Goal: Task Accomplishment & Management: Manage account settings

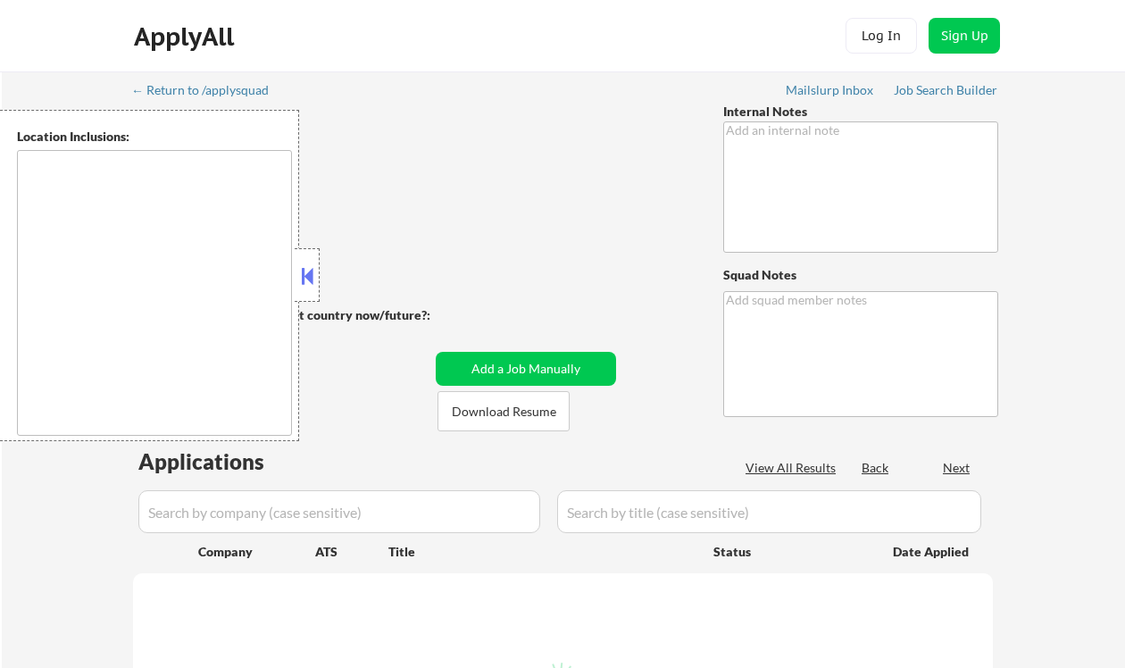
type textarea "👉 Apply this VIP to 30-40+ jobs/day if possible! // 🤖 You can use our approved …"
type textarea "Ramel [URL][DOMAIN_NAME]"
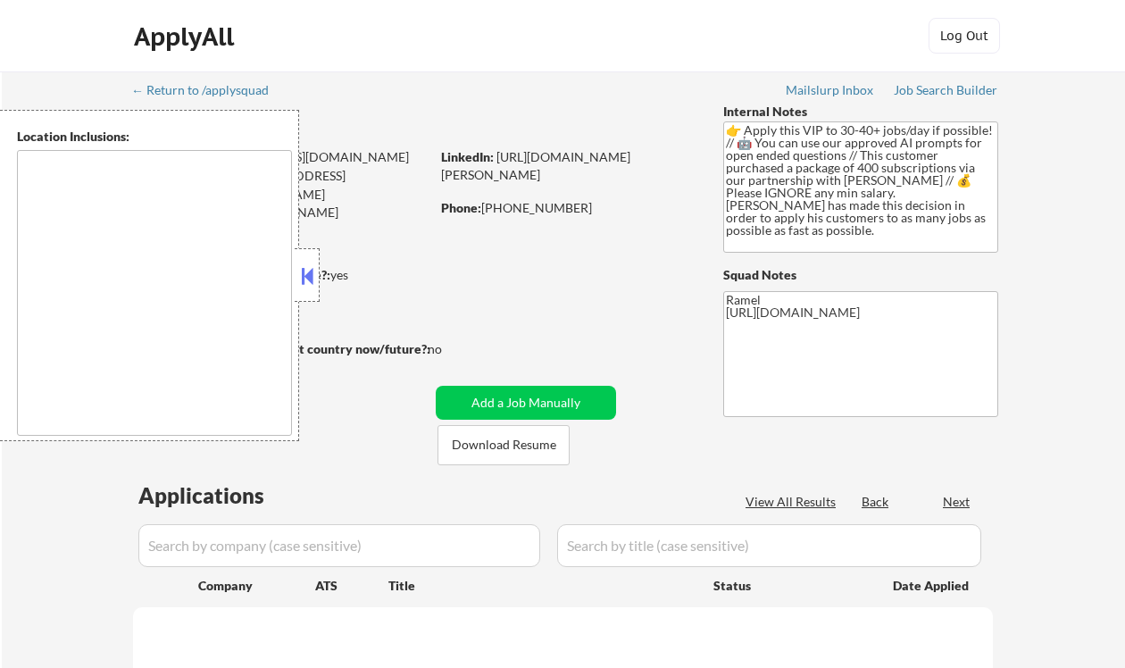
click at [300, 282] on button at bounding box center [307, 276] width 20 height 27
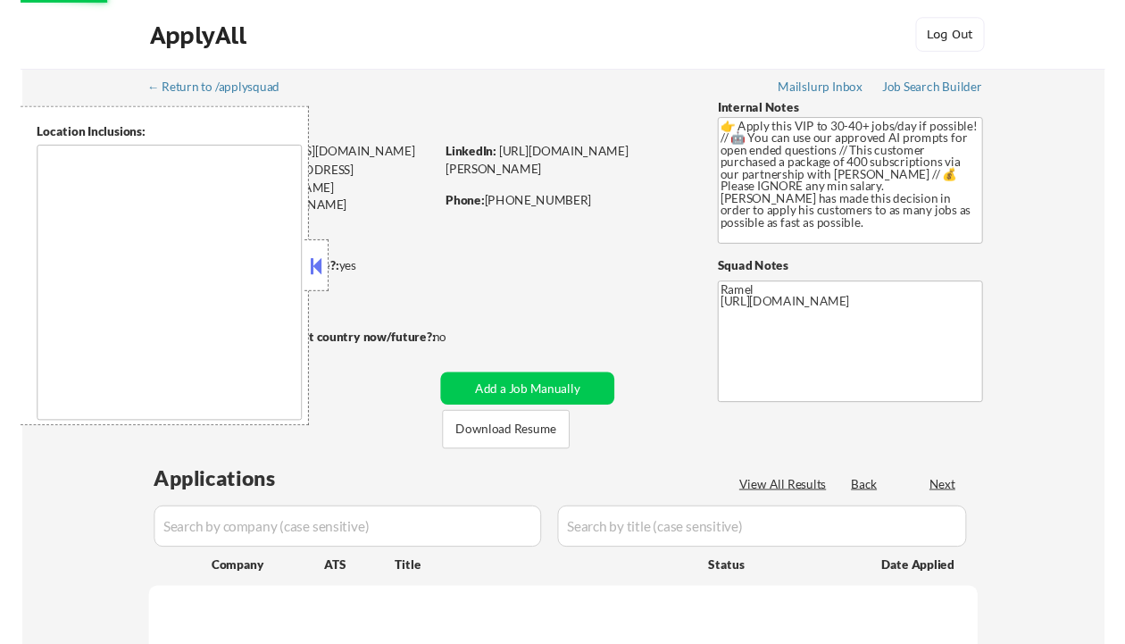
scroll to position [357, 0]
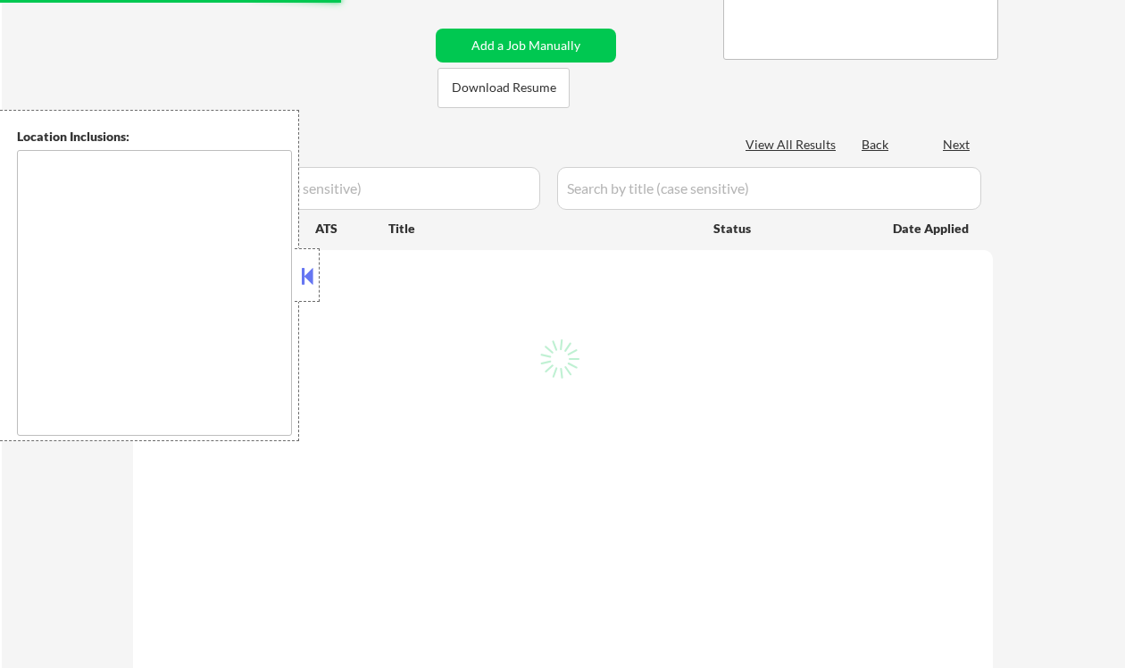
select select ""pending""
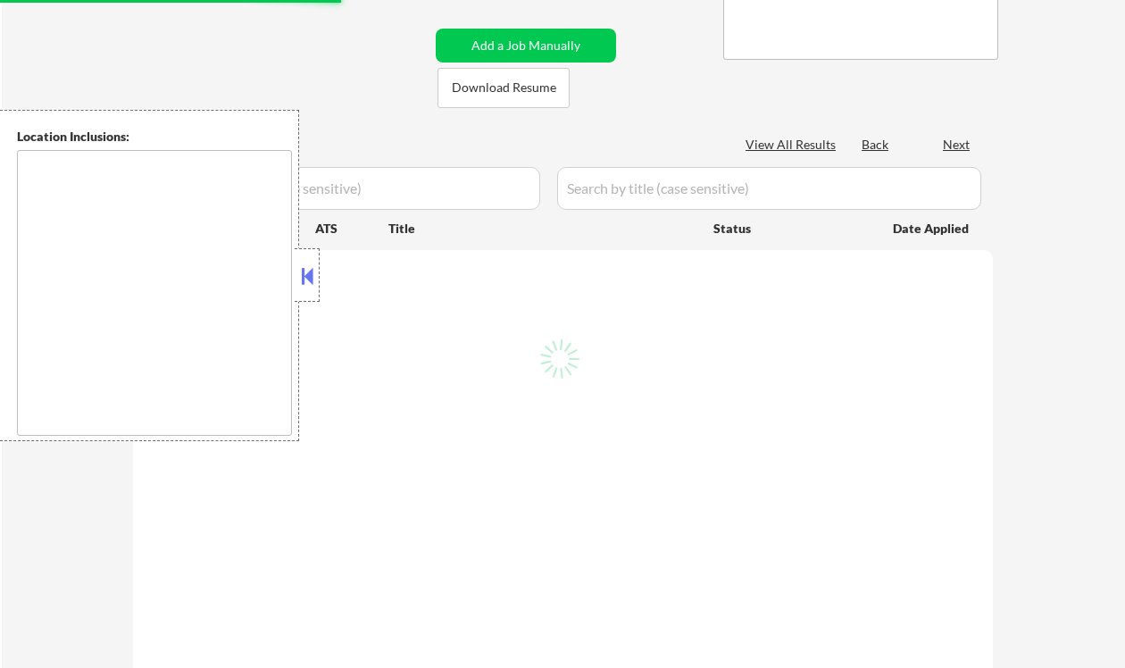
select select ""pending""
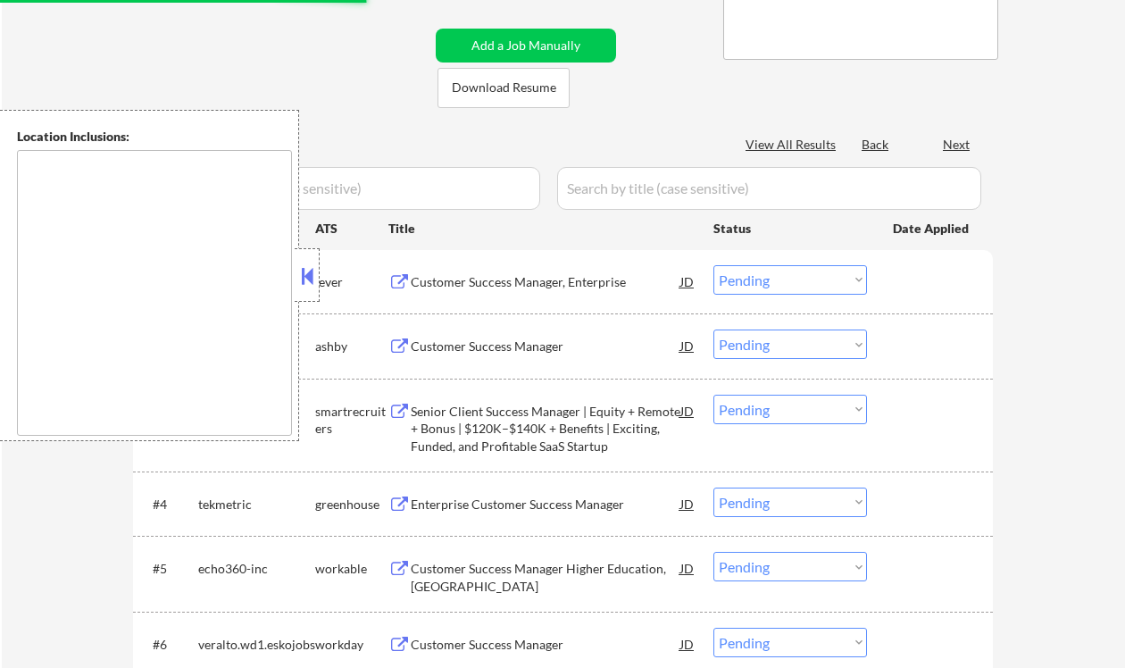
click at [316, 279] on button at bounding box center [307, 276] width 20 height 27
type textarea "Syracuse, NY Solvay, NY East Syracuse, NY Lyncourt, NY Fairmount, NY Mattydale,…"
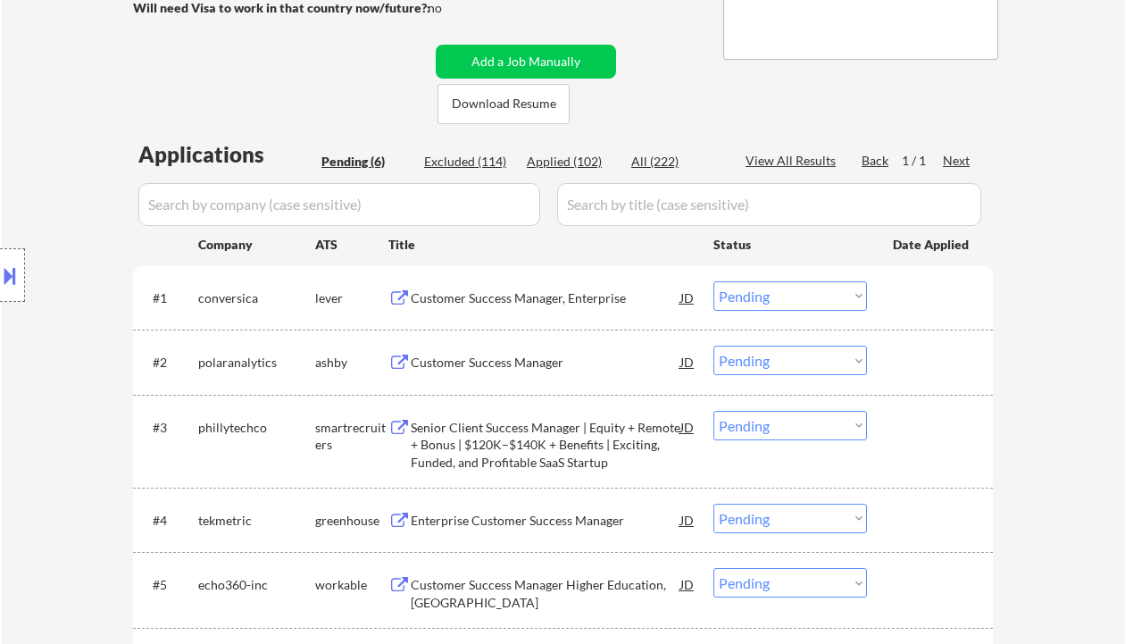
click at [519, 304] on div "Customer Success Manager, Enterprise" at bounding box center [546, 298] width 270 height 18
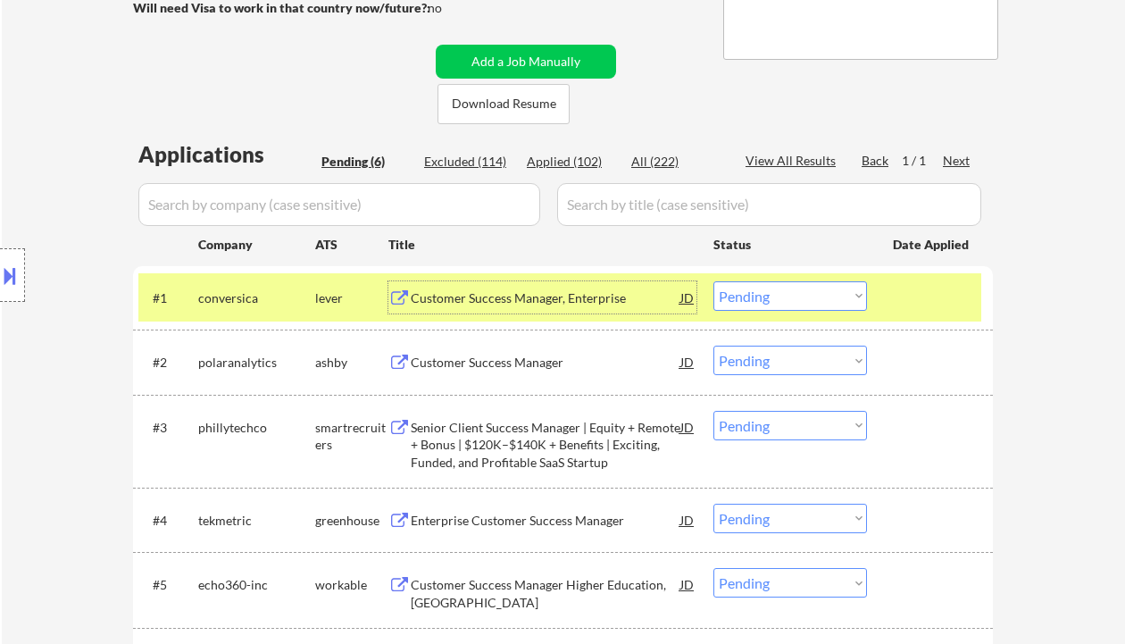
click at [453, 367] on div "Customer Success Manager" at bounding box center [546, 363] width 270 height 18
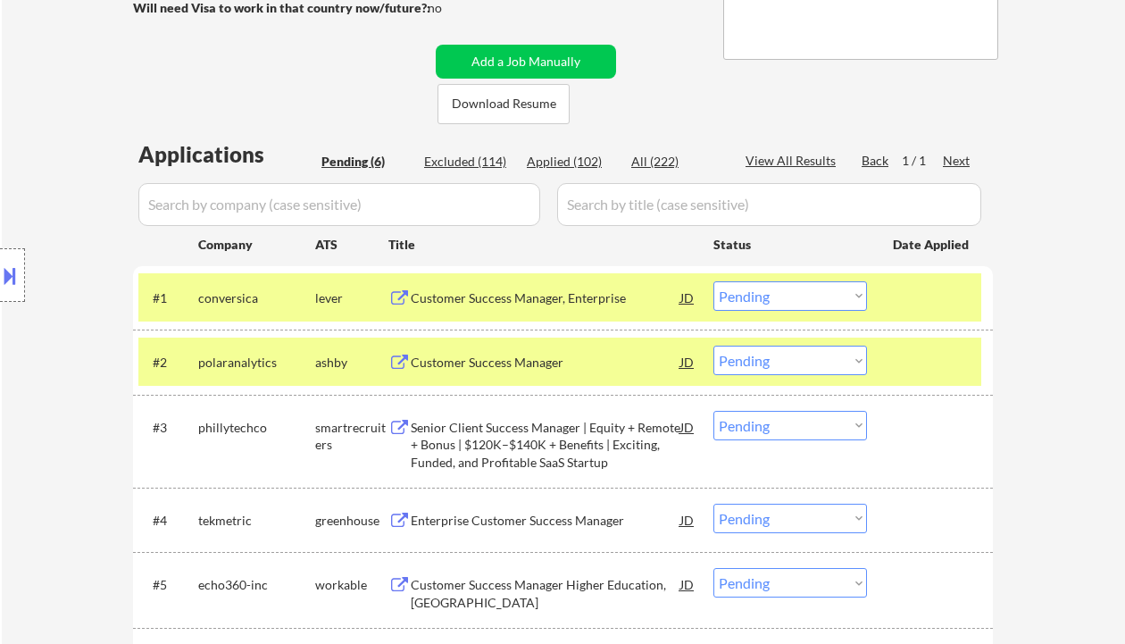
drag, startPoint x: 797, startPoint y: 359, endPoint x: 798, endPoint y: 371, distance: 12.6
click at [797, 359] on select "Choose an option... Pending Applied Excluded (Questions) Excluded (Expired) Exc…" at bounding box center [790, 360] width 154 height 29
select select ""applied""
click at [713, 346] on select "Choose an option... Pending Applied Excluded (Questions) Excluded (Expired) Exc…" at bounding box center [790, 360] width 154 height 29
click at [609, 450] on div "Senior Client Success Manager | Equity + Remote + Bonus | $120K–$140K + Benefit…" at bounding box center [546, 445] width 270 height 53
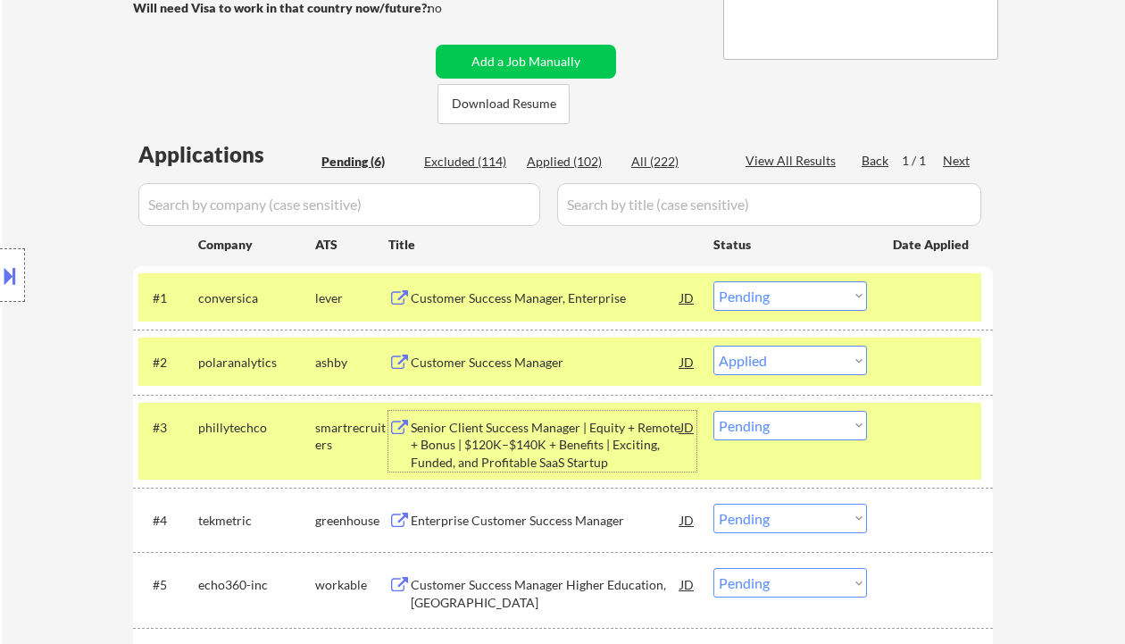
click at [790, 432] on select "Choose an option... Pending Applied Excluded (Questions) Excluded (Expired) Exc…" at bounding box center [790, 425] width 154 height 29
select select ""applied""
click at [713, 411] on select "Choose an option... Pending Applied Excluded (Questions) Excluded (Expired) Exc…" at bounding box center [790, 425] width 154 height 29
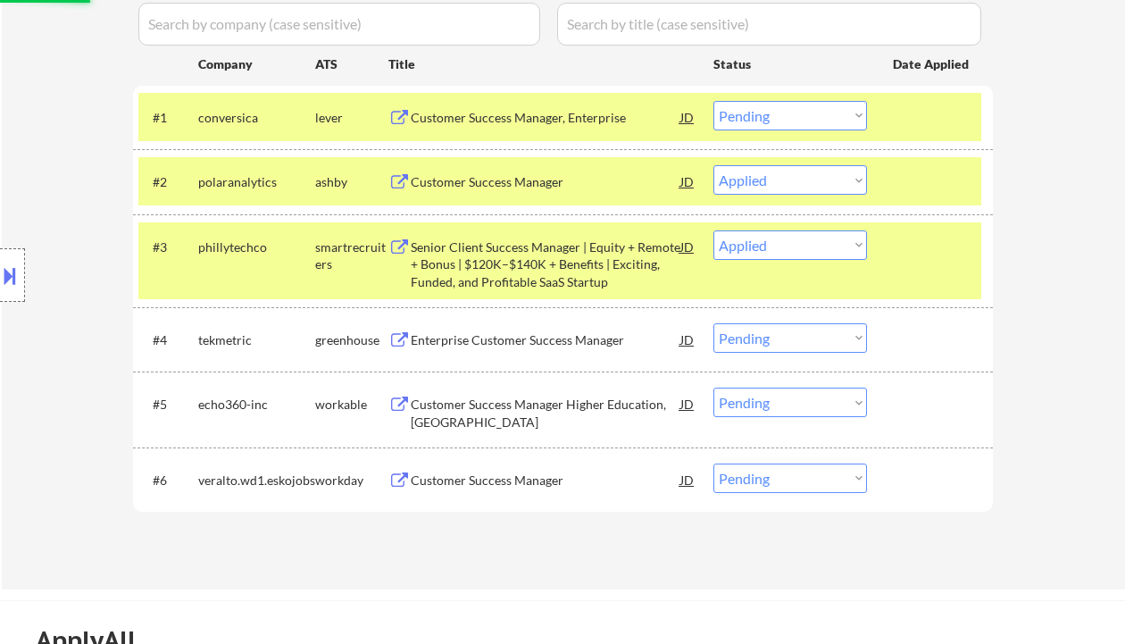
scroll to position [595, 0]
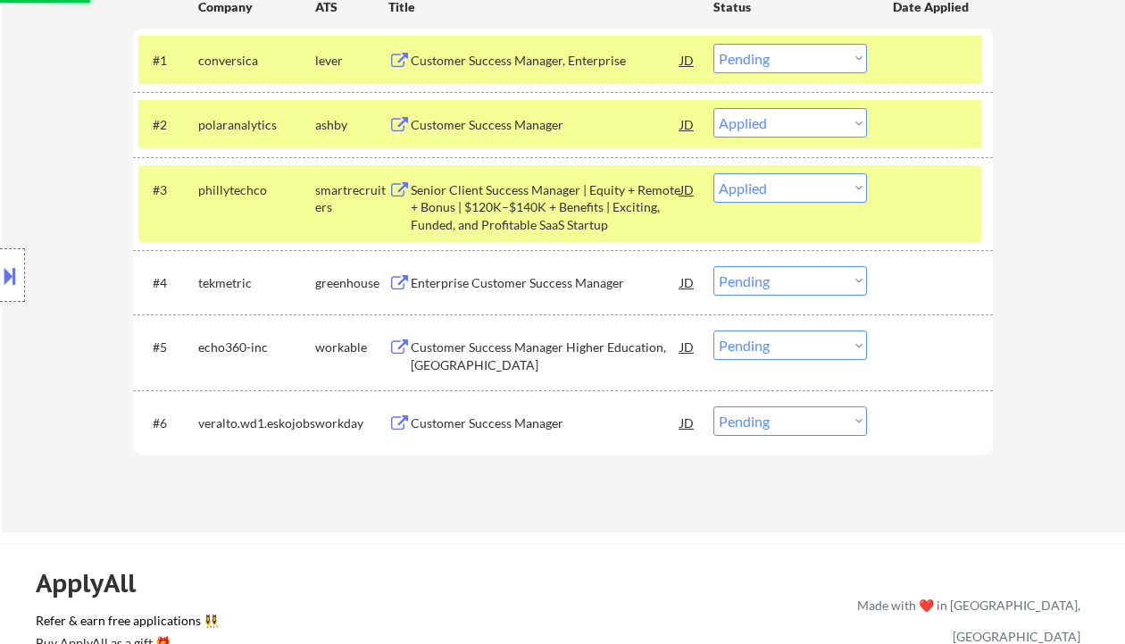
click at [553, 281] on div "Enterprise Customer Success Manager" at bounding box center [546, 283] width 270 height 18
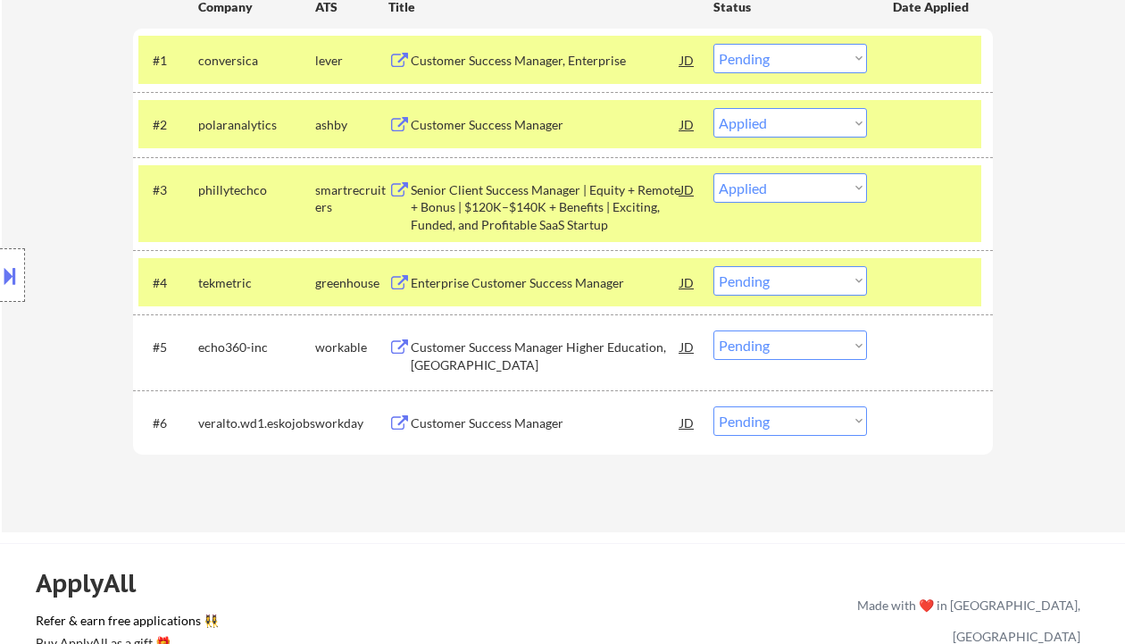
select select ""pending""
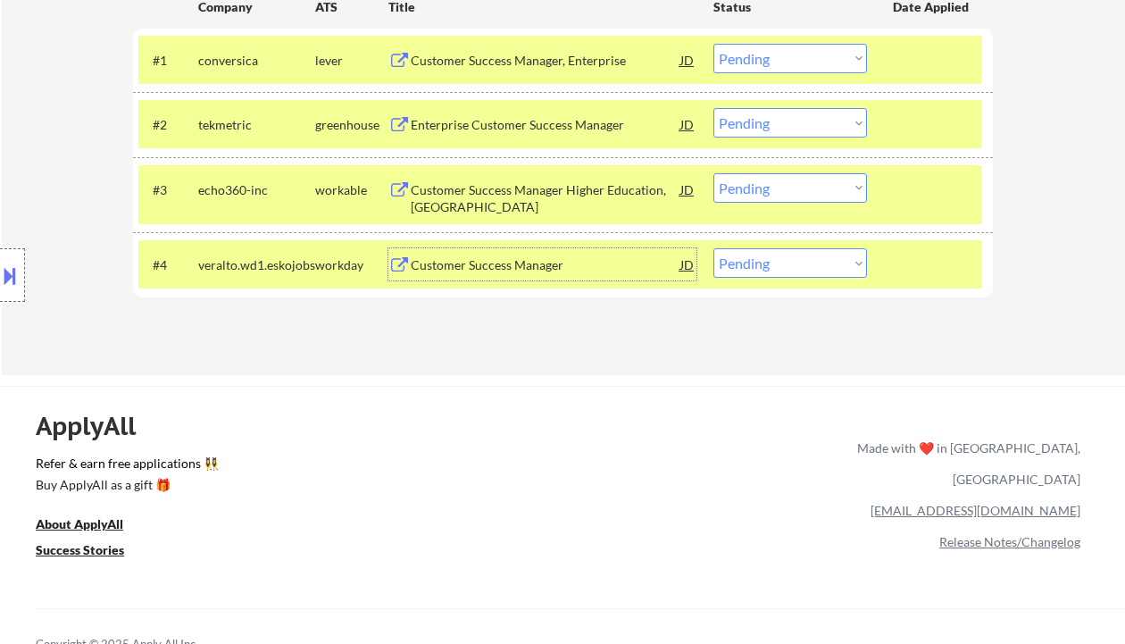
click at [540, 123] on div "Enterprise Customer Success Manager" at bounding box center [546, 125] width 270 height 18
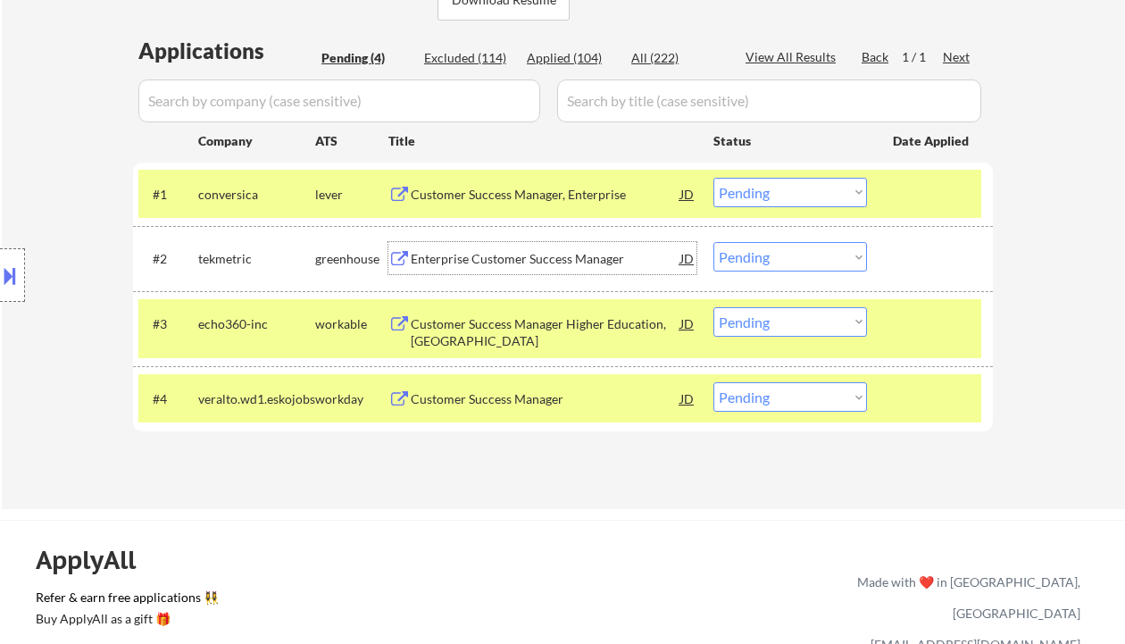
scroll to position [476, 0]
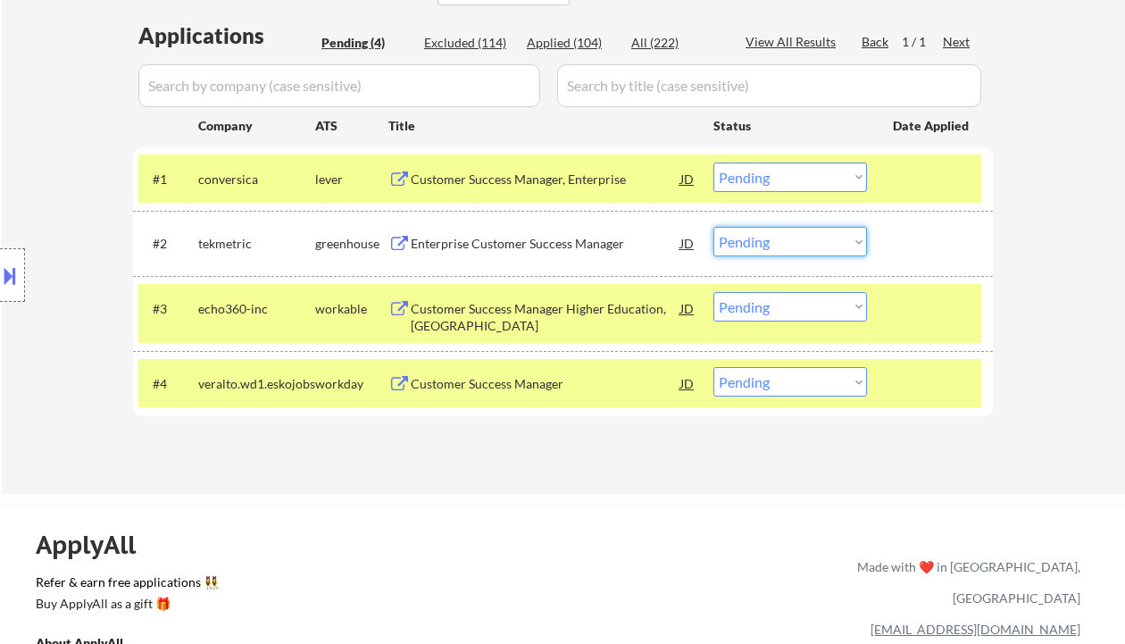
click at [788, 249] on select "Choose an option... Pending Applied Excluded (Questions) Excluded (Expired) Exc…" at bounding box center [790, 241] width 154 height 29
click at [713, 227] on select "Choose an option... Pending Applied Excluded (Questions) Excluded (Expired) Exc…" at bounding box center [790, 241] width 154 height 29
click at [764, 235] on select "Choose an option... Pending Applied Excluded (Questions) Excluded (Expired) Exc…" at bounding box center [790, 241] width 154 height 29
click at [713, 227] on select "Choose an option... Pending Applied Excluded (Questions) Excluded (Expired) Exc…" at bounding box center [790, 241] width 154 height 29
click at [515, 171] on div "Customer Success Manager, Enterprise" at bounding box center [546, 180] width 270 height 18
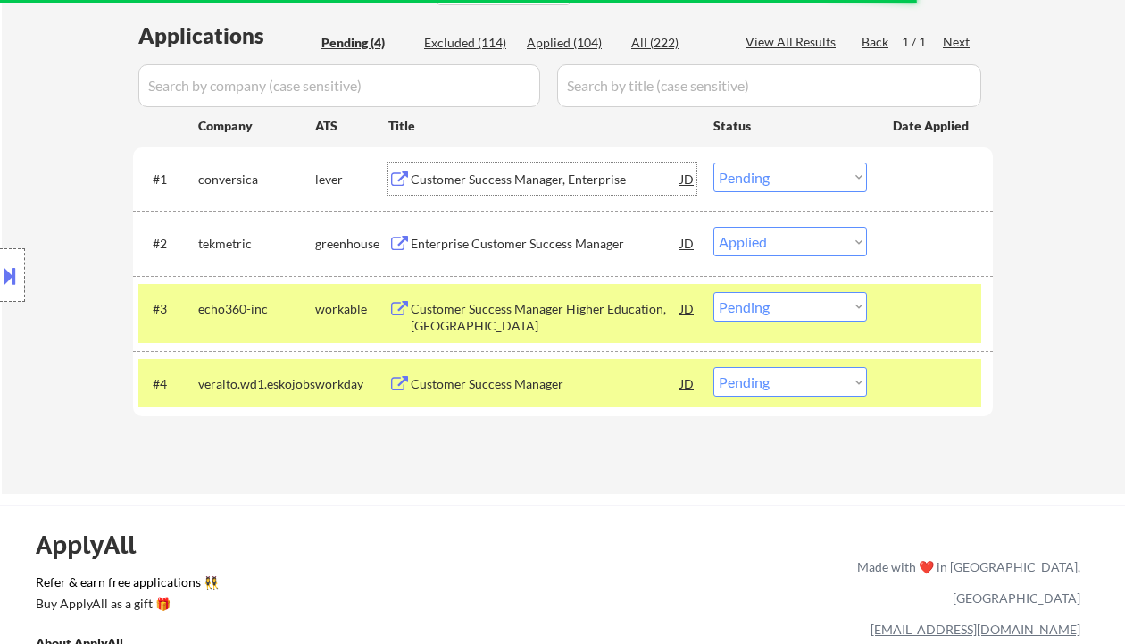
click at [503, 306] on div "Customer Success Manager Higher Education, North America" at bounding box center [546, 317] width 270 height 35
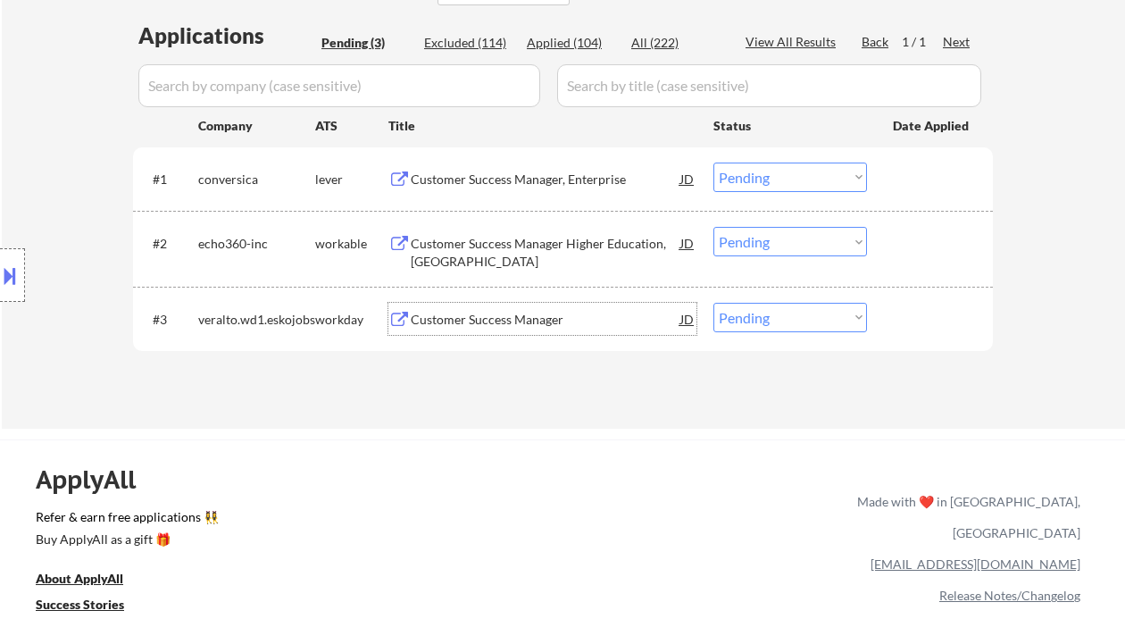
click at [473, 316] on div "Customer Success Manager" at bounding box center [546, 320] width 270 height 18
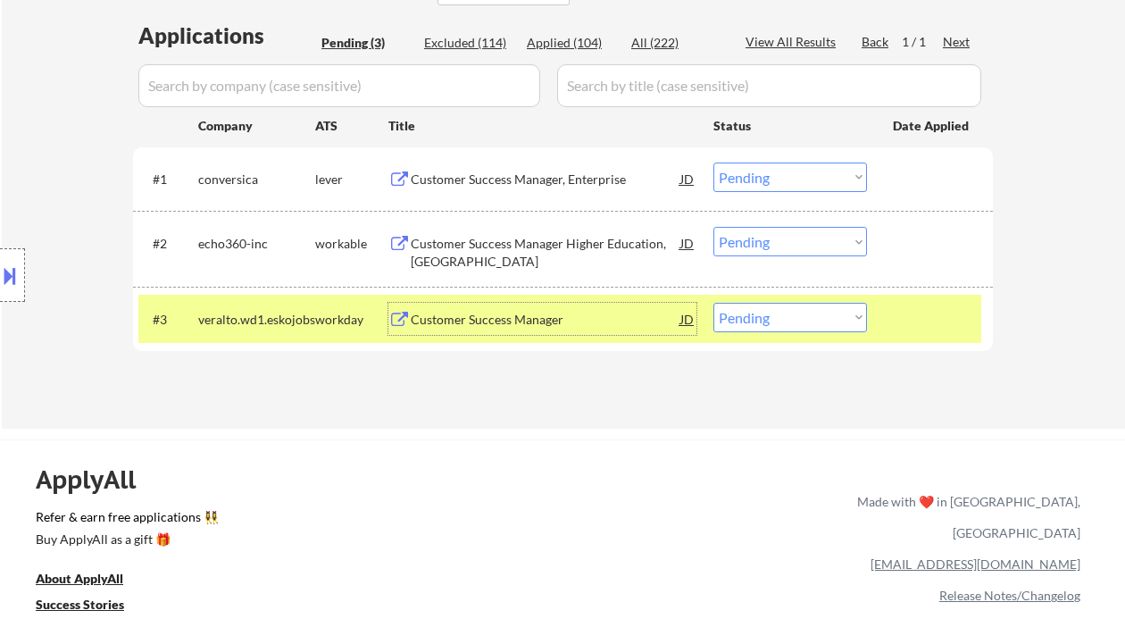
drag, startPoint x: 770, startPoint y: 244, endPoint x: 790, endPoint y: 248, distance: 21.0
click at [770, 244] on select "Choose an option... Pending Applied Excluded (Questions) Excluded (Expired) Exc…" at bounding box center [790, 241] width 154 height 29
click at [713, 227] on select "Choose an option... Pending Applied Excluded (Questions) Excluded (Expired) Exc…" at bounding box center [790, 241] width 154 height 29
click at [577, 314] on div "Customer Success Manager" at bounding box center [546, 320] width 270 height 18
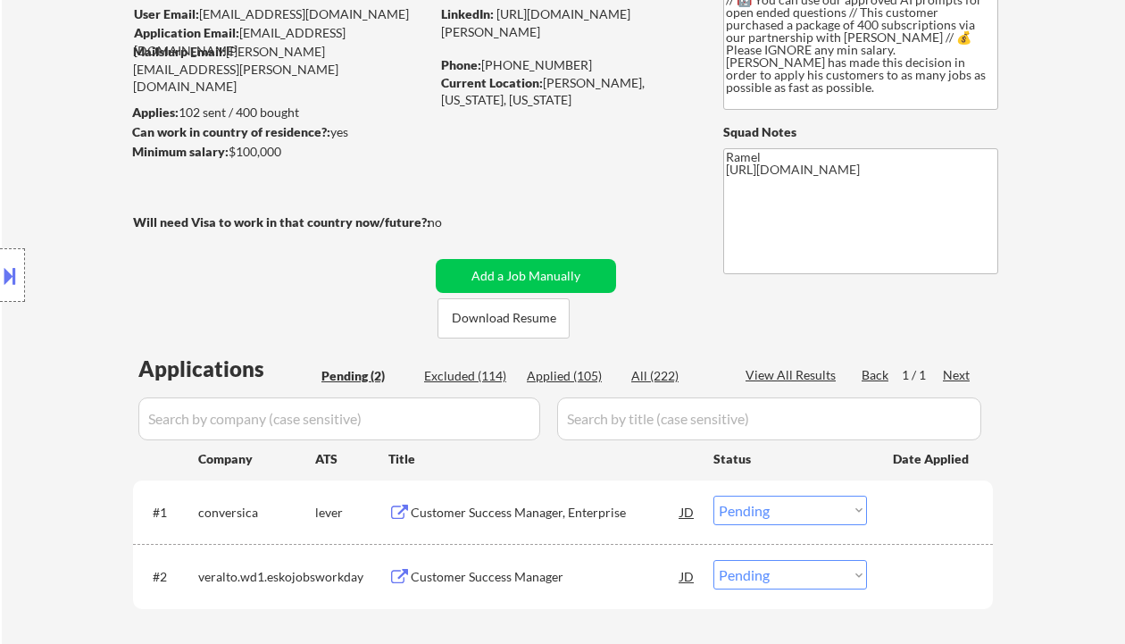
scroll to position [119, 0]
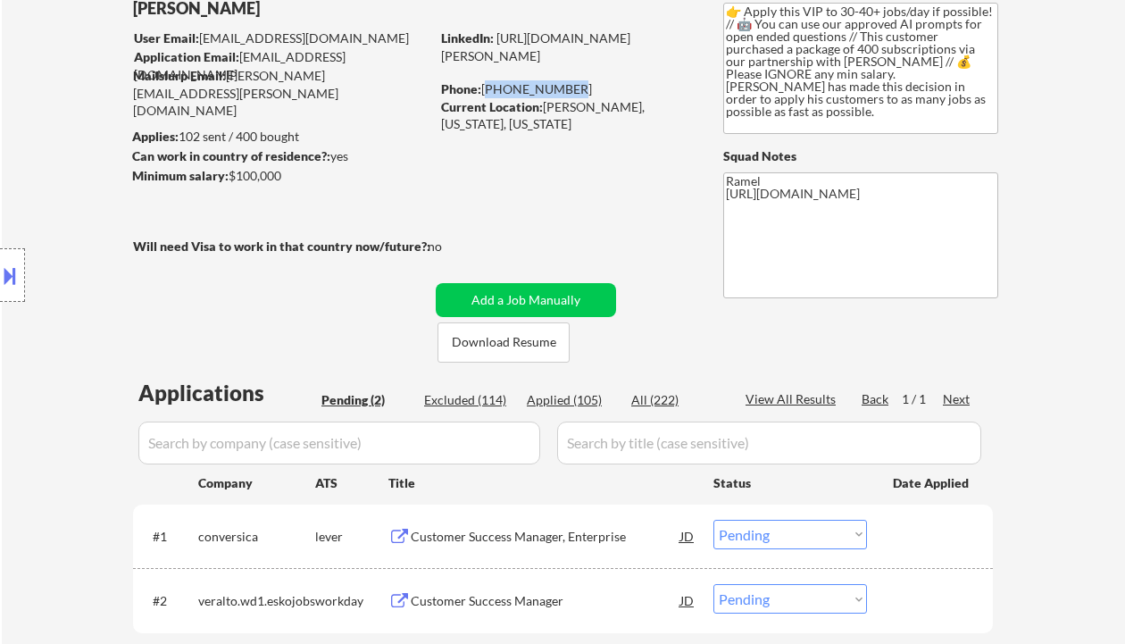
drag, startPoint x: 515, startPoint y: 86, endPoint x: 487, endPoint y: 86, distance: 28.6
click at [487, 86] on div "Phone: 315-439-6461" at bounding box center [567, 89] width 253 height 18
copy div "315-439-6461"
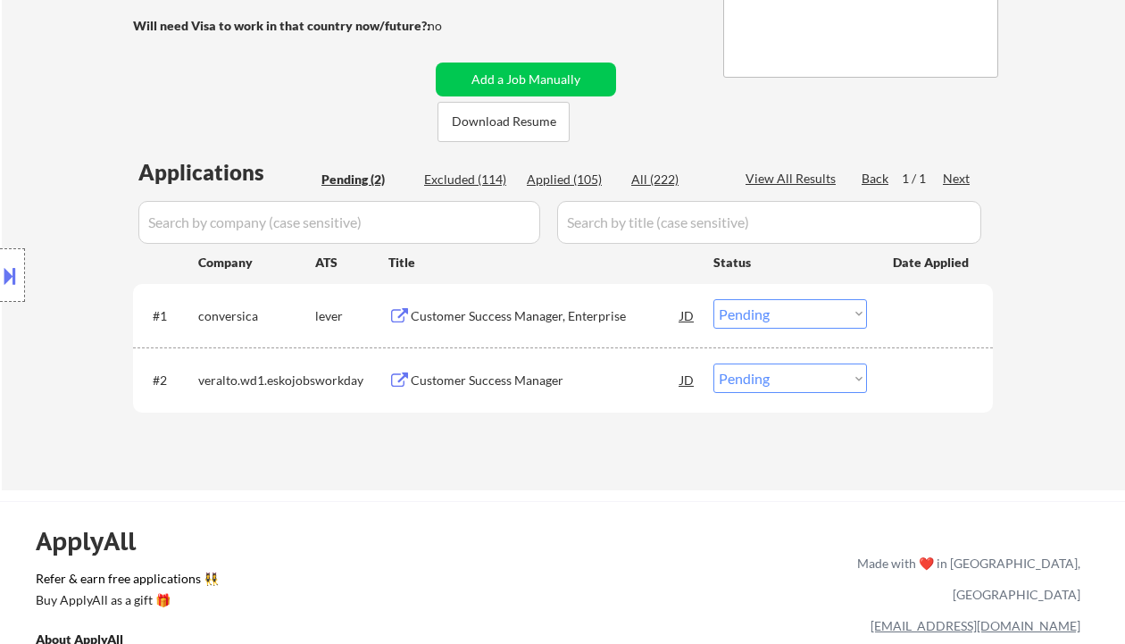
scroll to position [357, 0]
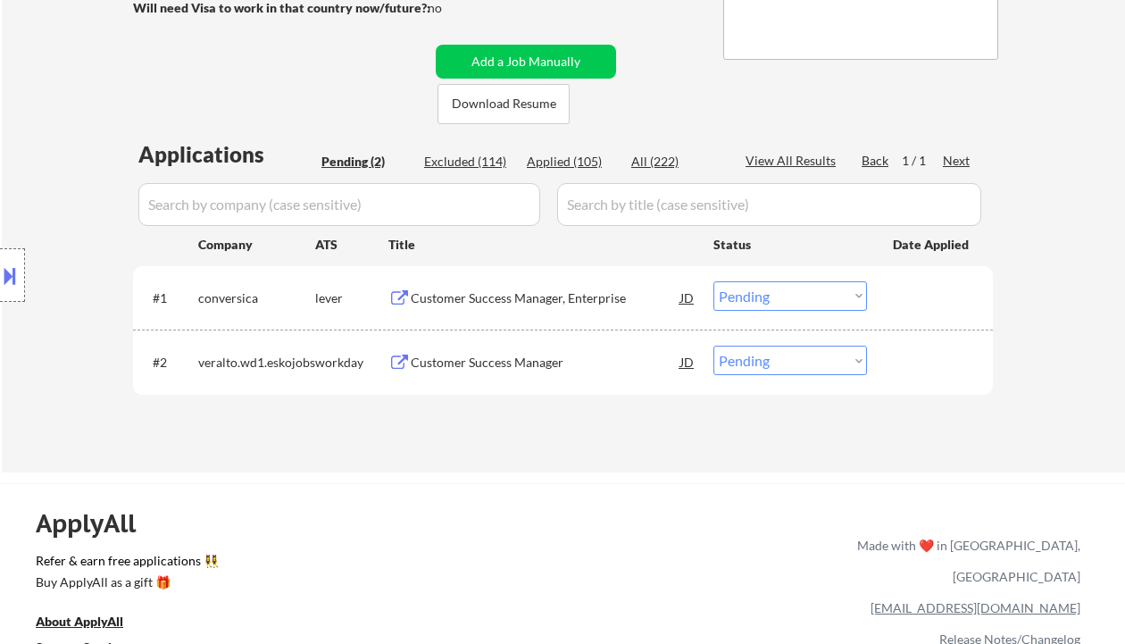
drag, startPoint x: 761, startPoint y: 365, endPoint x: 762, endPoint y: 374, distance: 9.0
click at [761, 365] on select "Choose an option... Pending Applied Excluded (Questions) Excluded (Expired) Exc…" at bounding box center [790, 360] width 154 height 29
select select ""applied""
click at [713, 346] on select "Choose an option... Pending Applied Excluded (Questions) Excluded (Expired) Exc…" at bounding box center [790, 360] width 154 height 29
click at [497, 304] on div "Customer Success Manager, Enterprise" at bounding box center [546, 298] width 270 height 18
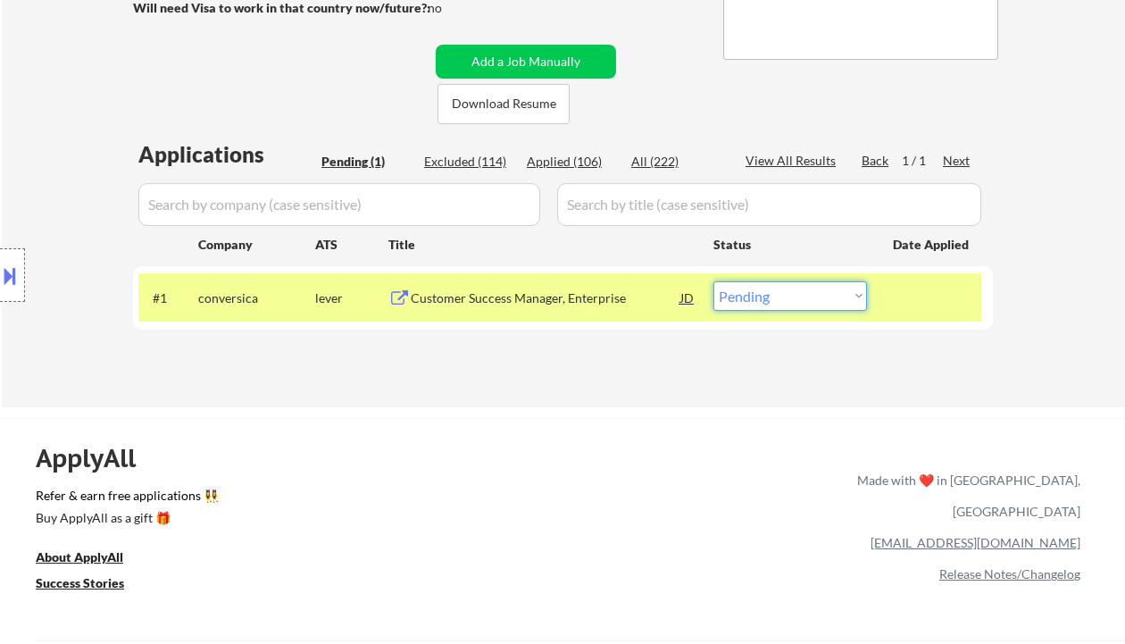
drag, startPoint x: 738, startPoint y: 293, endPoint x: 749, endPoint y: 309, distance: 19.3
click at [738, 293] on select "Choose an option... Pending Applied Excluded (Questions) Excluded (Expired) Exc…" at bounding box center [790, 295] width 154 height 29
select select ""applied""
click at [713, 281] on select "Choose an option... Pending Applied Excluded (Questions) Excluded (Expired) Exc…" at bounding box center [790, 295] width 154 height 29
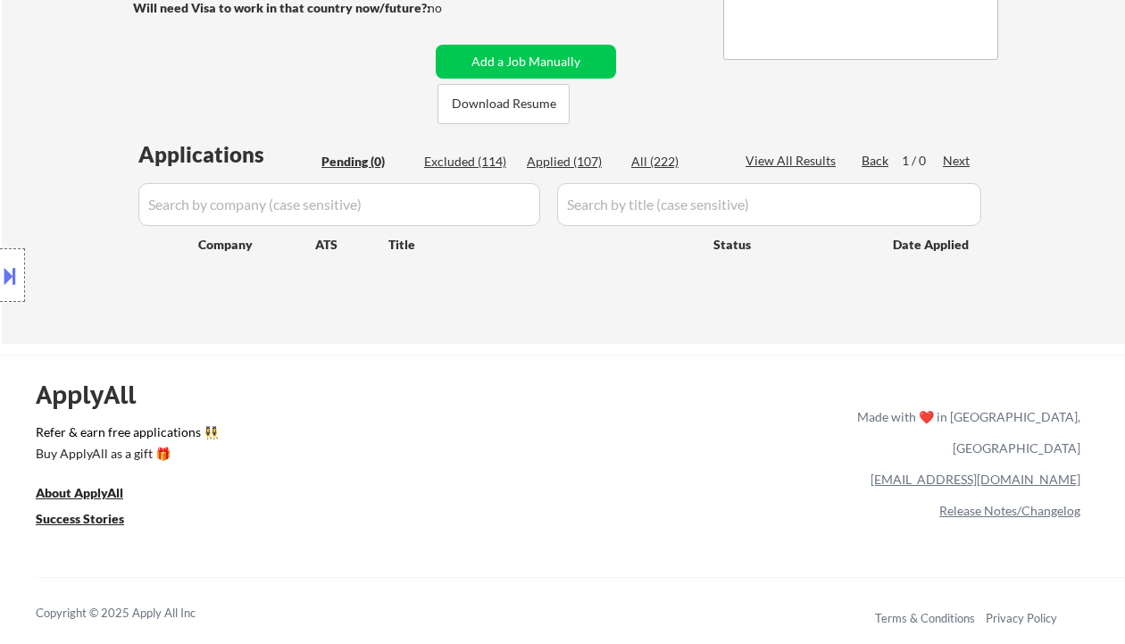
click at [48, 164] on div "Location Inclusions: Syracuse, NY Solvay, NY East Syracuse, NY Lyncourt, NY Fai…" at bounding box center [160, 275] width 320 height 331
click at [575, 163] on div "Applied (107)" at bounding box center [571, 162] width 89 height 18
select select ""applied""
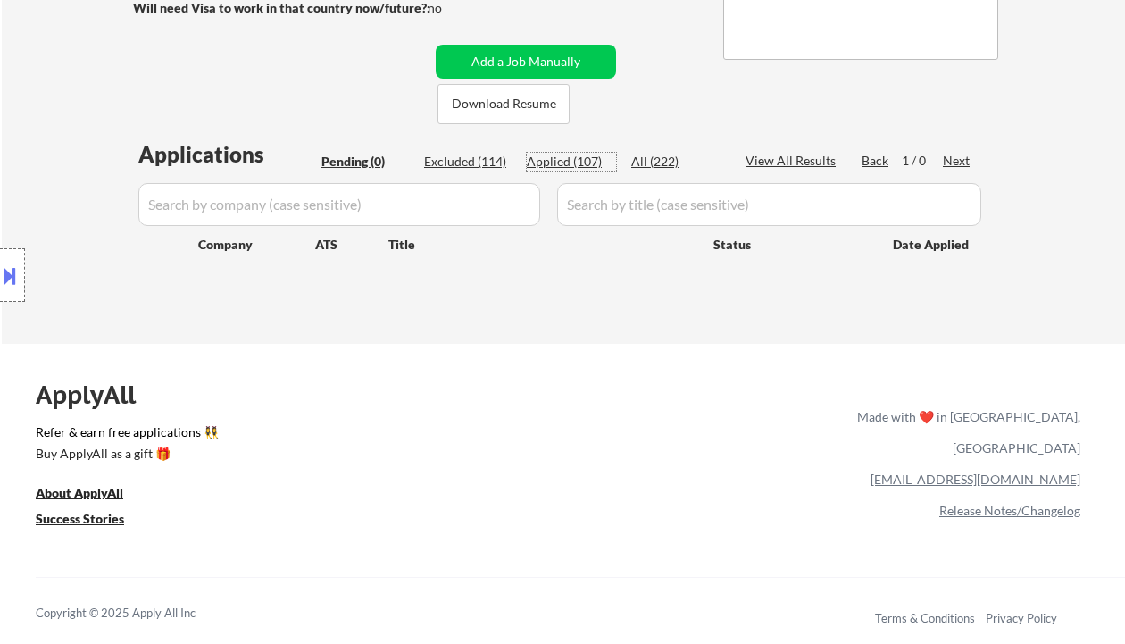
select select ""applied""
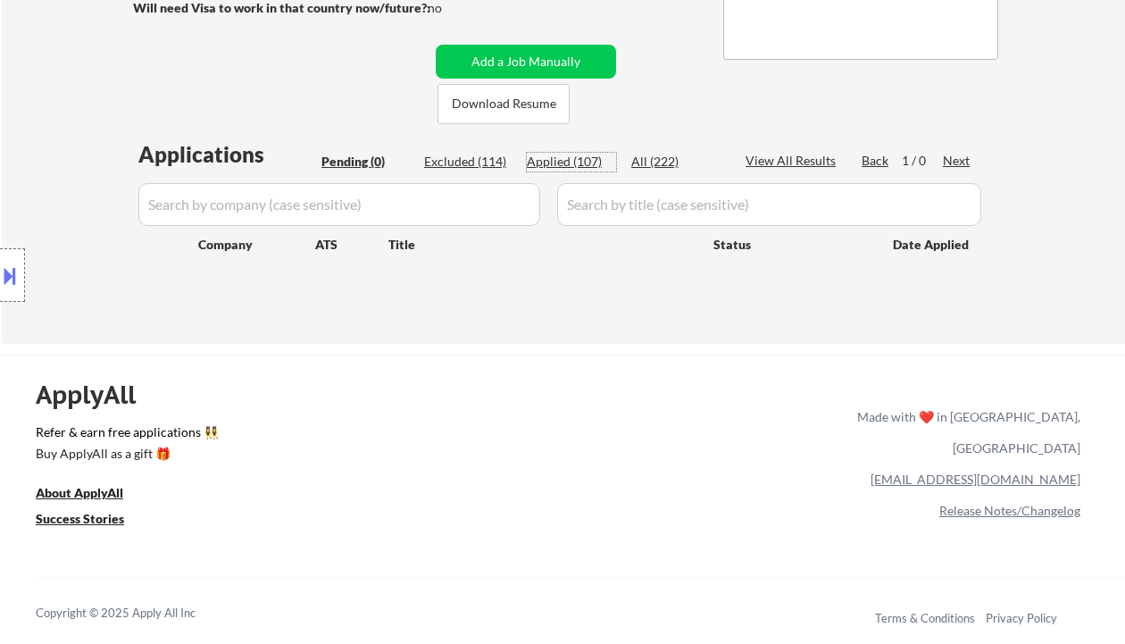
select select ""applied""
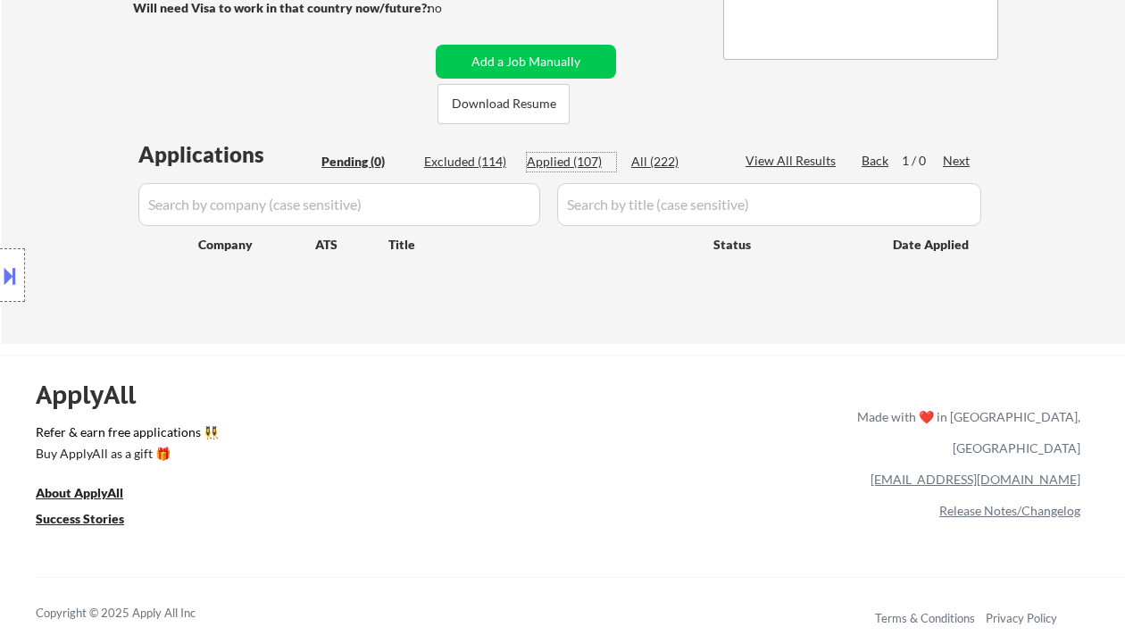
select select ""applied""
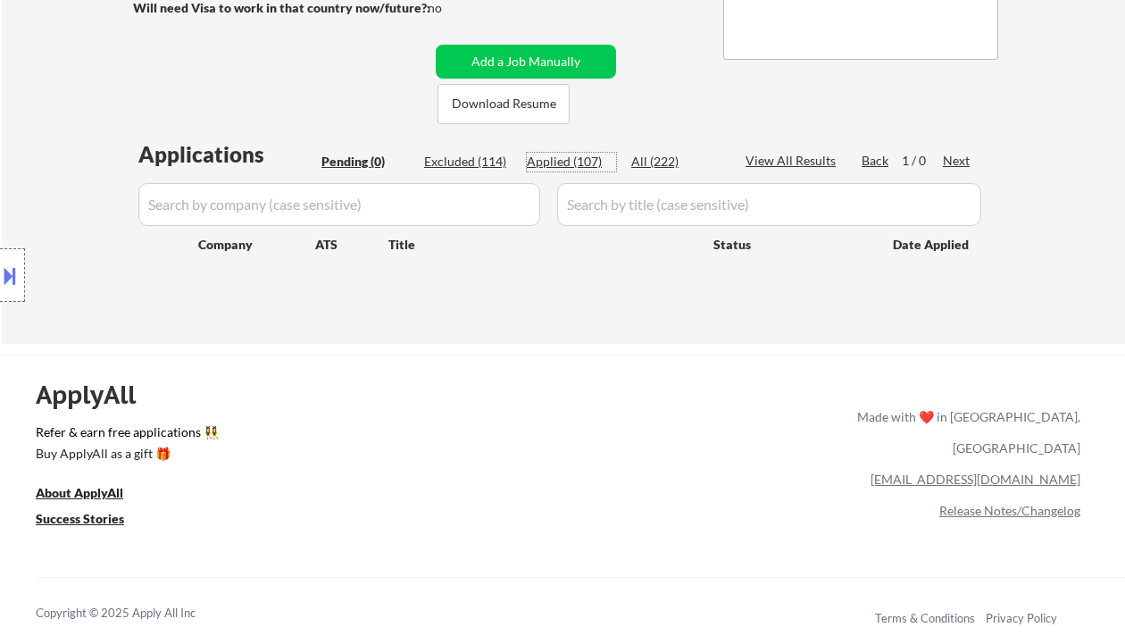
select select ""applied""
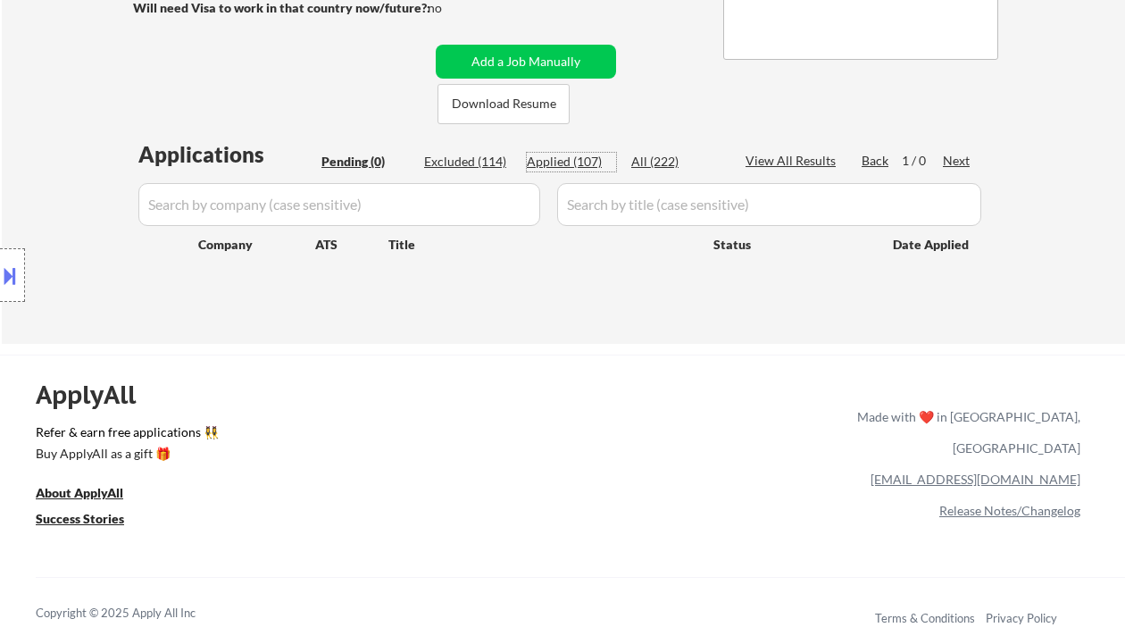
select select ""applied""
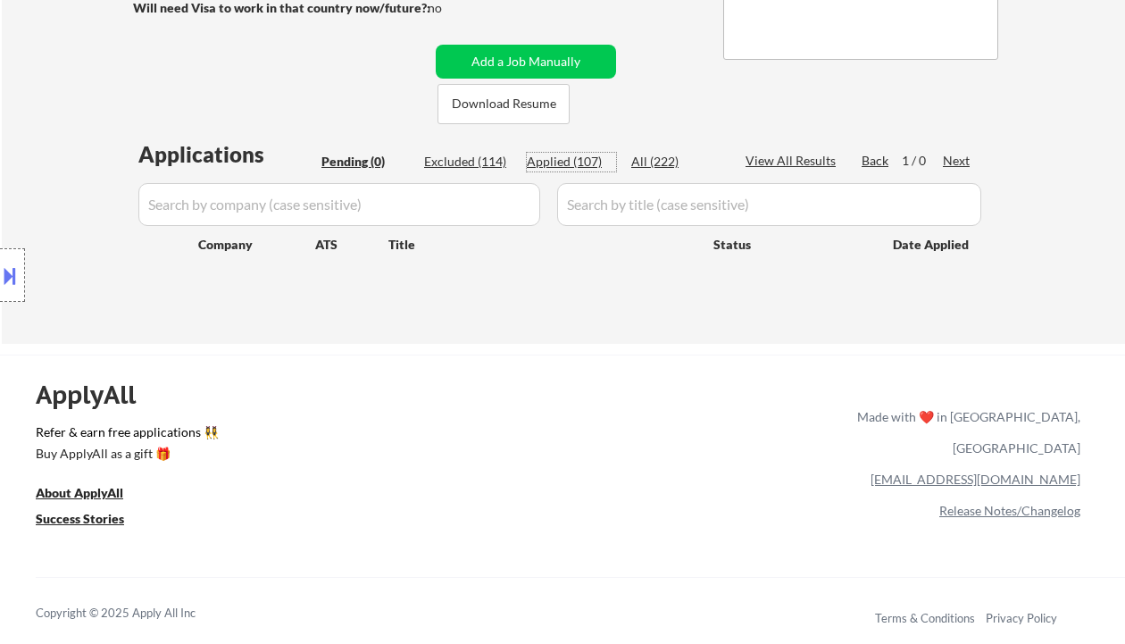
select select ""applied""
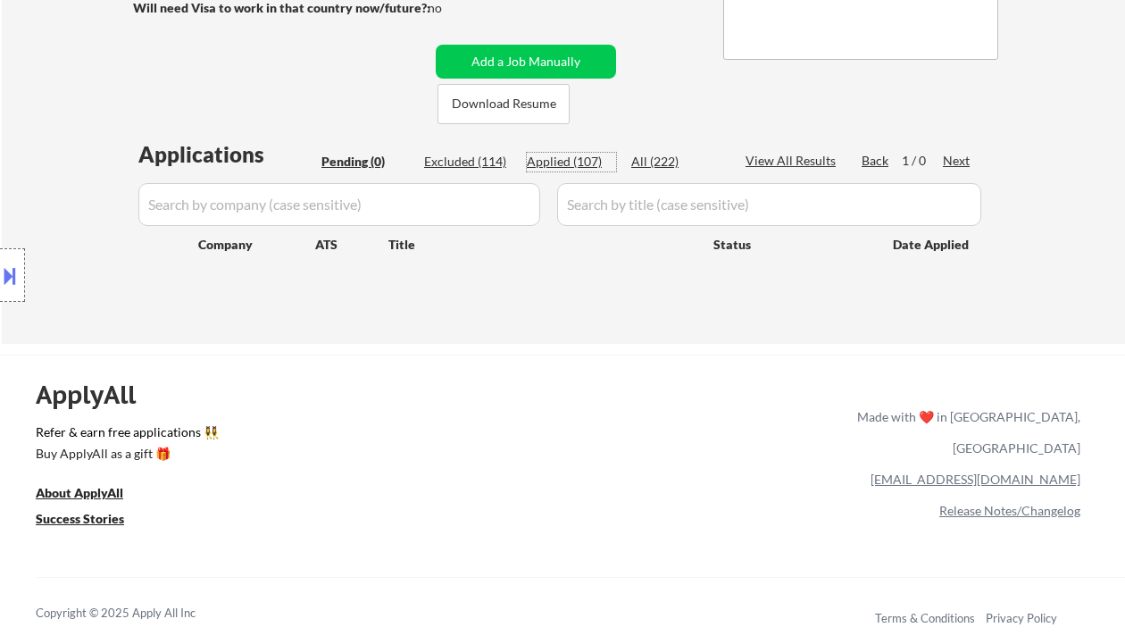
select select ""applied""
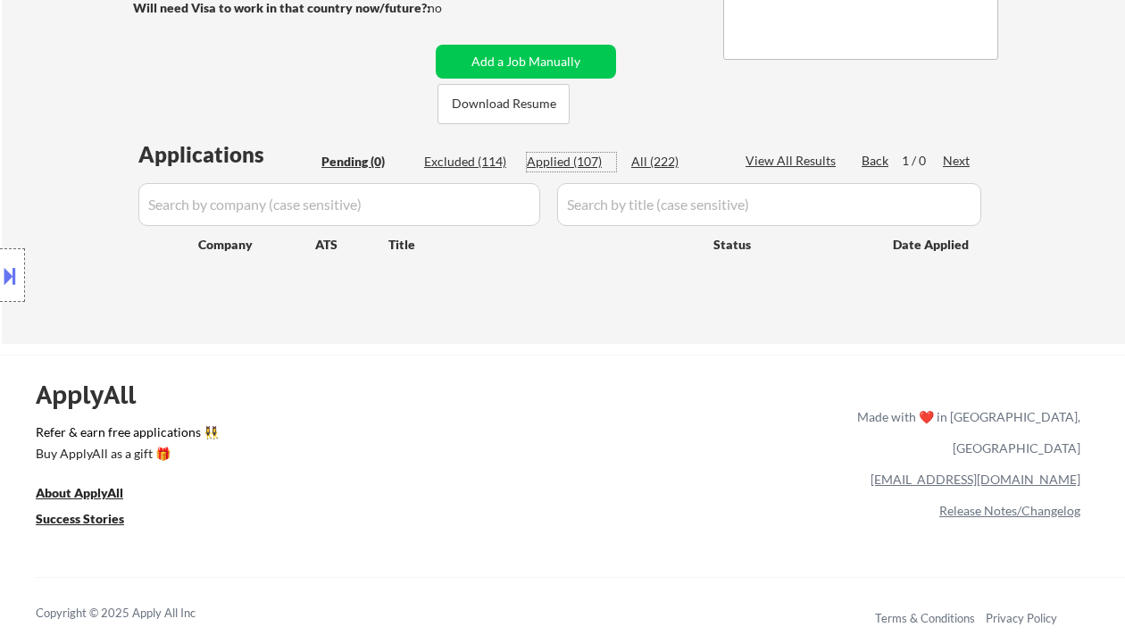
select select ""applied""
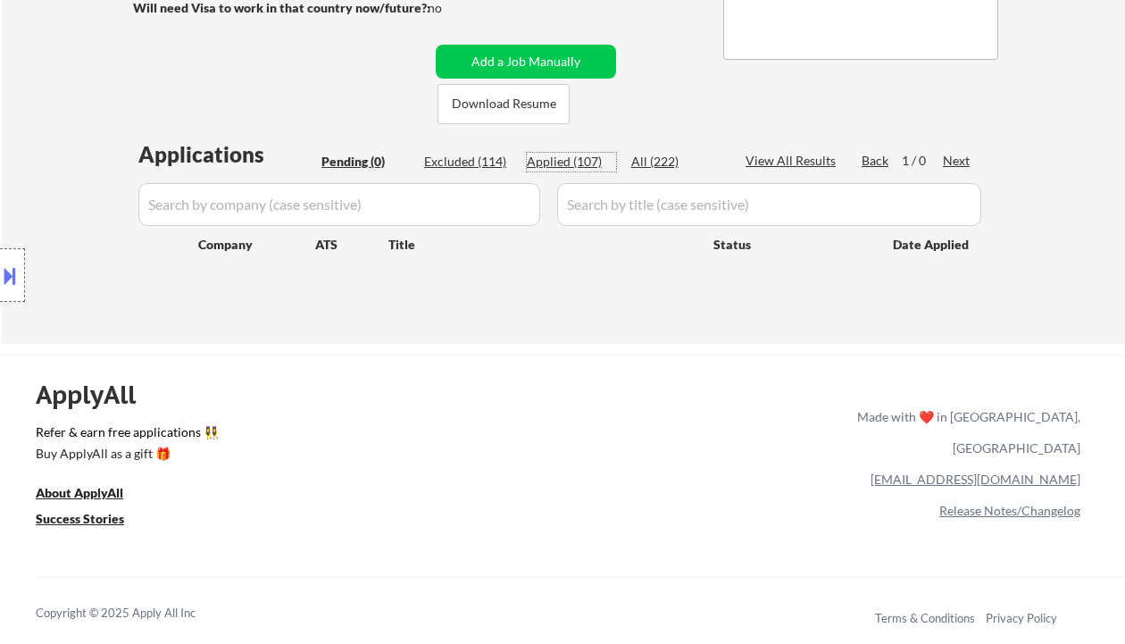
select select ""applied""
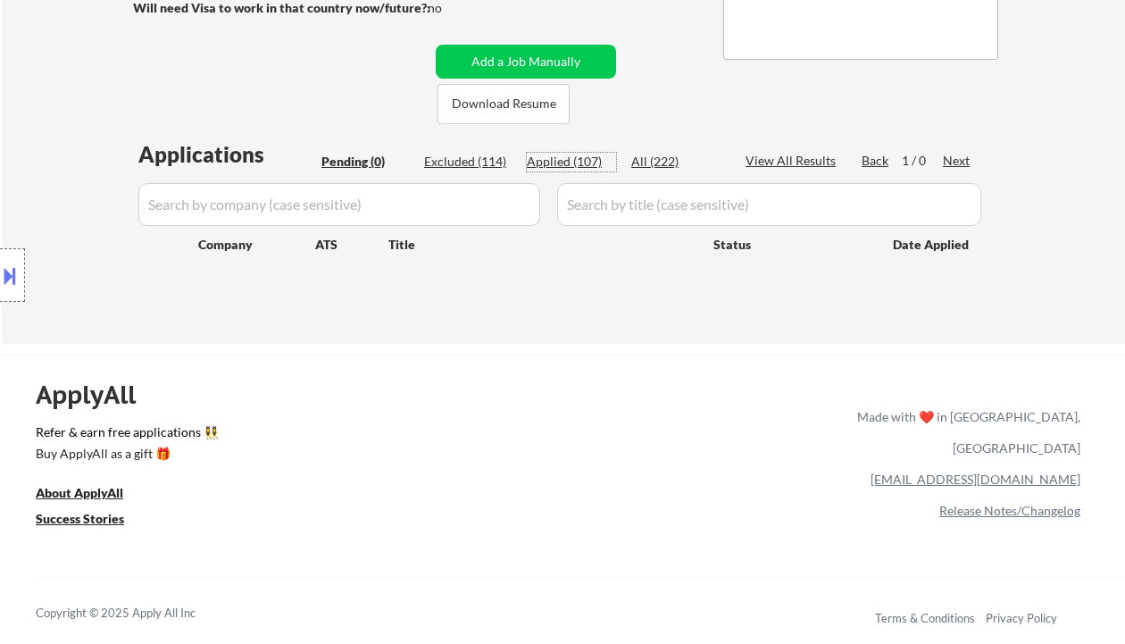
select select ""applied""
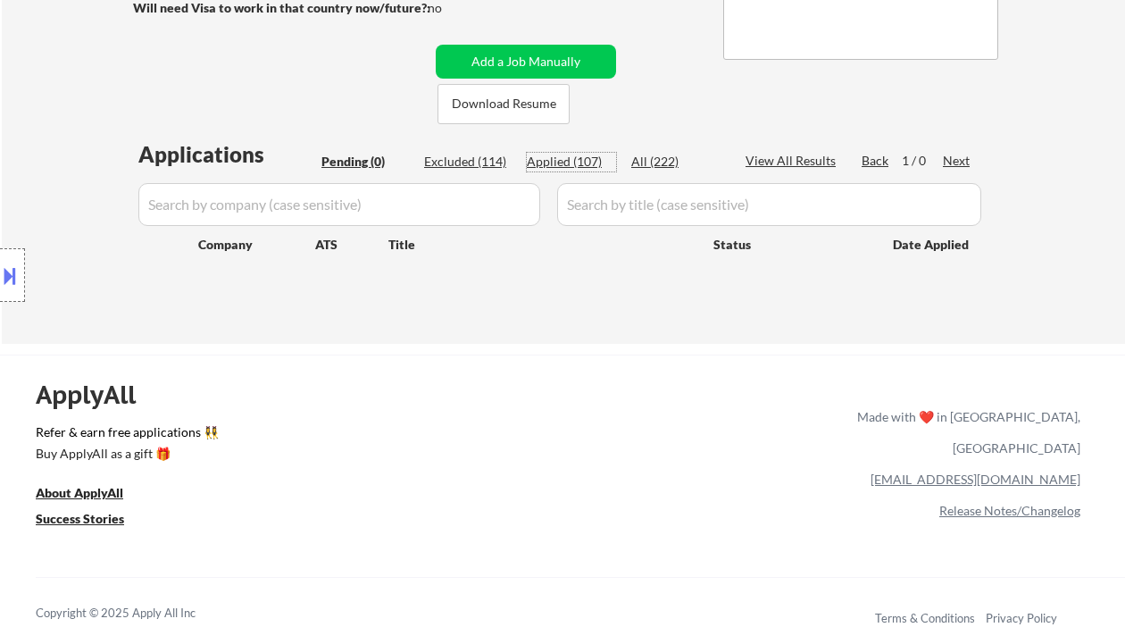
select select ""applied""
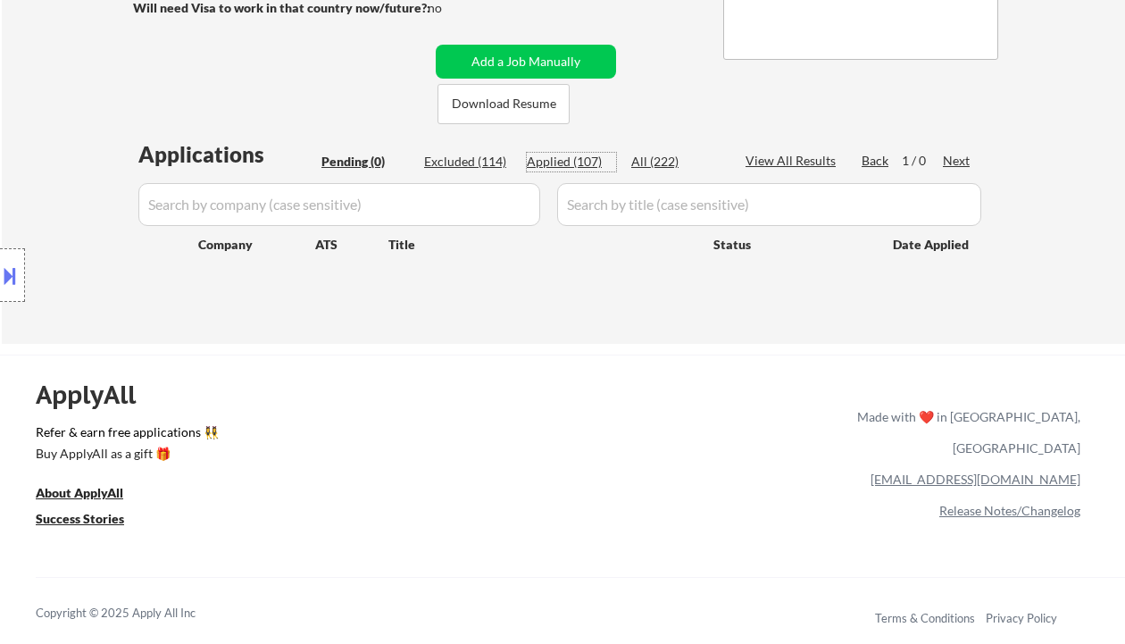
select select ""applied""
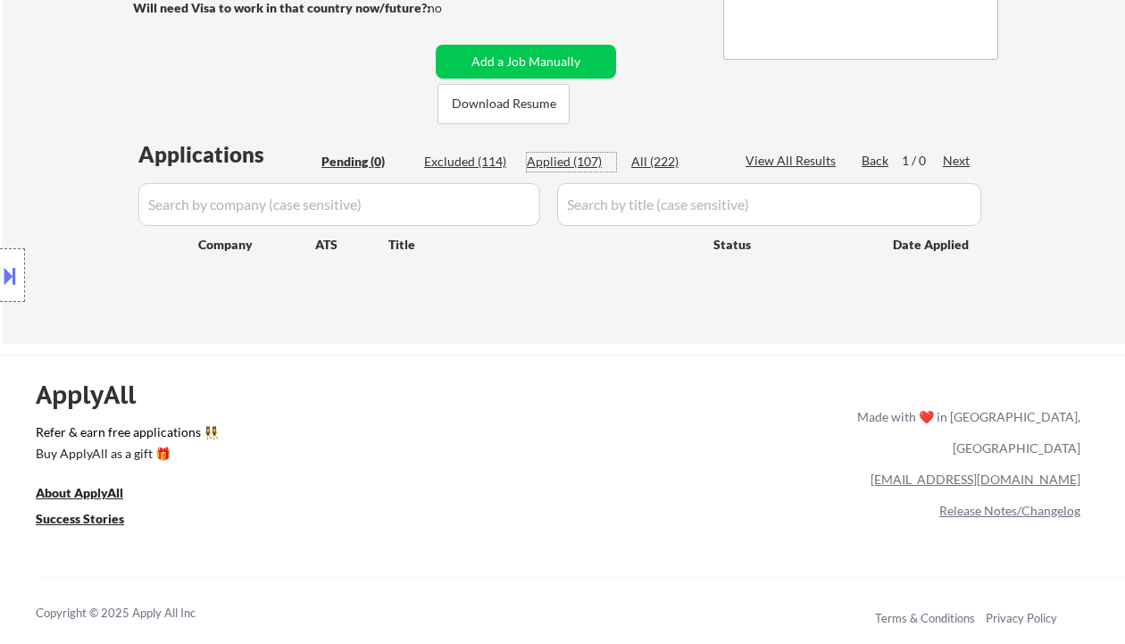
select select ""applied""
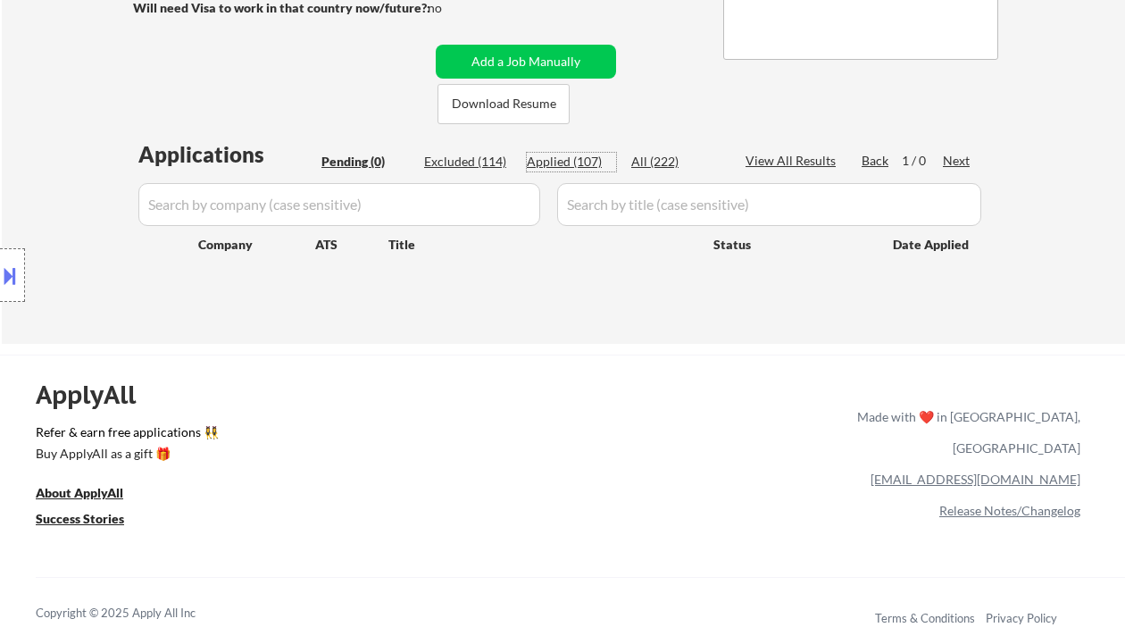
select select ""applied""
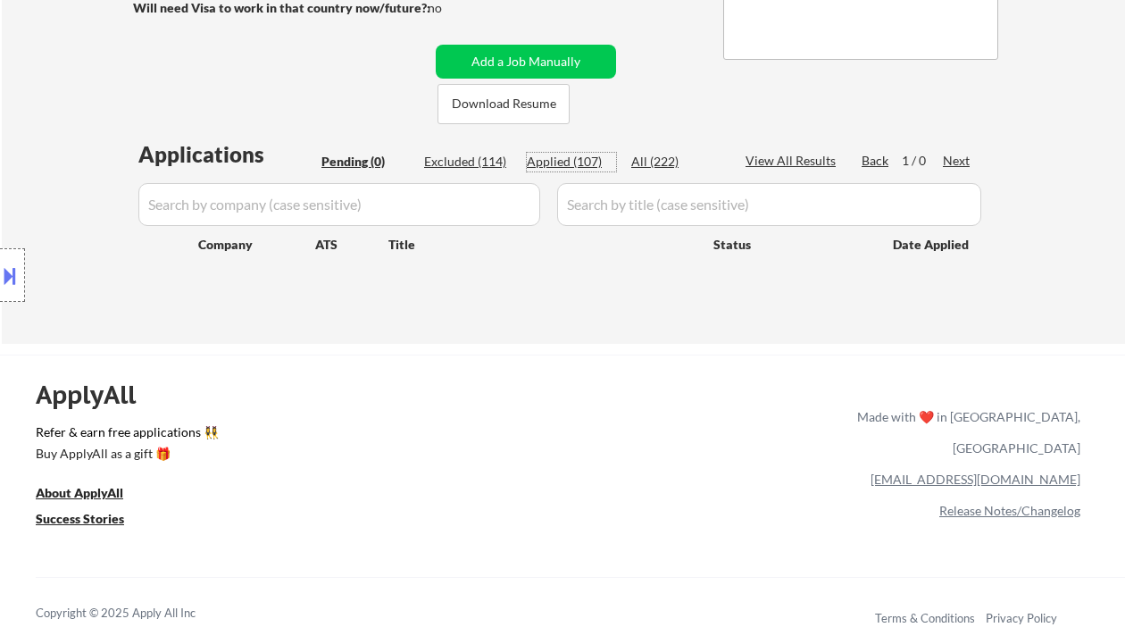
select select ""applied""
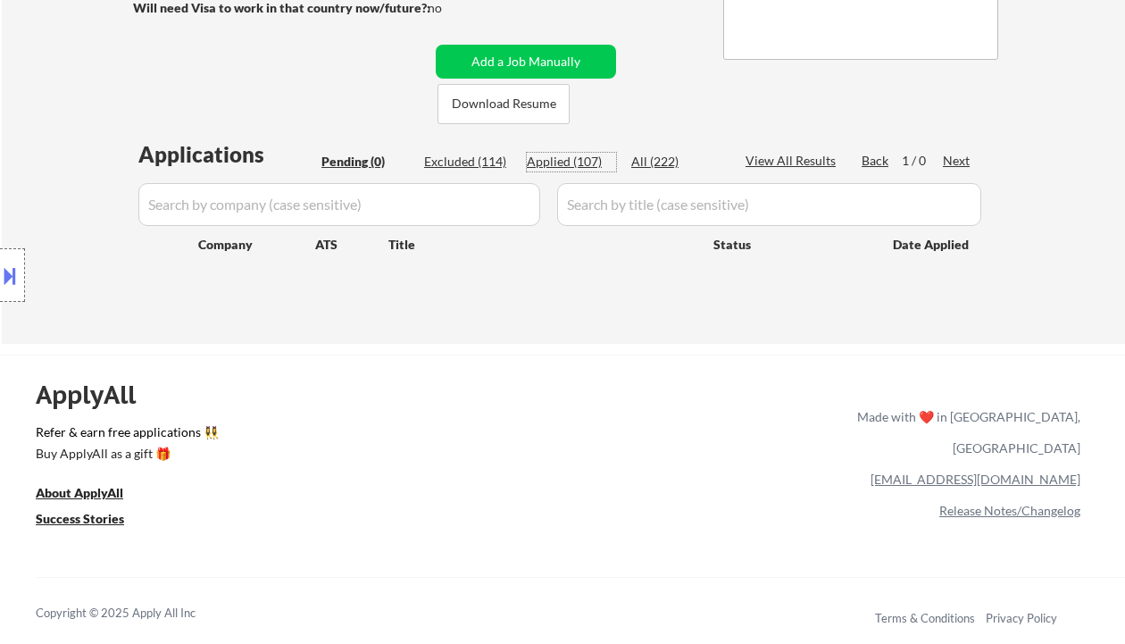
select select ""applied""
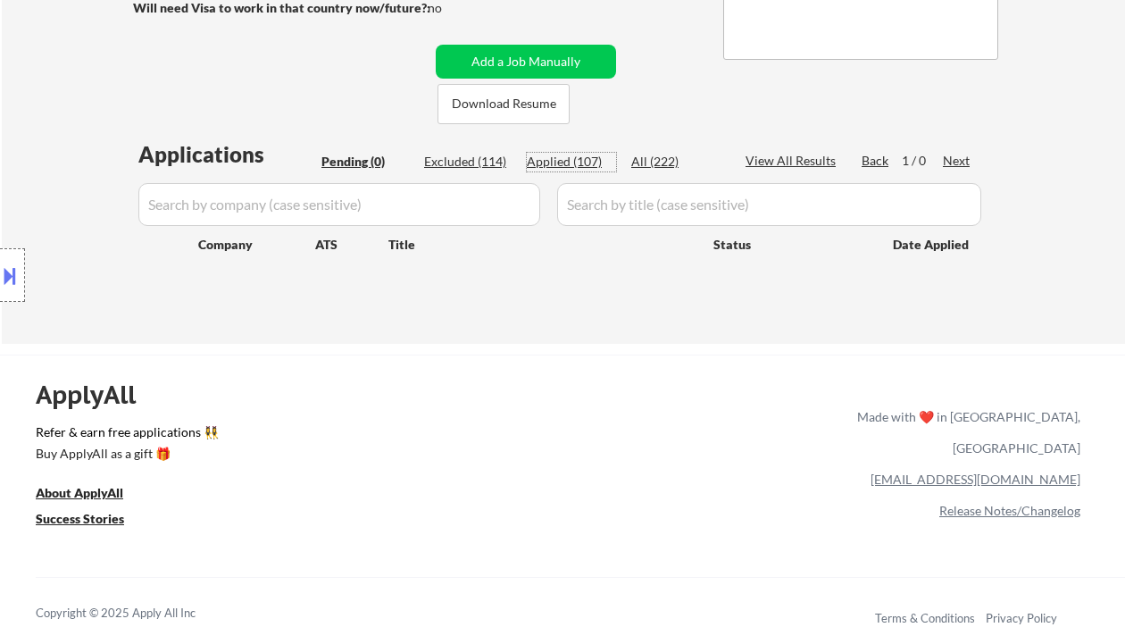
select select ""applied""
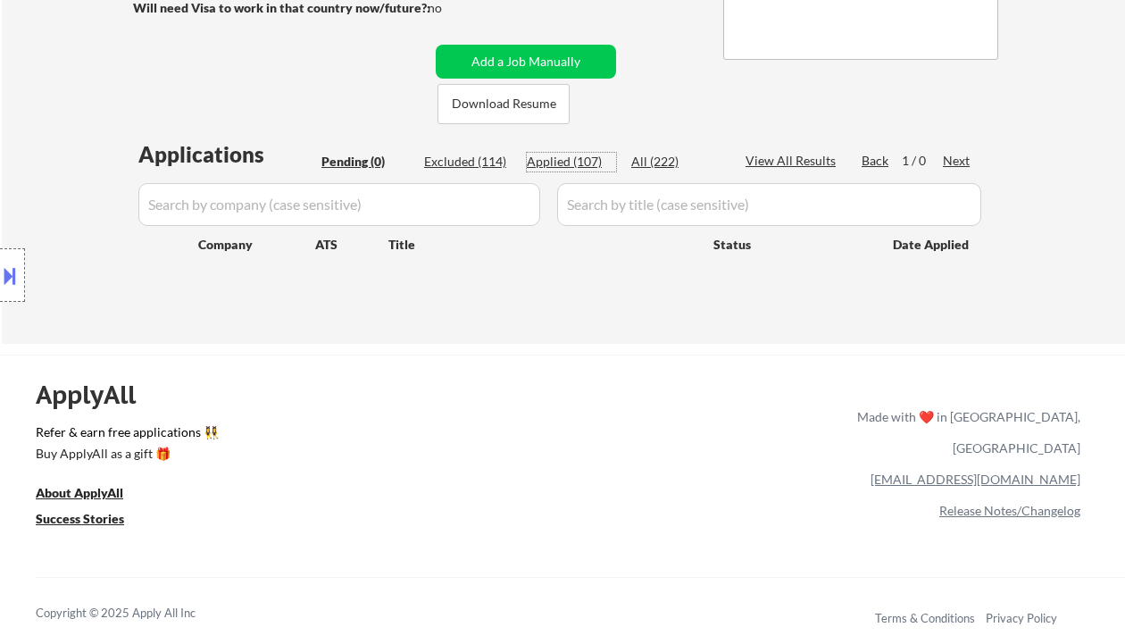
select select ""applied""
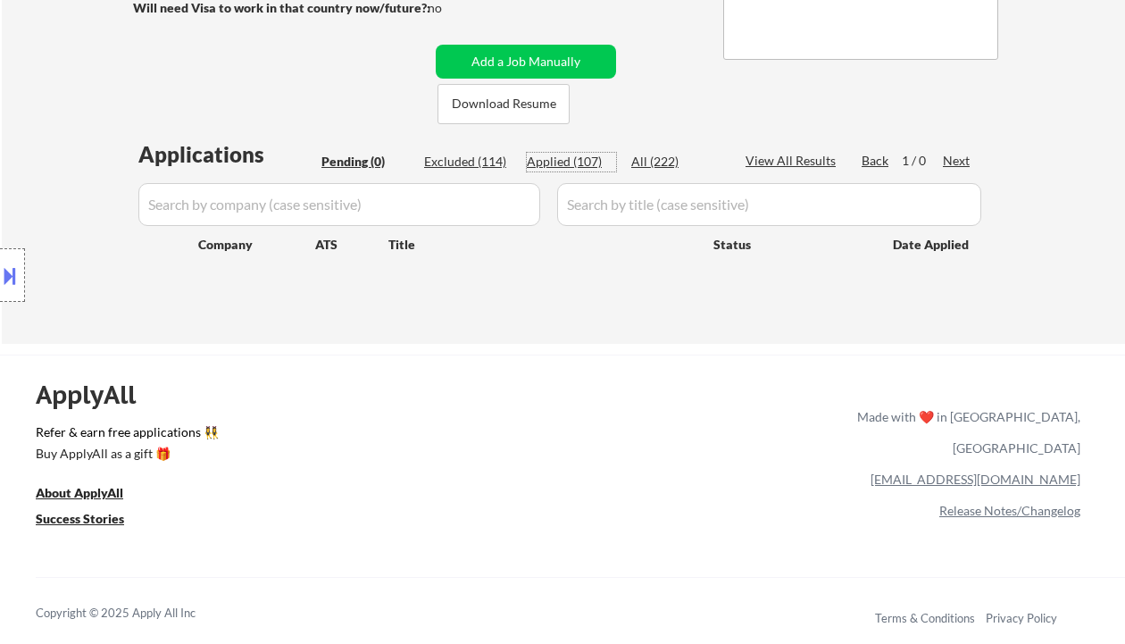
select select ""applied""
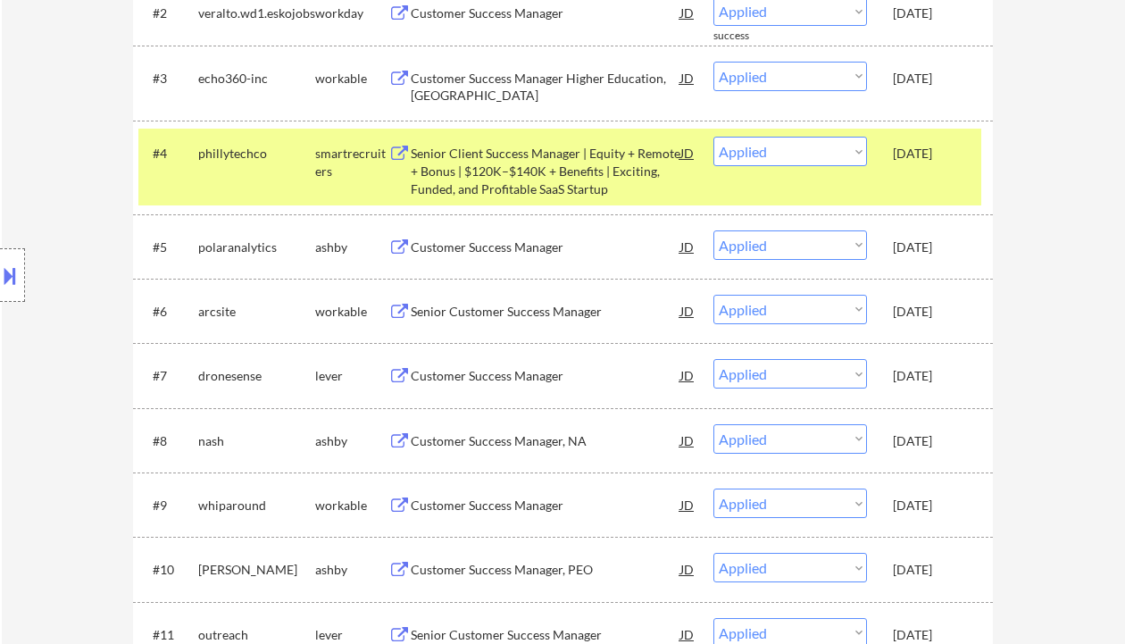
scroll to position [714, 0]
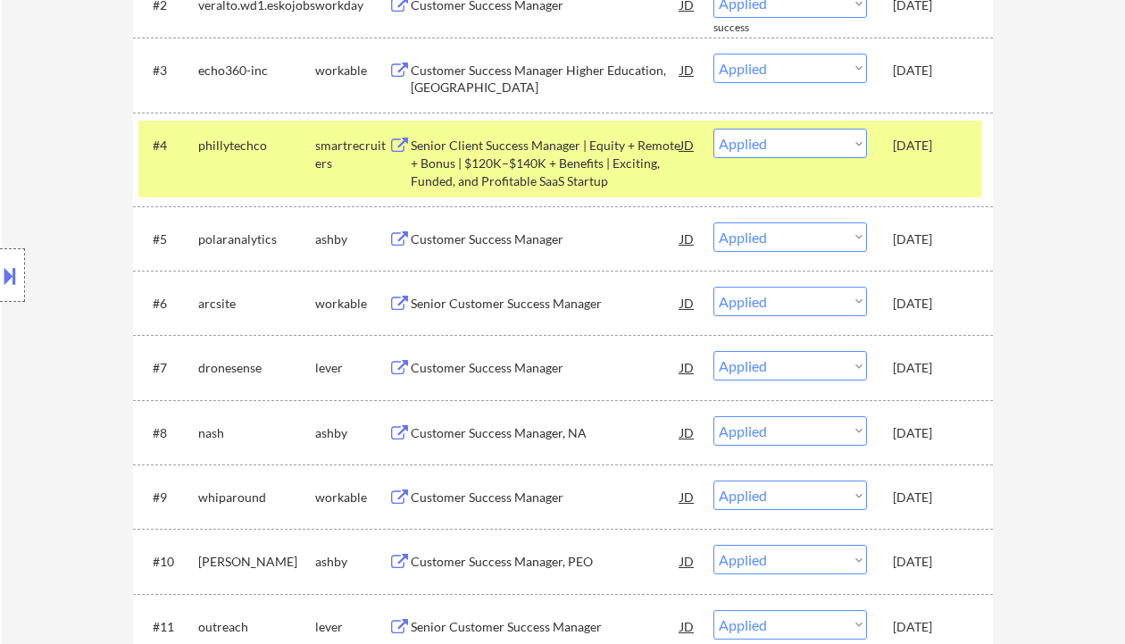
click at [31, 143] on div "Location Inclusions: Syracuse, NY Solvay, NY East Syracuse, NY Lyncourt, NY Fai…" at bounding box center [160, 275] width 320 height 331
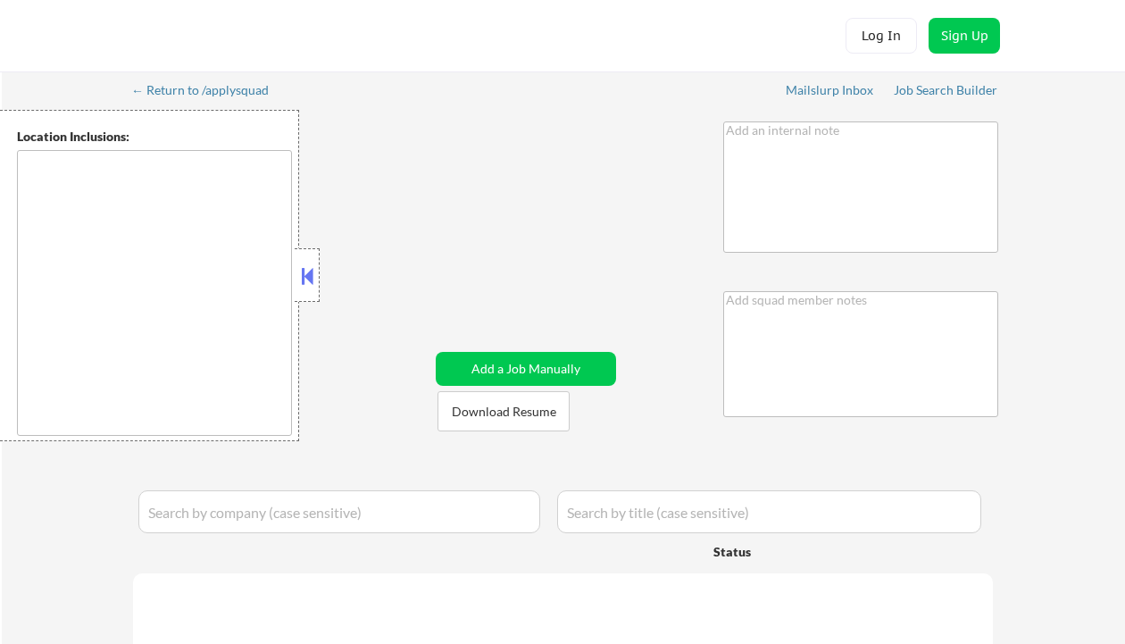
type textarea "🚨 does NOT want remote jobs, ONLY [GEOGRAPHIC_DATA]/[GEOGRAPHIC_DATA]/[GEOGRAPH…"
type textarea "Ramel"
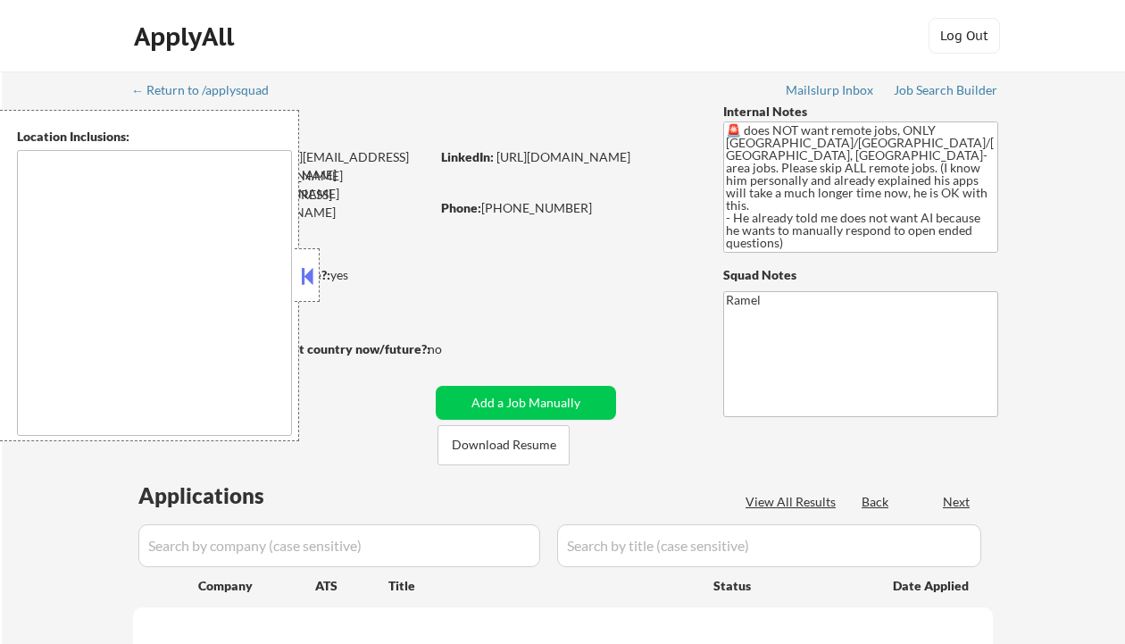
type textarea "[GEOGRAPHIC_DATA], [GEOGRAPHIC_DATA] [GEOGRAPHIC_DATA], [GEOGRAPHIC_DATA] [GEOG…"
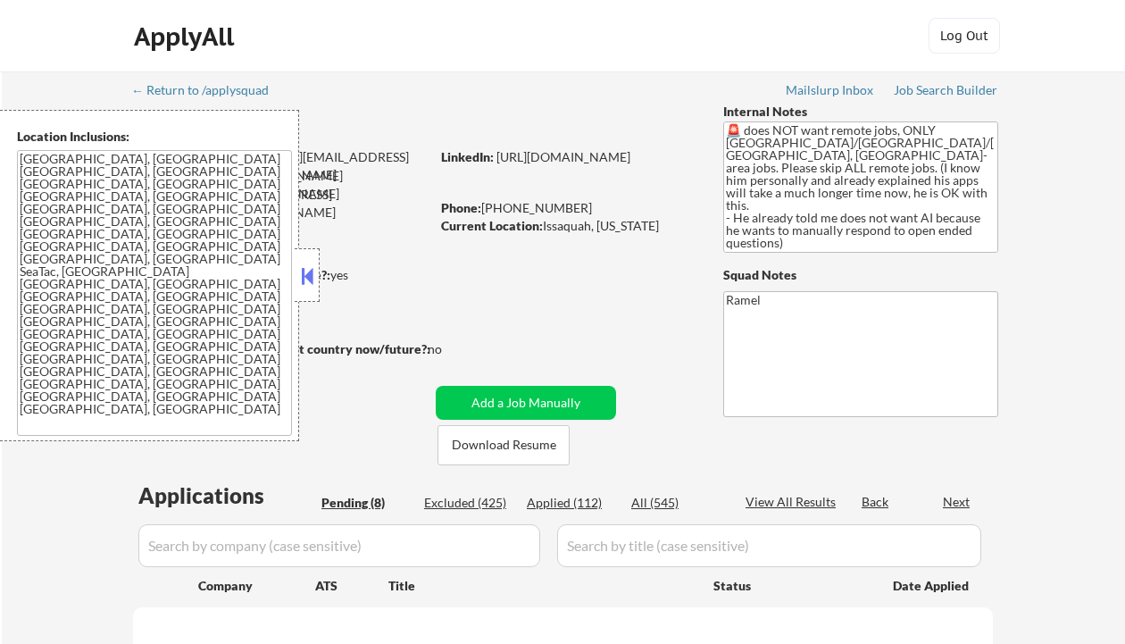
select select ""pending""
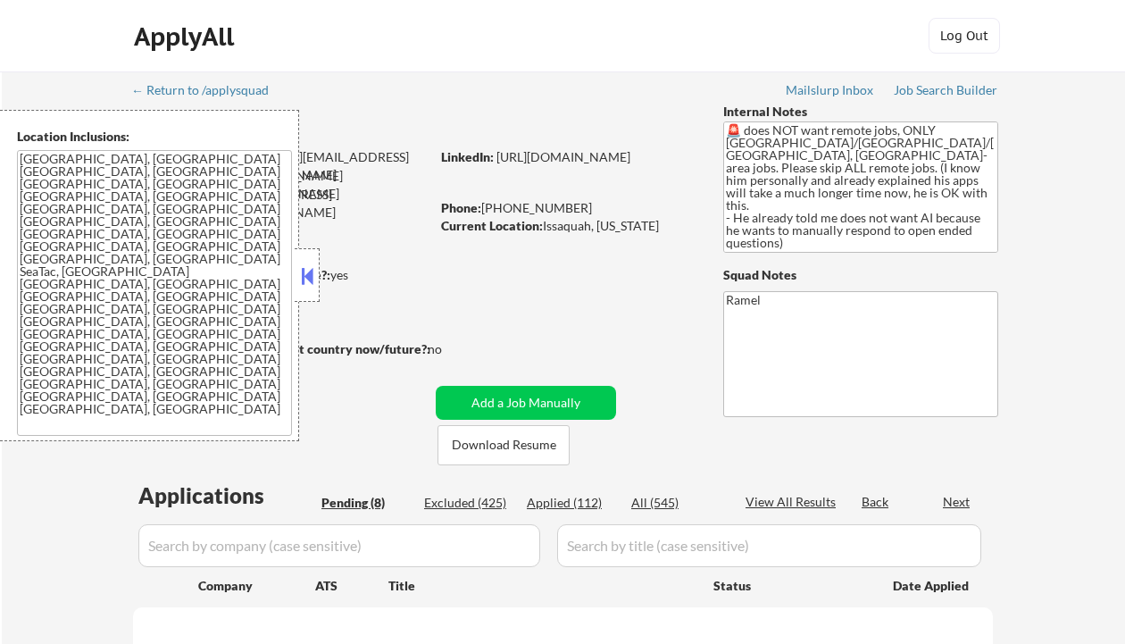
select select ""pending""
click at [297, 269] on button at bounding box center [307, 276] width 20 height 27
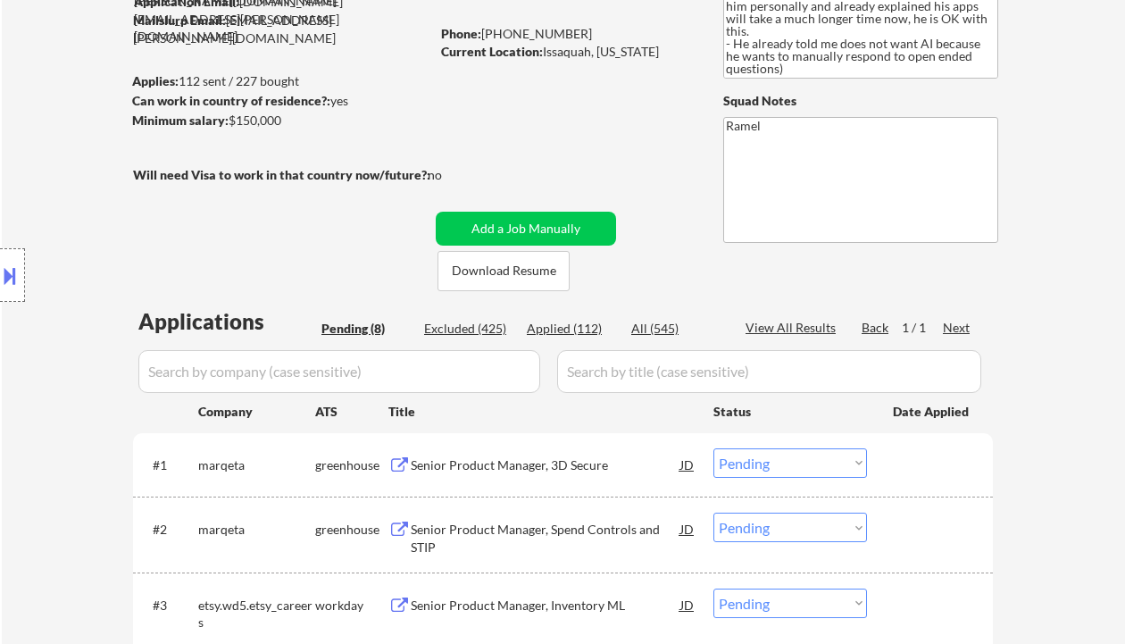
scroll to position [238, 0]
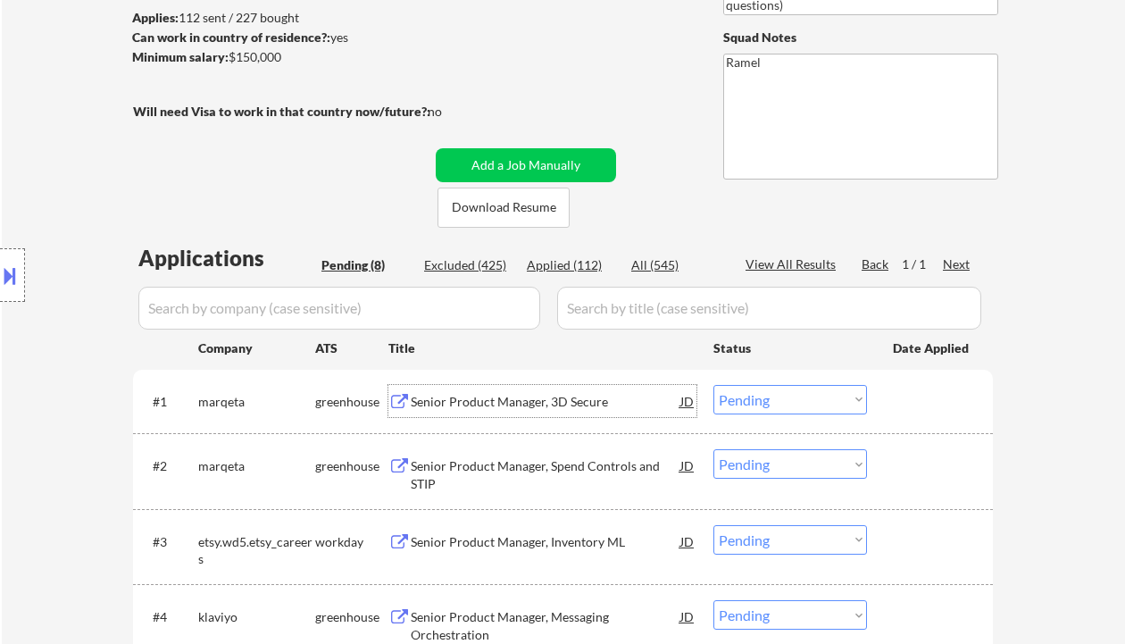
click at [501, 402] on div "Senior Product Manager, 3D Secure" at bounding box center [546, 402] width 270 height 18
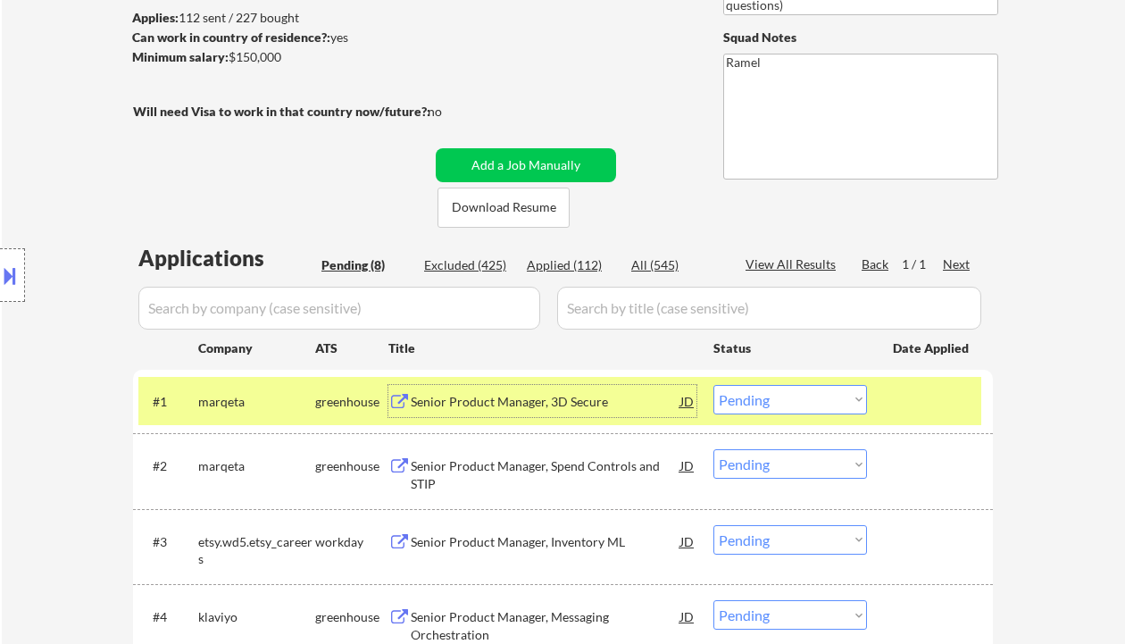
drag, startPoint x: 772, startPoint y: 399, endPoint x: 791, endPoint y: 413, distance: 23.8
click at [772, 399] on select "Choose an option... Pending Applied Excluded (Questions) Excluded (Expired) Exc…" at bounding box center [790, 399] width 154 height 29
click at [713, 385] on select "Choose an option... Pending Applied Excluded (Questions) Excluded (Expired) Exc…" at bounding box center [790, 399] width 154 height 29
click at [474, 465] on div "Senior Product Manager, Spend Controls and STIP" at bounding box center [546, 474] width 270 height 35
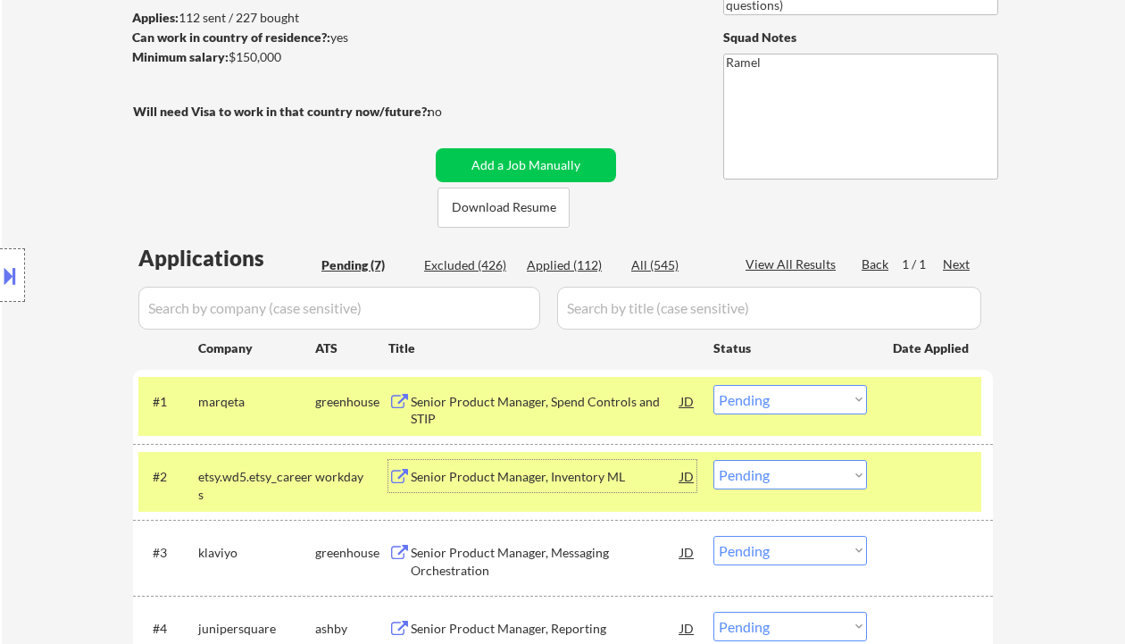
click at [770, 407] on select "Choose an option... Pending Applied Excluded (Questions) Excluded (Expired) Exc…" at bounding box center [790, 399] width 154 height 29
click at [713, 385] on select "Choose an option... Pending Applied Excluded (Questions) Excluded (Expired) Exc…" at bounding box center [790, 399] width 154 height 29
click at [571, 480] on div "Senior Product Manager, Inventory ML" at bounding box center [546, 477] width 270 height 18
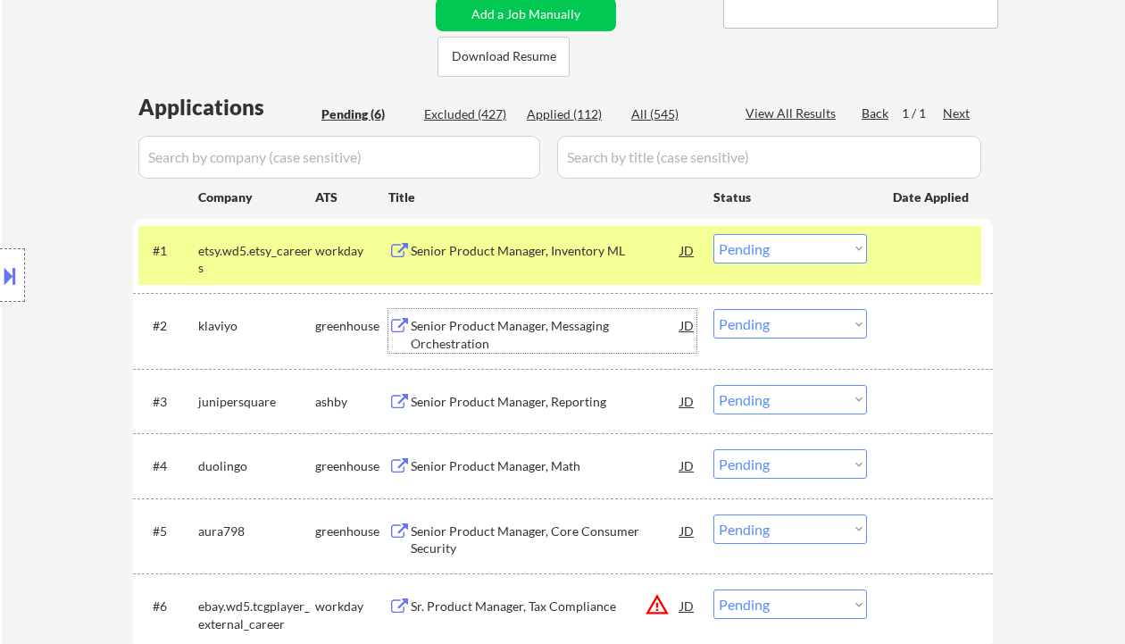
scroll to position [476, 0]
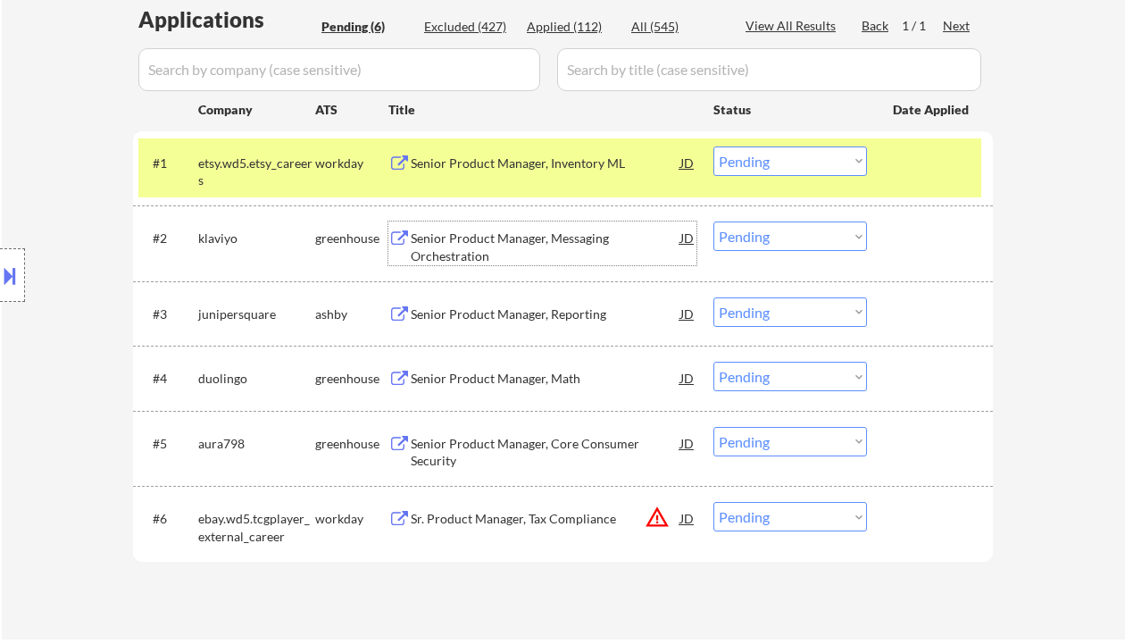
drag, startPoint x: 790, startPoint y: 154, endPoint x: 798, endPoint y: 174, distance: 21.2
click at [790, 154] on select "Choose an option... Pending Applied Excluded (Questions) Excluded (Expired) Exc…" at bounding box center [790, 160] width 154 height 29
click at [713, 146] on select "Choose an option... Pending Applied Excluded (Questions) Excluded (Expired) Exc…" at bounding box center [790, 160] width 154 height 29
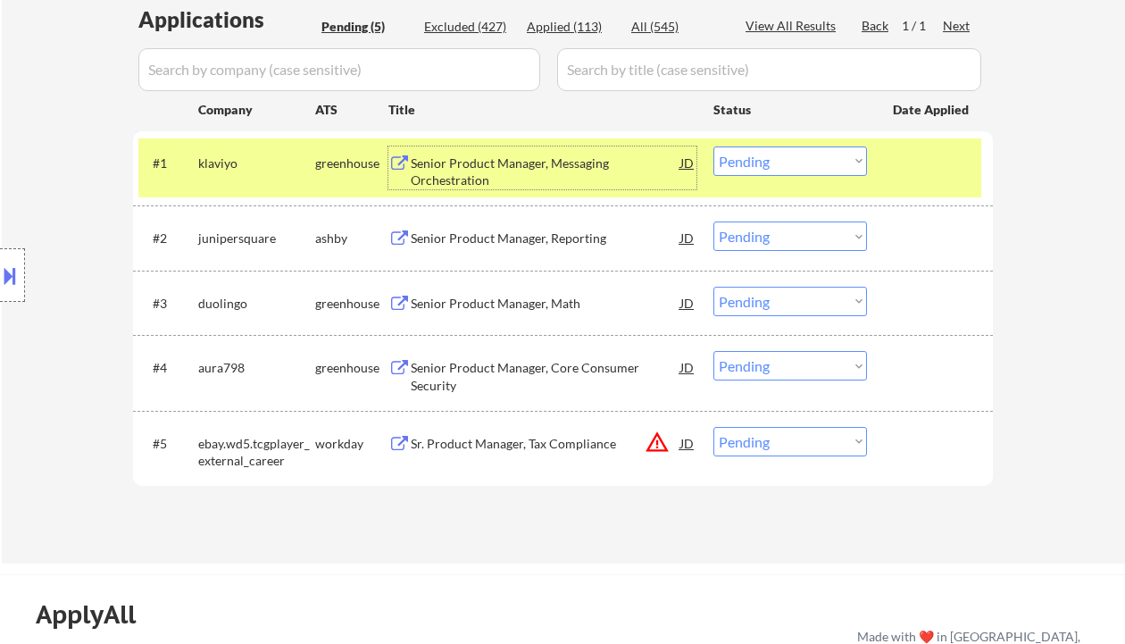
click at [537, 164] on div "Senior Product Manager, Messaging Orchestration" at bounding box center [546, 171] width 270 height 35
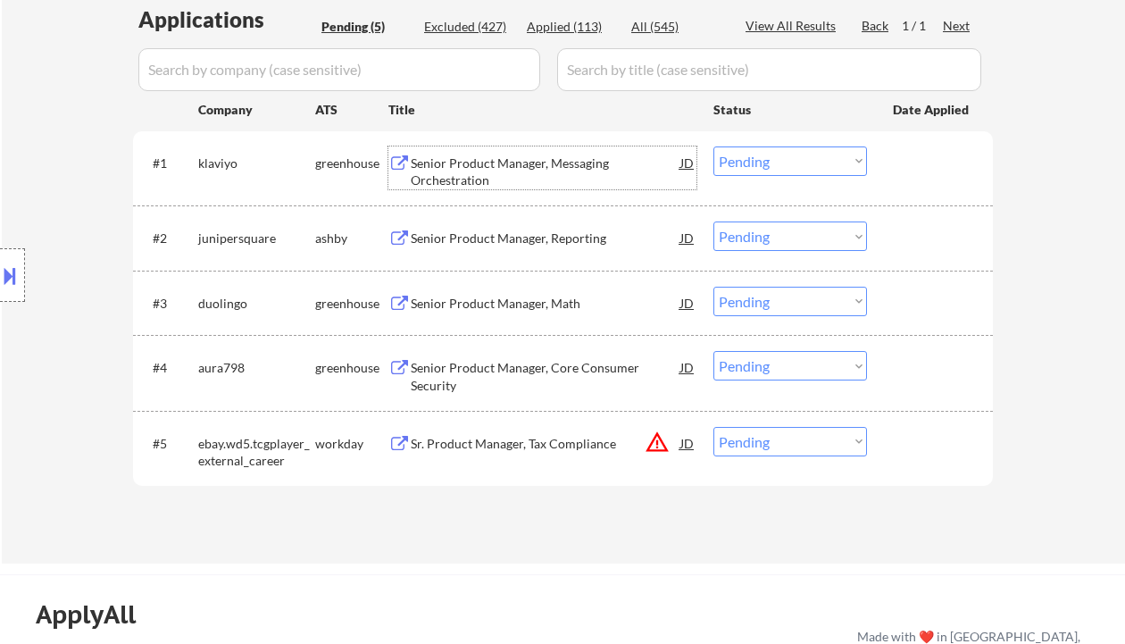
drag, startPoint x: 814, startPoint y: 161, endPoint x: 818, endPoint y: 174, distance: 13.9
click at [814, 161] on select "Choose an option... Pending Applied Excluded (Questions) Excluded (Expired) Exc…" at bounding box center [790, 160] width 154 height 29
select select ""excluded__location_""
click at [713, 146] on select "Choose an option... Pending Applied Excluded (Questions) Excluded (Expired) Exc…" at bounding box center [790, 160] width 154 height 29
click at [562, 245] on div "Senior Product Manager, Reporting" at bounding box center [546, 238] width 270 height 18
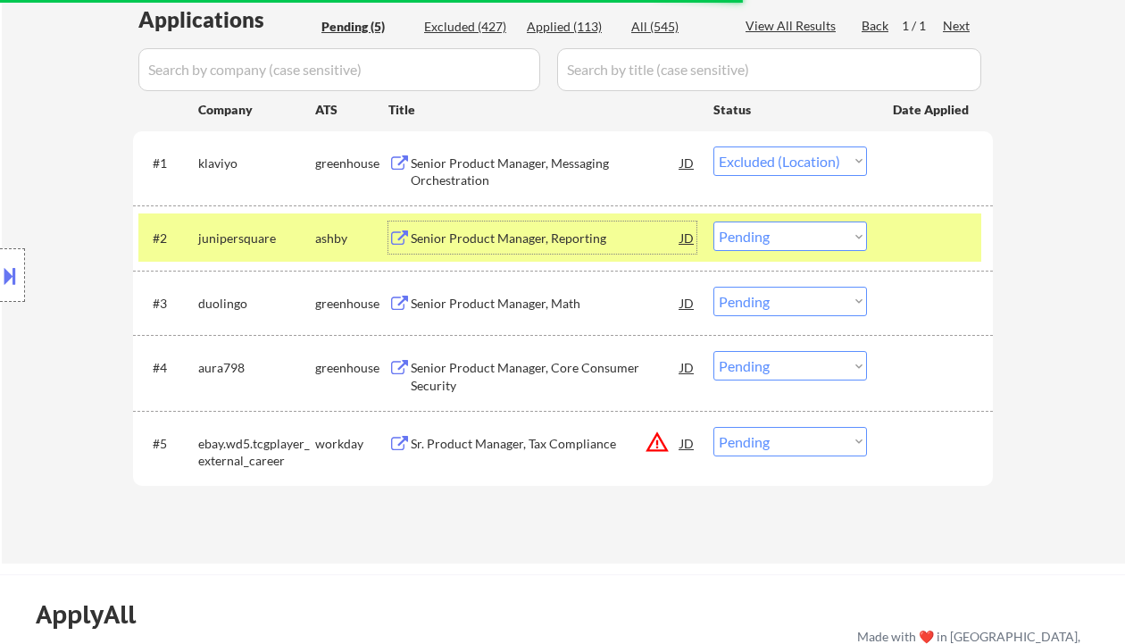
drag, startPoint x: 757, startPoint y: 235, endPoint x: 768, endPoint y: 246, distance: 15.8
click at [757, 235] on select "Choose an option... Pending Applied Excluded (Questions) Excluded (Expired) Exc…" at bounding box center [790, 235] width 154 height 29
click at [795, 250] on select "Choose an option... Pending Applied Excluded (Questions) Excluded (Expired) Exc…" at bounding box center [790, 235] width 154 height 29
select select ""excluded__location_""
click at [713, 221] on select "Choose an option... Pending Applied Excluded (Questions) Excluded (Expired) Exc…" at bounding box center [790, 235] width 154 height 29
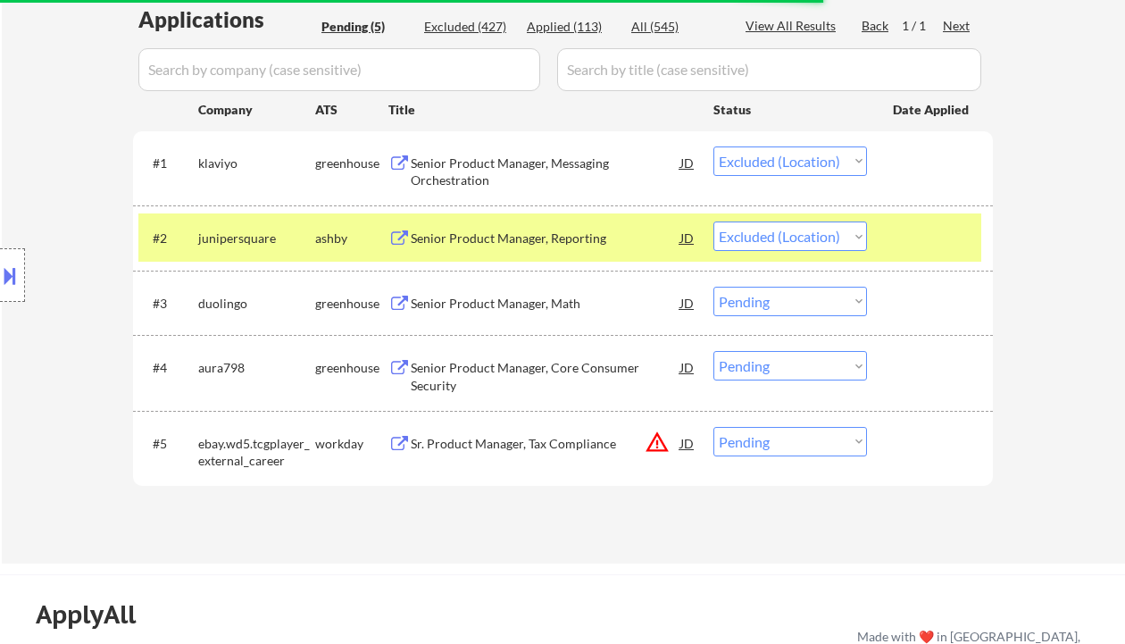
click at [559, 310] on div "Senior Product Manager, Math" at bounding box center [546, 304] width 270 height 18
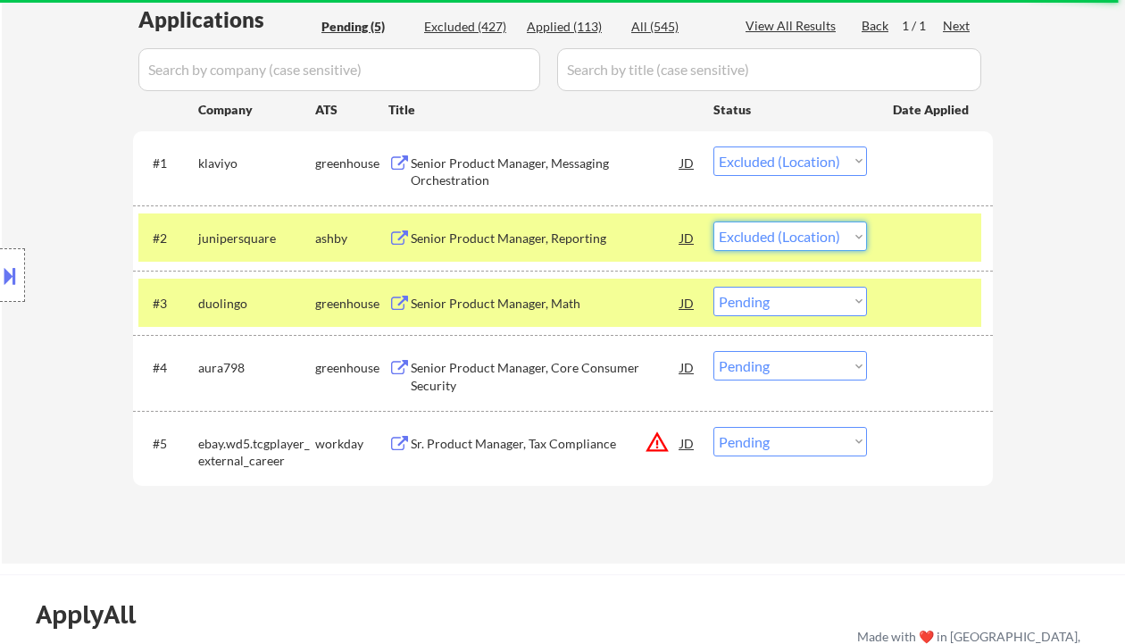
drag, startPoint x: 823, startPoint y: 229, endPoint x: 832, endPoint y: 243, distance: 16.1
click at [823, 229] on select "Choose an option... Pending Applied Excluded (Questions) Excluded (Expired) Exc…" at bounding box center [790, 235] width 154 height 29
click at [1000, 264] on div "← Return to /applysquad Mailslurp Inbox Job Search Builder Ben Shoemaker User E…" at bounding box center [563, 72] width 891 height 954
click at [831, 297] on select "Choose an option... Pending Applied Excluded (Questions) Excluded (Expired) Exc…" at bounding box center [790, 301] width 154 height 29
select select ""excluded__location_""
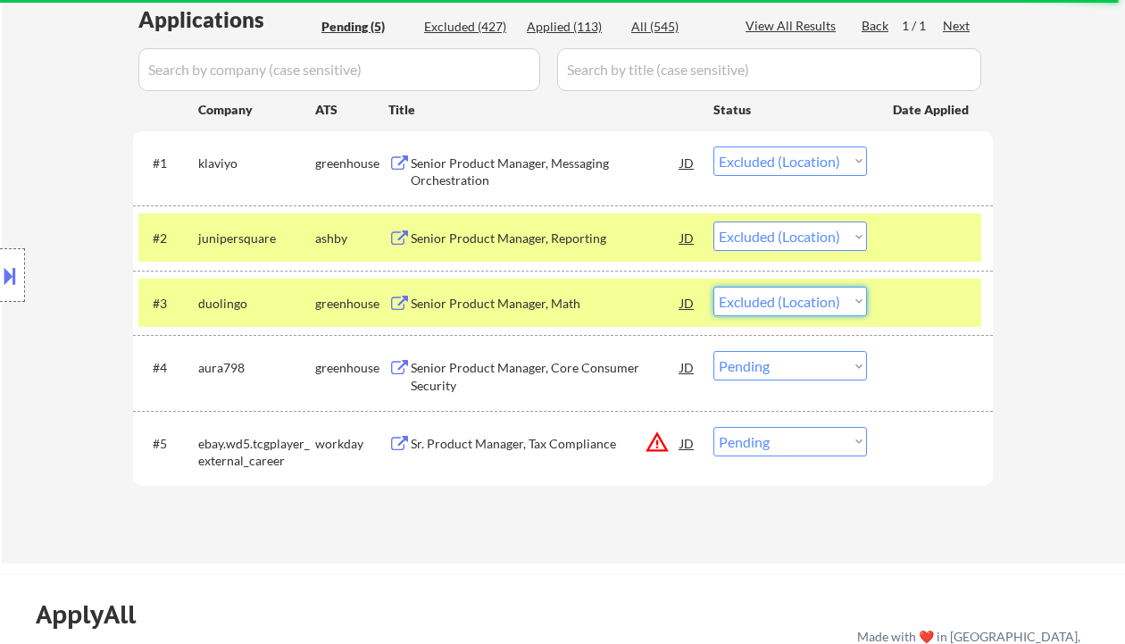
click at [713, 287] on select "Choose an option... Pending Applied Excluded (Questions) Excluded (Expired) Exc…" at bounding box center [790, 301] width 154 height 29
click at [581, 375] on div "Senior Product Manager, Core Consumer Security" at bounding box center [546, 376] width 270 height 35
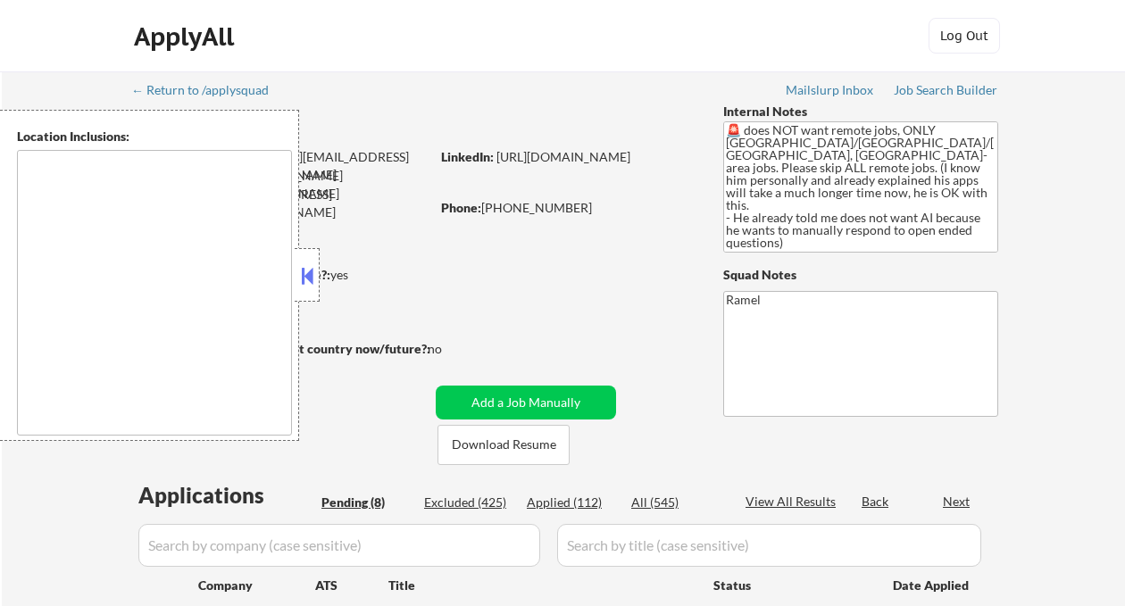
type textarea "[GEOGRAPHIC_DATA], [GEOGRAPHIC_DATA] [GEOGRAPHIC_DATA], [GEOGRAPHIC_DATA] [GEOG…"
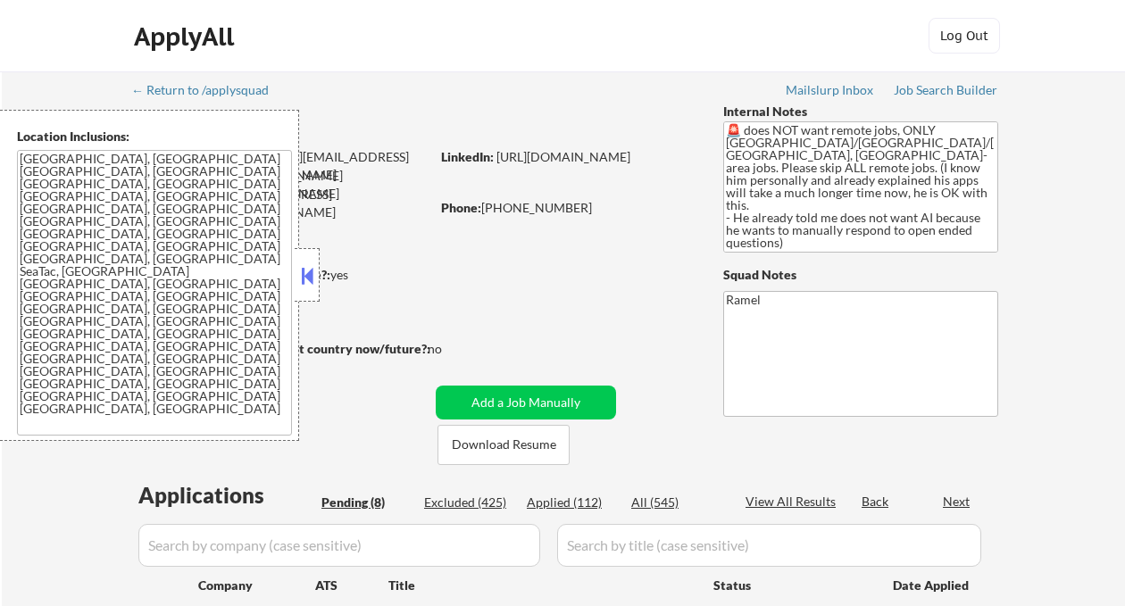
select select ""pending""
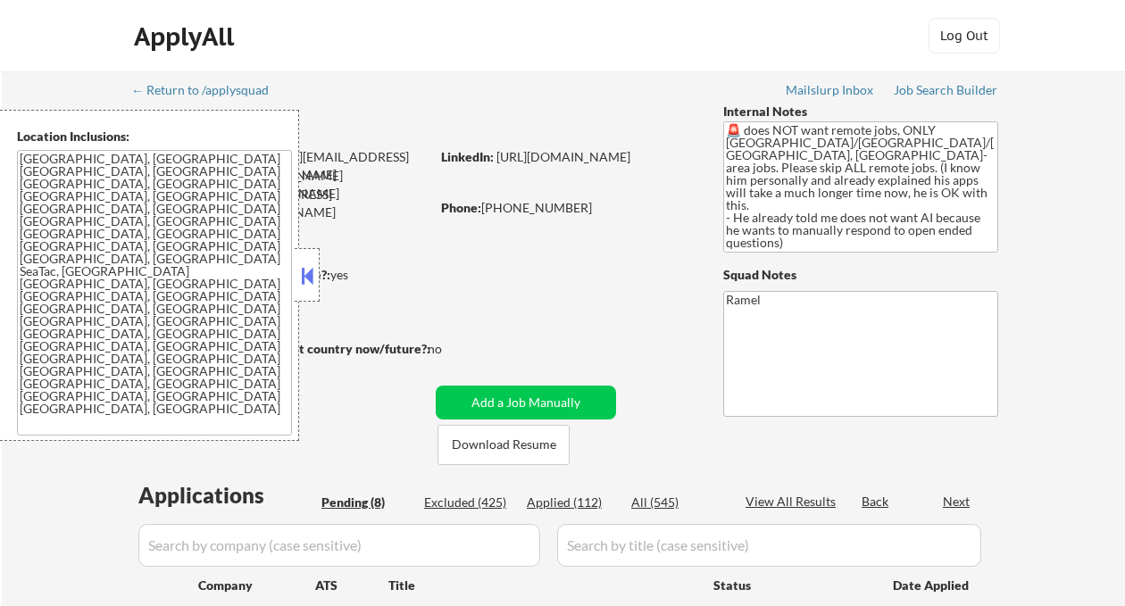
select select ""pending""
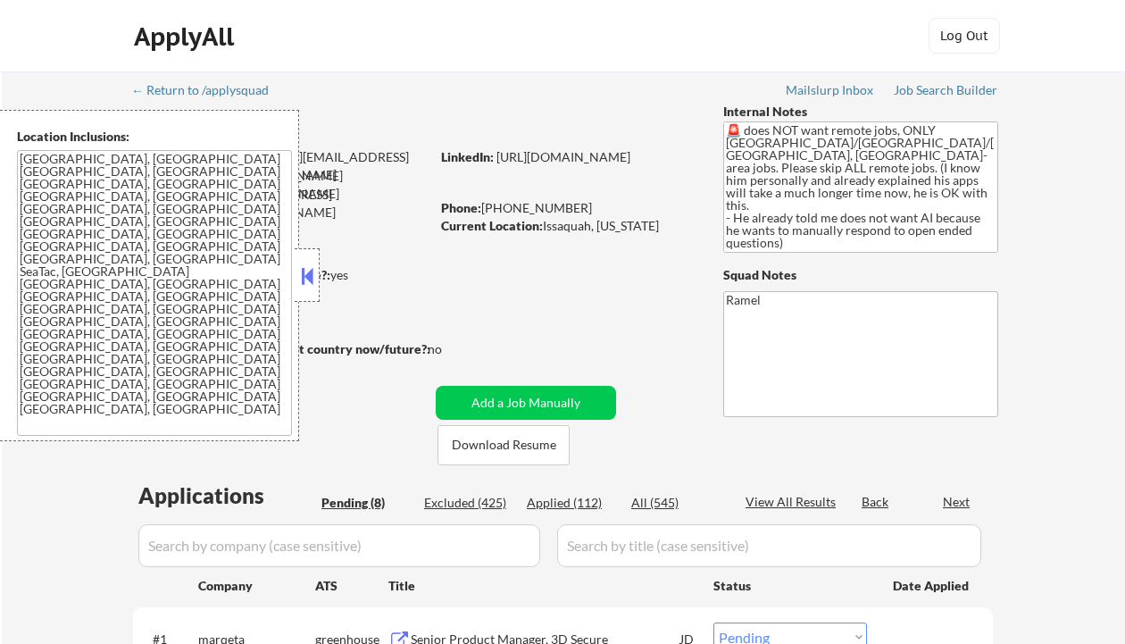
drag, startPoint x: 311, startPoint y: 282, endPoint x: 458, endPoint y: 299, distance: 148.3
click at [313, 282] on button at bounding box center [307, 276] width 20 height 27
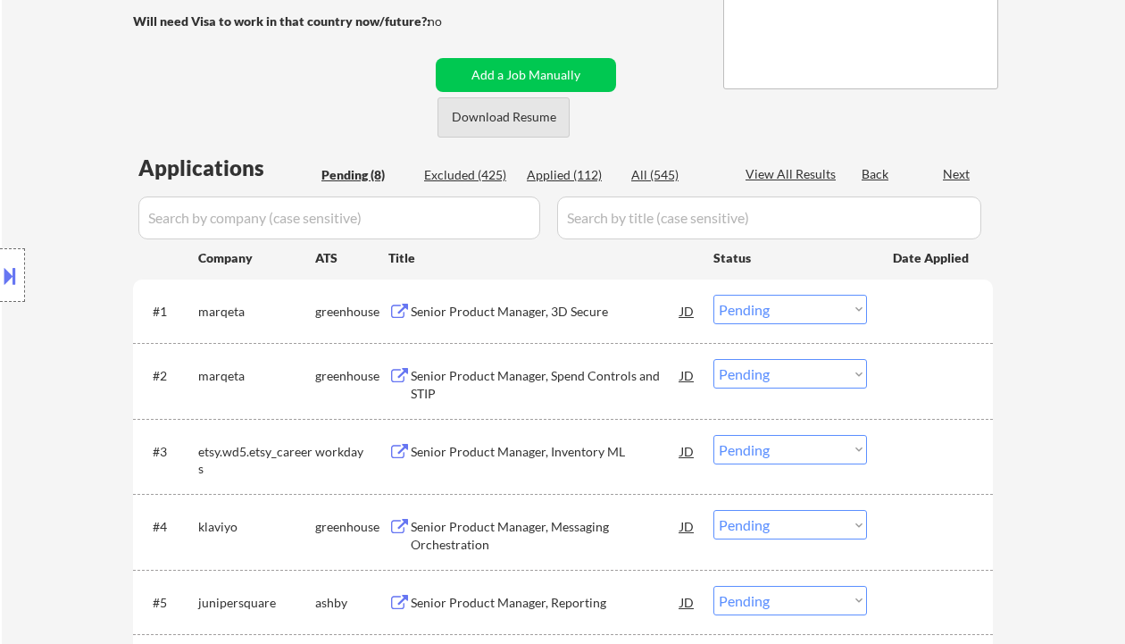
scroll to position [357, 0]
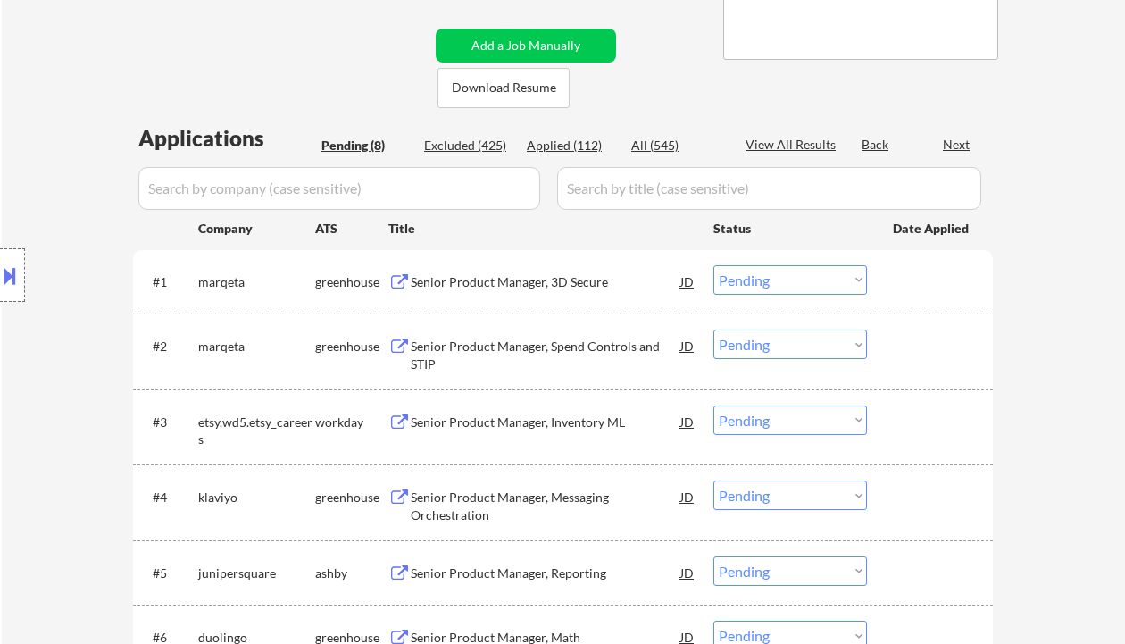
click at [589, 159] on div "Applications Pending (8) Excluded (425) Applied (112) All (545) View All Result…" at bounding box center [563, 493] width 860 height 741
click at [589, 143] on div "Applied (112)" at bounding box center [571, 146] width 89 height 18
select select ""applied""
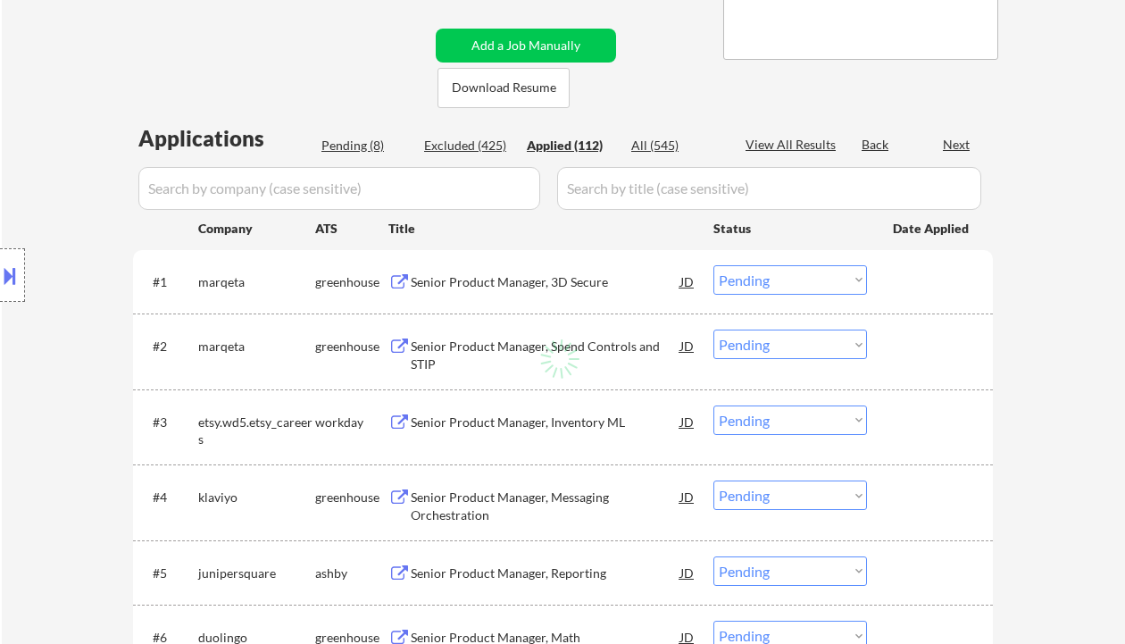
select select ""applied""
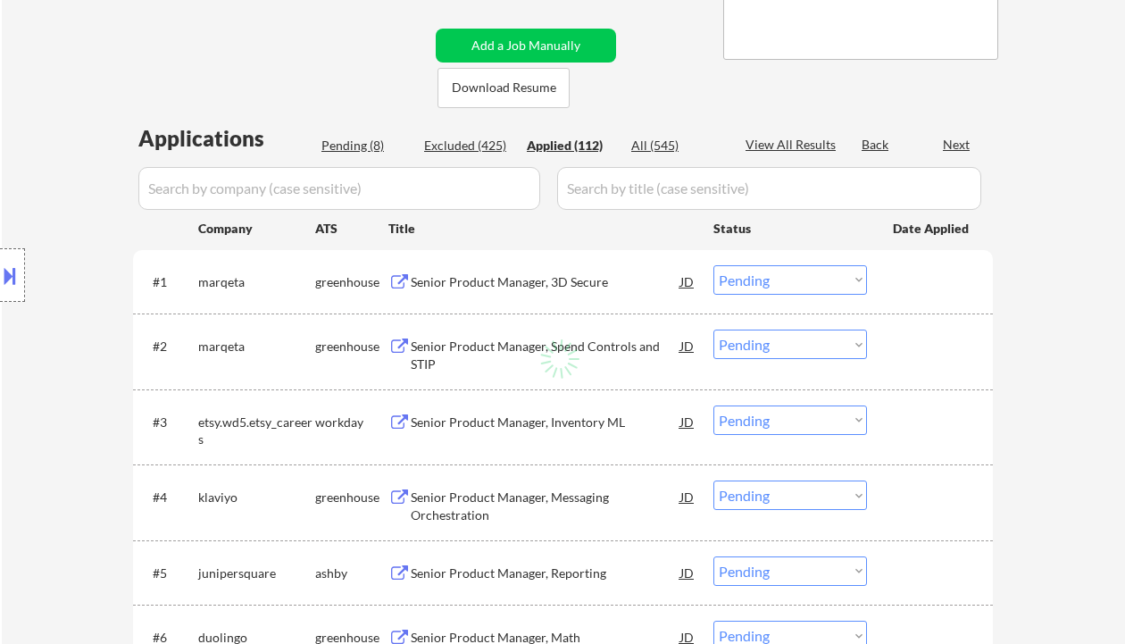
select select ""applied""
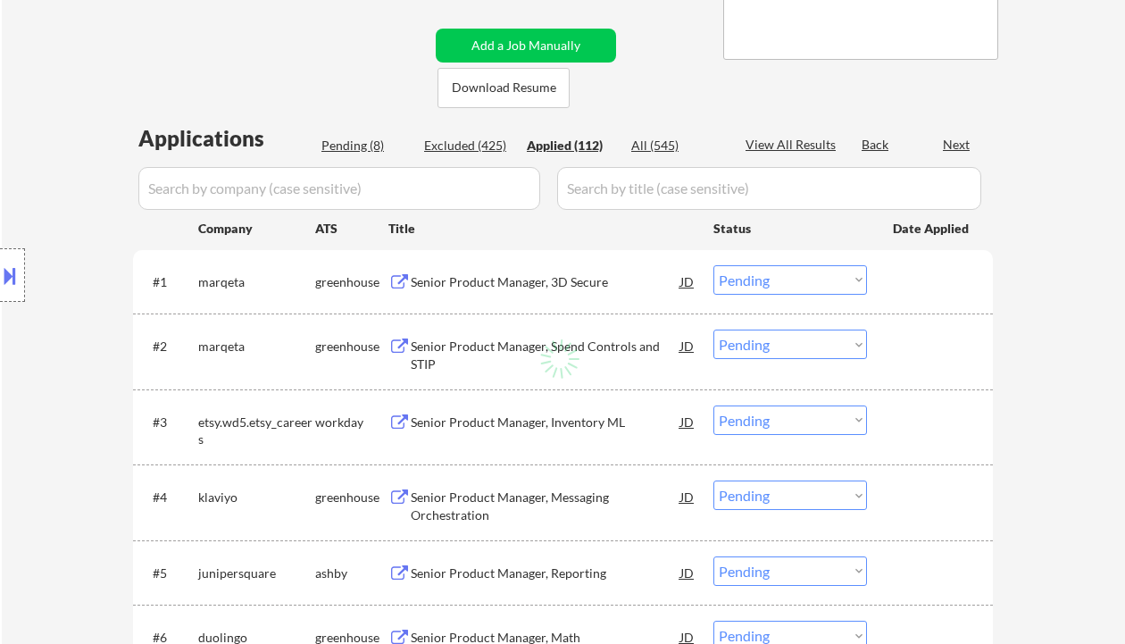
select select ""applied""
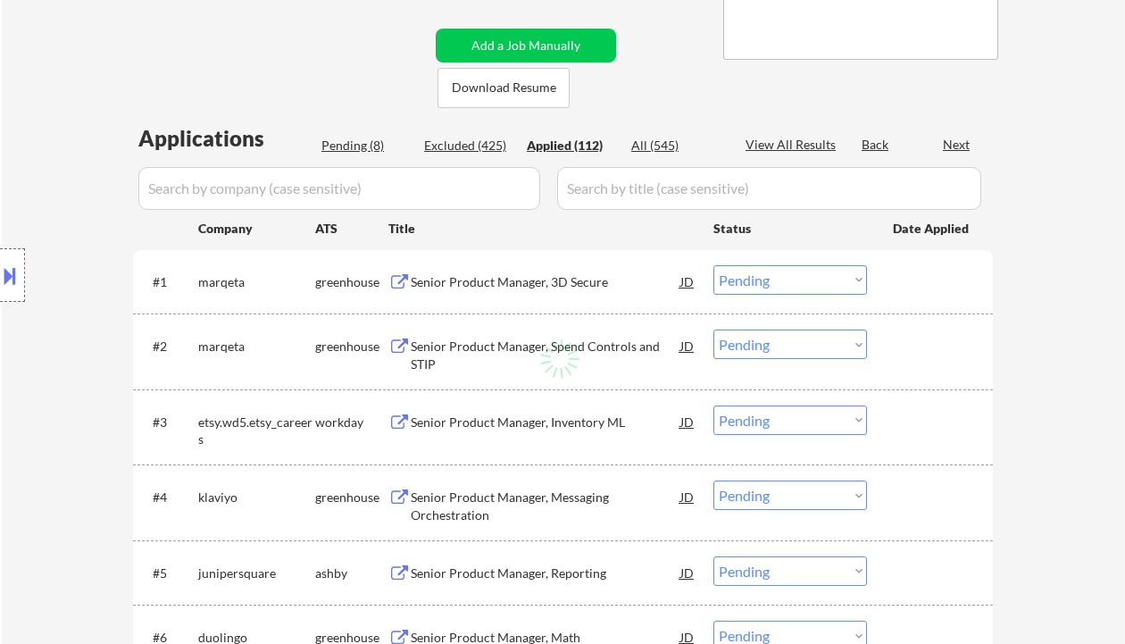
select select ""applied""
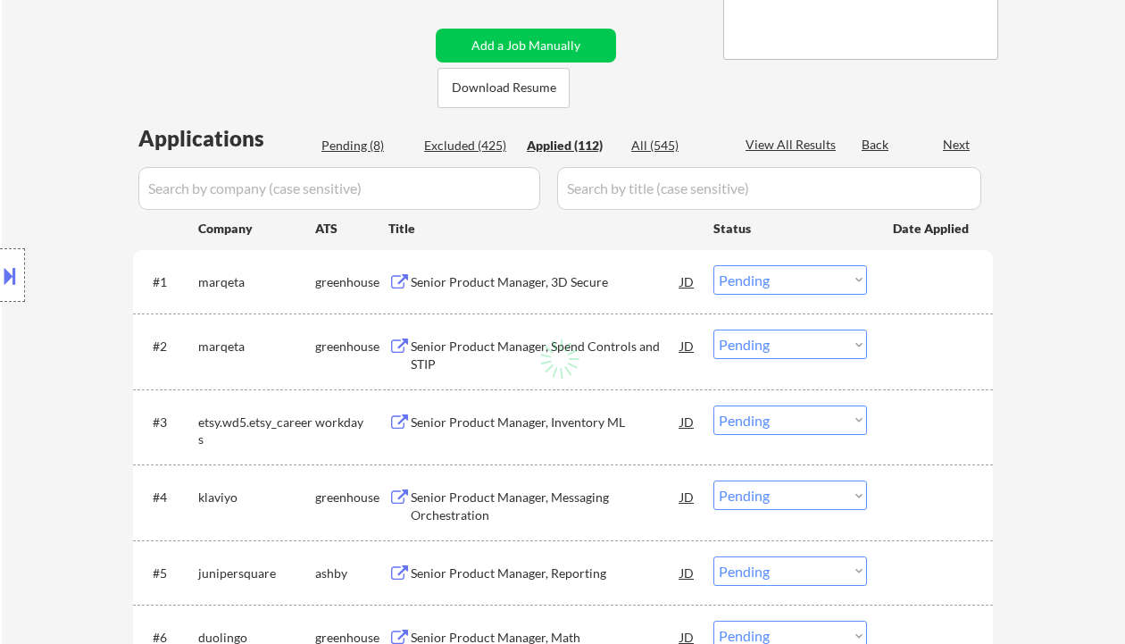
select select ""applied""
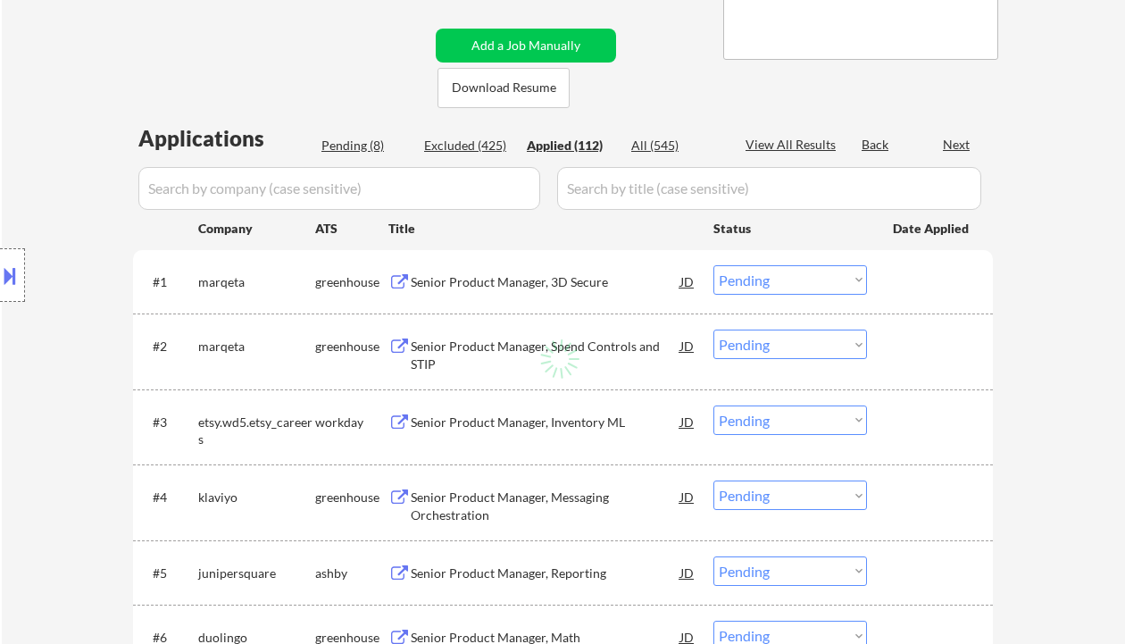
select select ""applied""
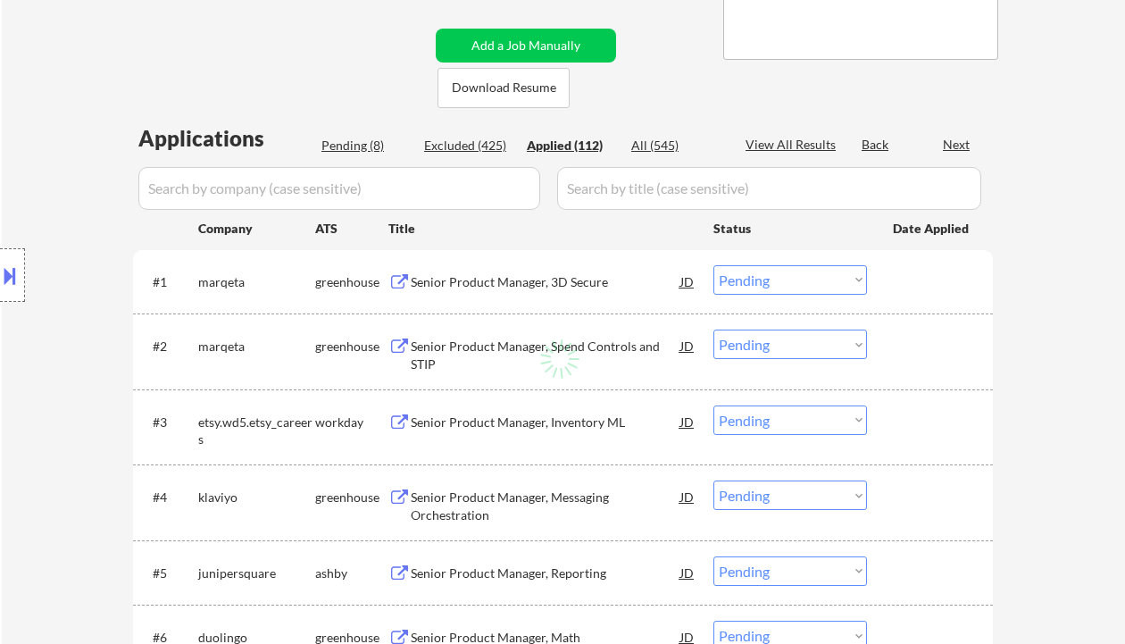
select select ""applied""
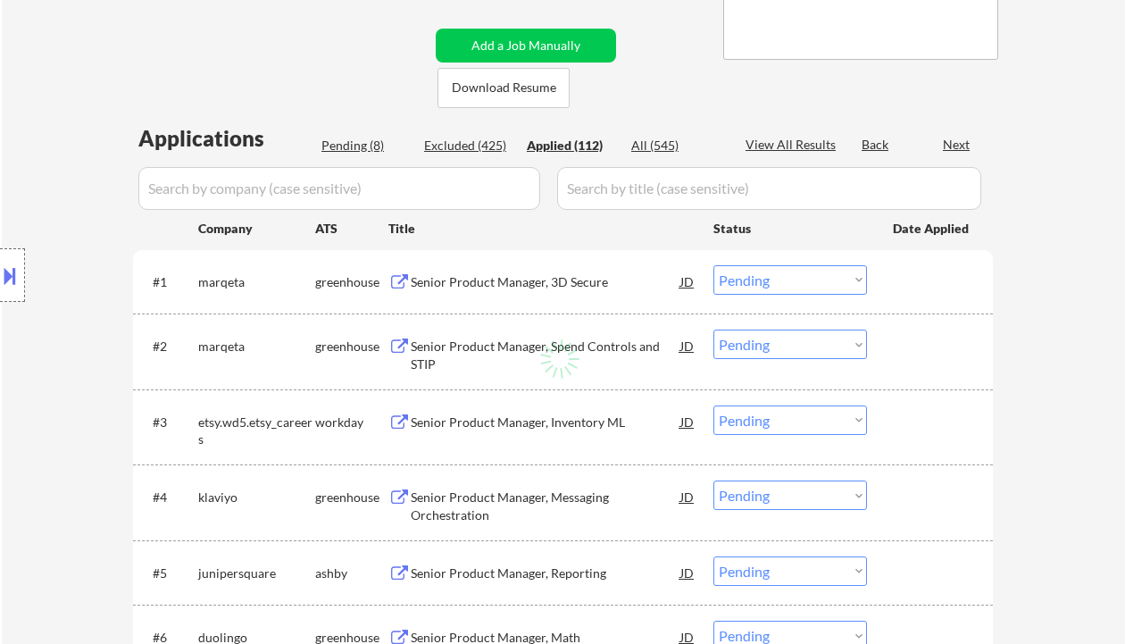
select select ""applied""
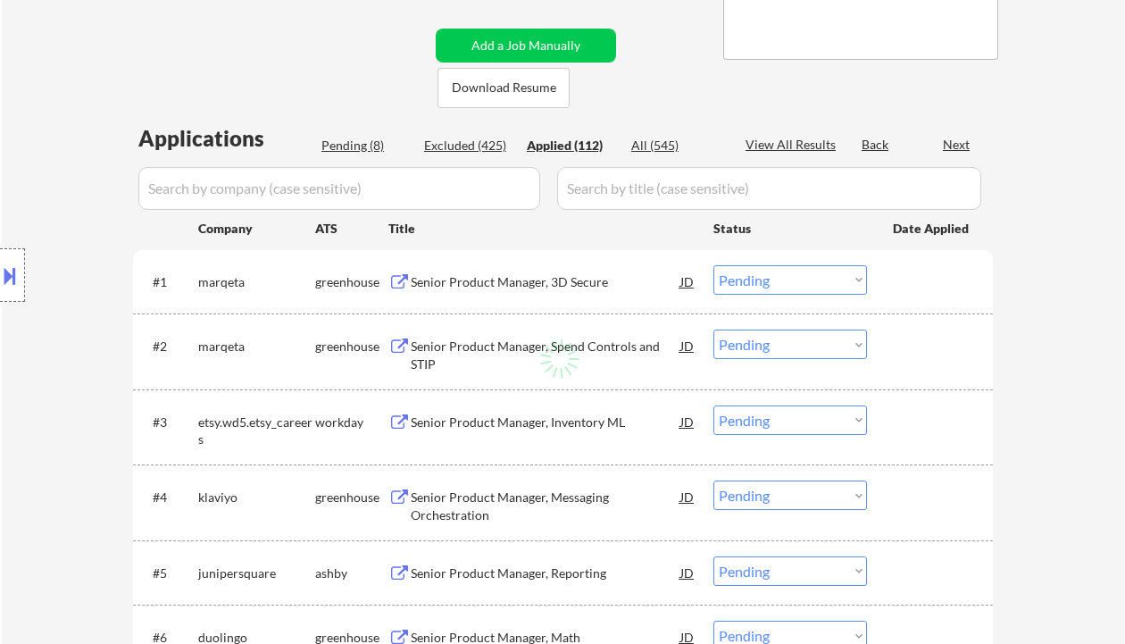
select select ""applied""
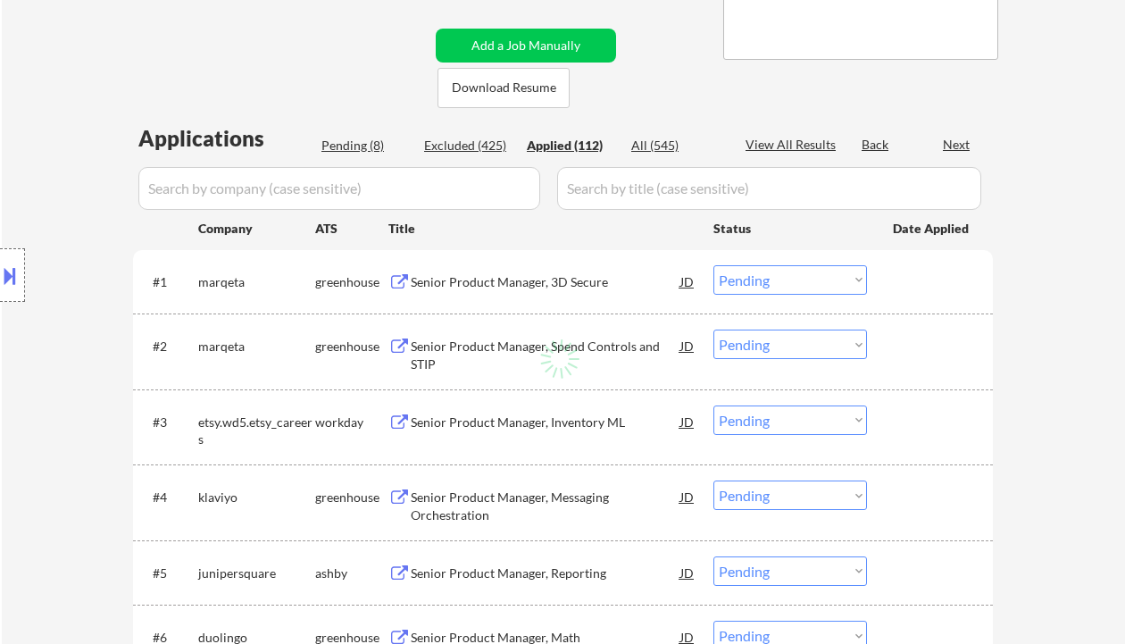
select select ""applied""
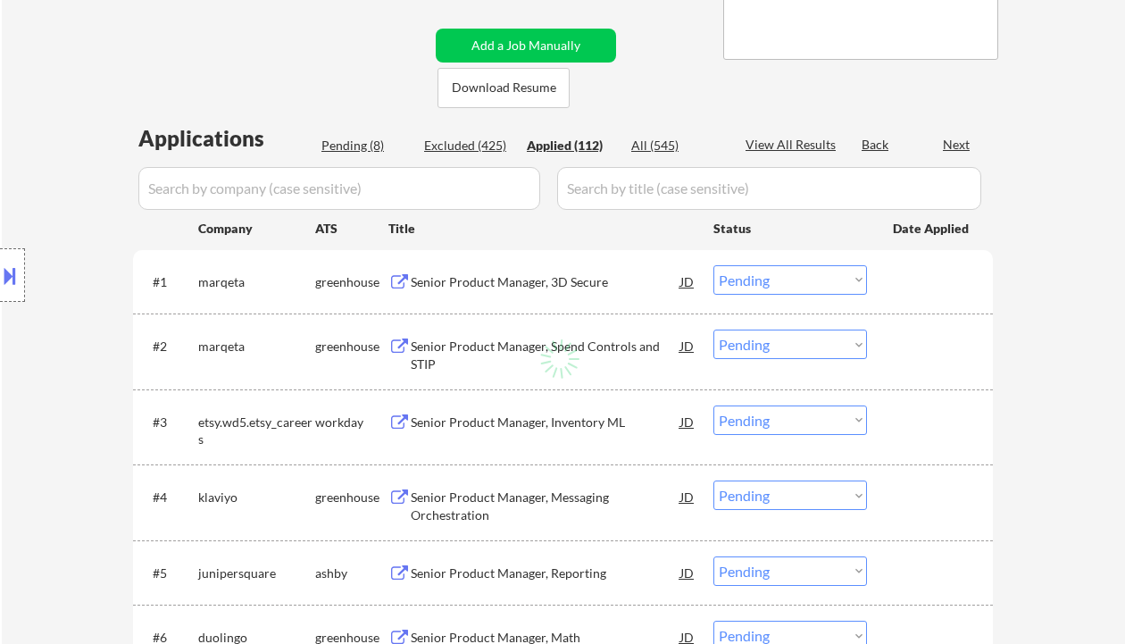
select select ""applied""
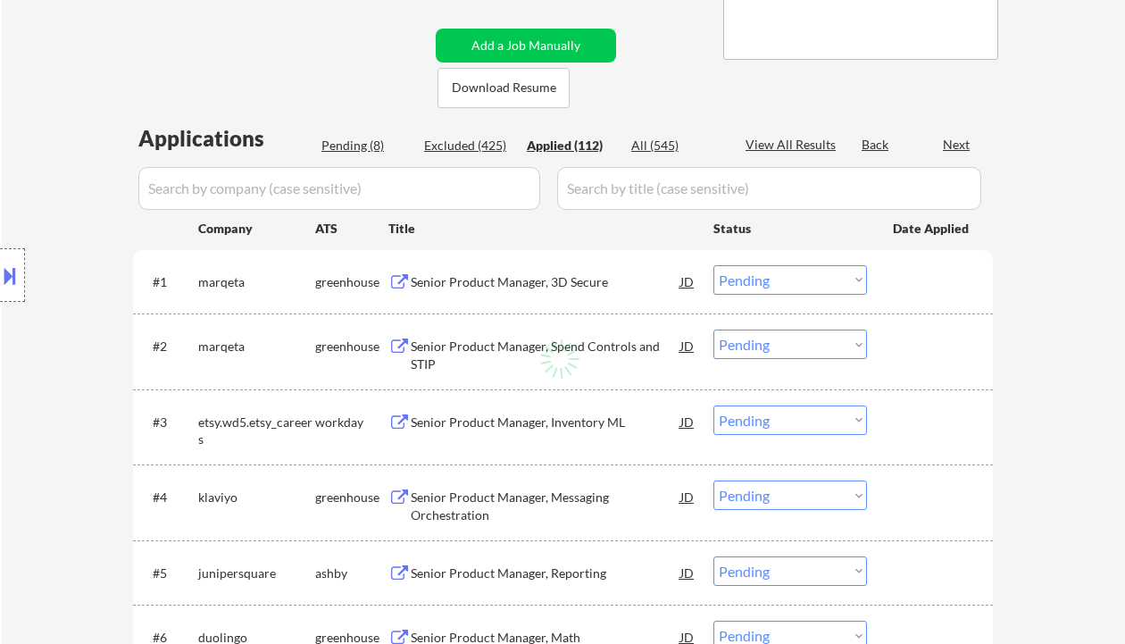
select select ""applied""
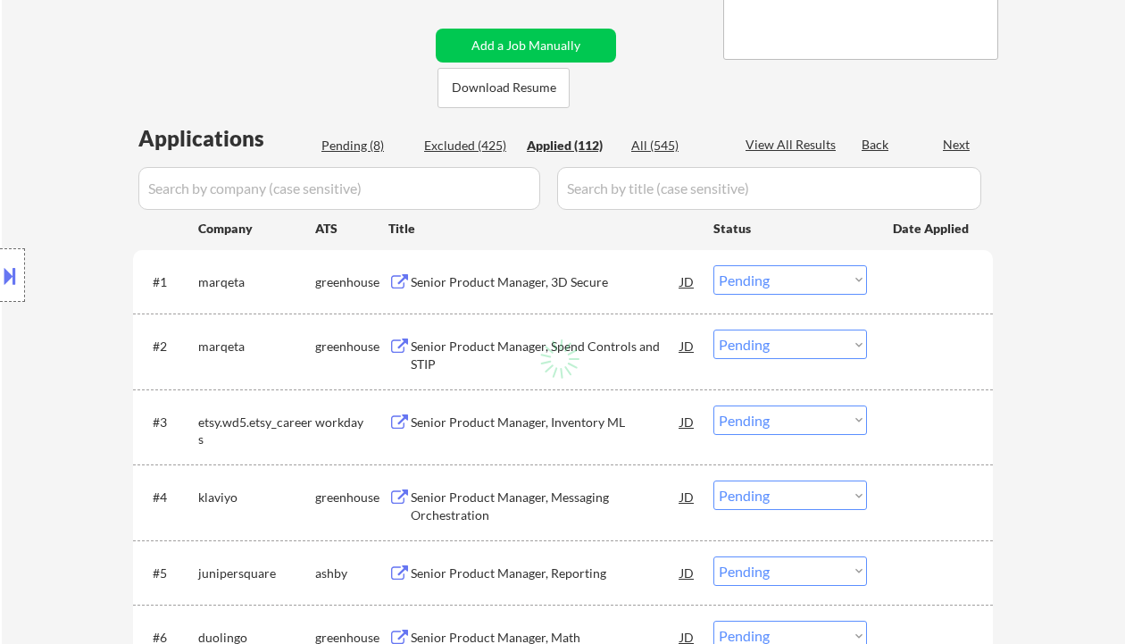
select select ""applied""
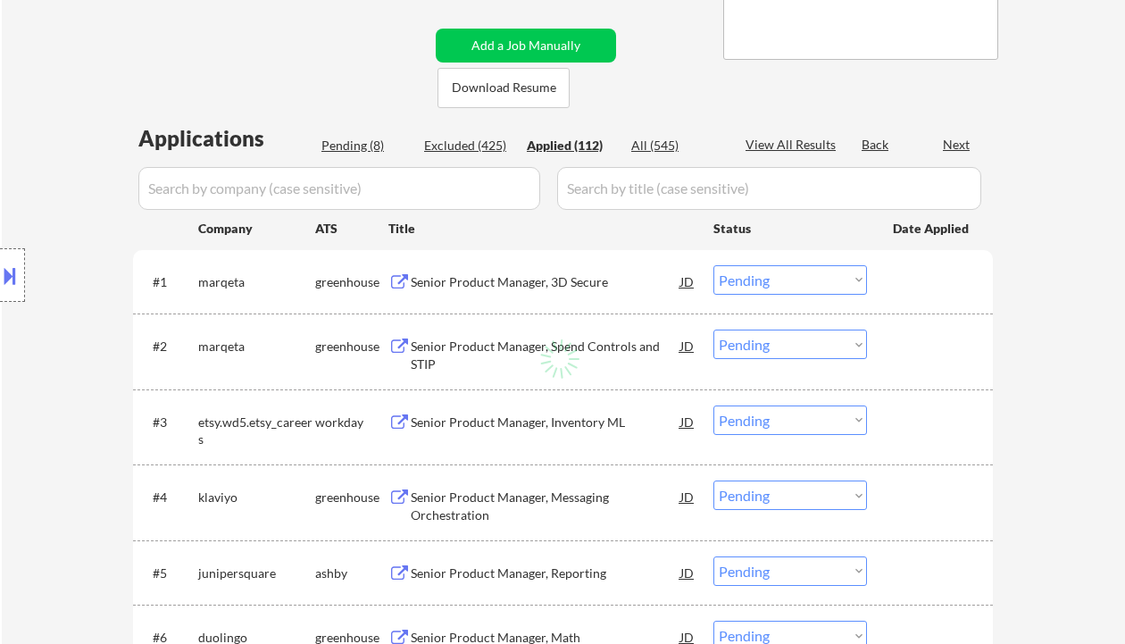
select select ""applied""
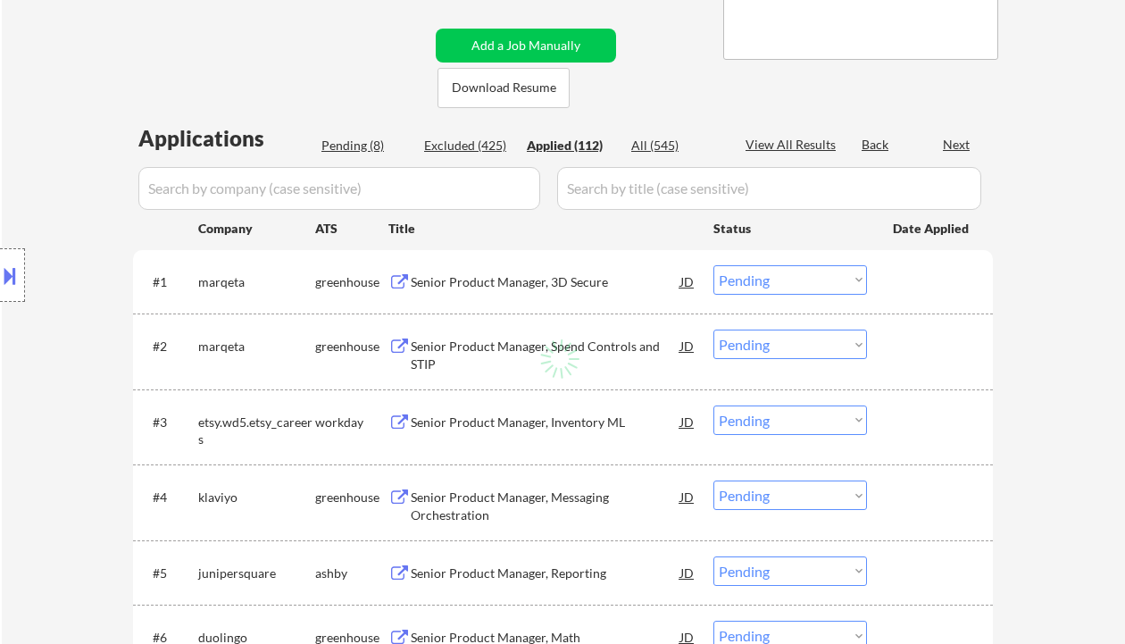
select select ""applied""
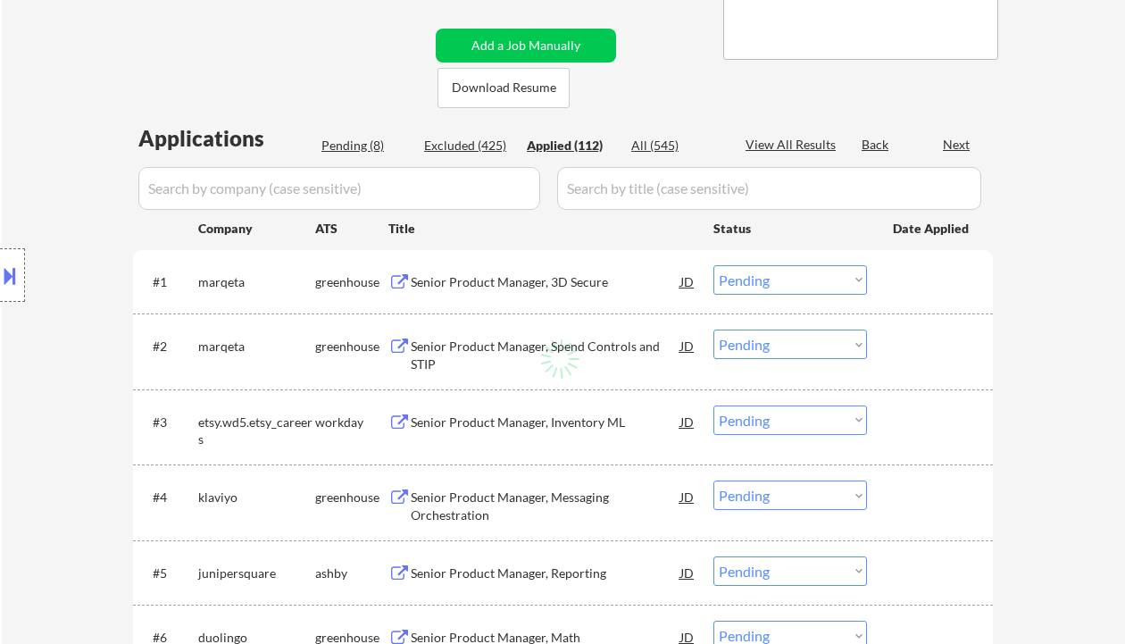
select select ""applied""
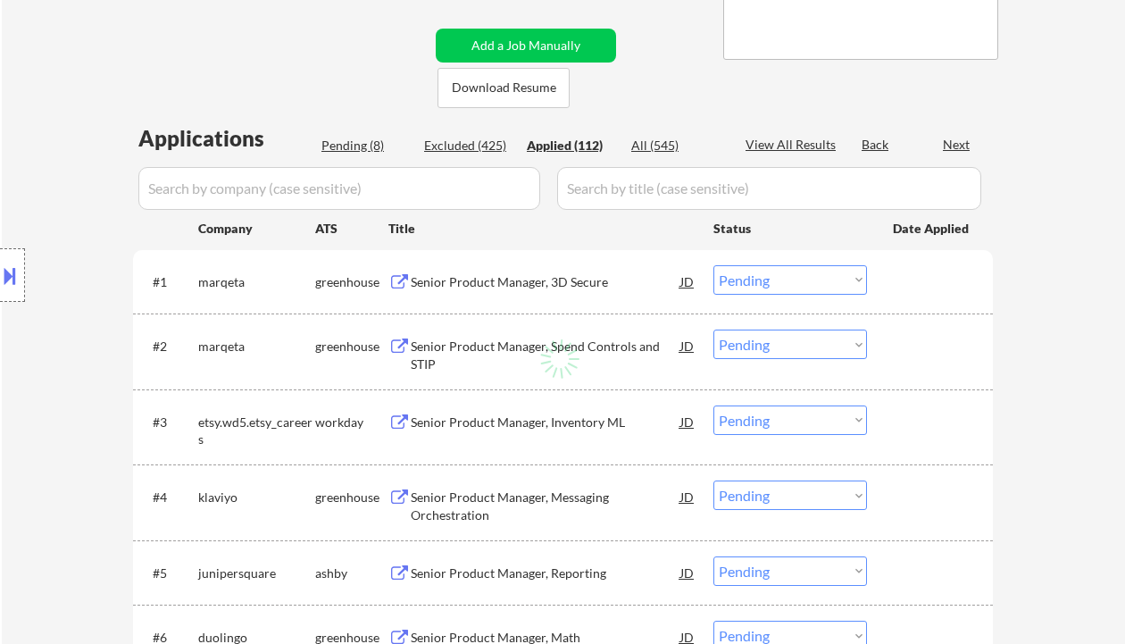
select select ""applied""
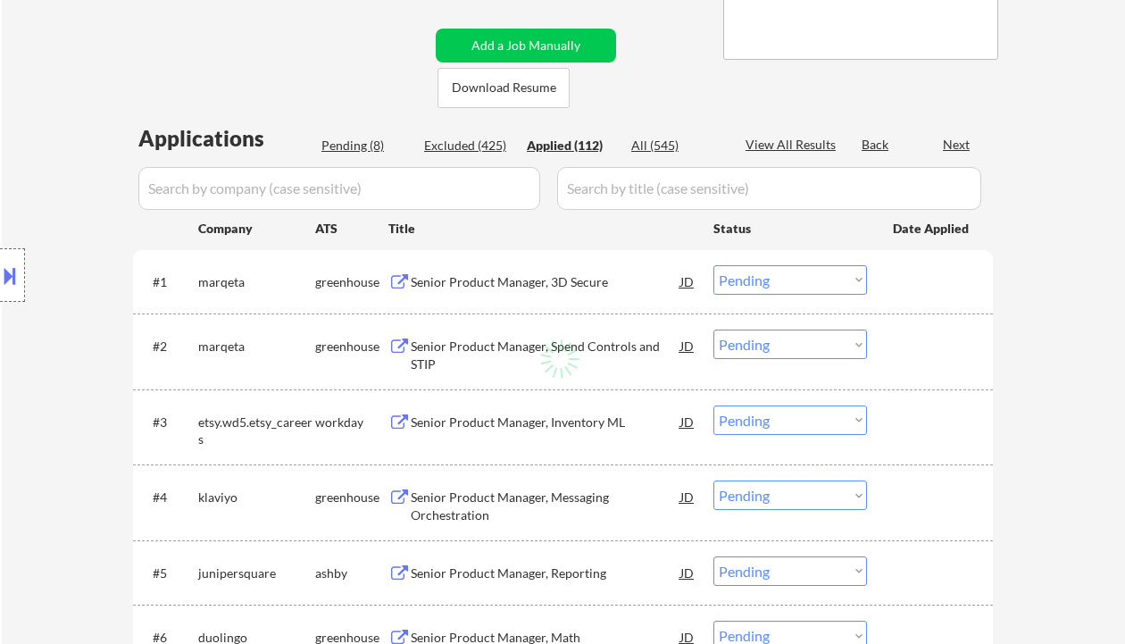
select select ""applied""
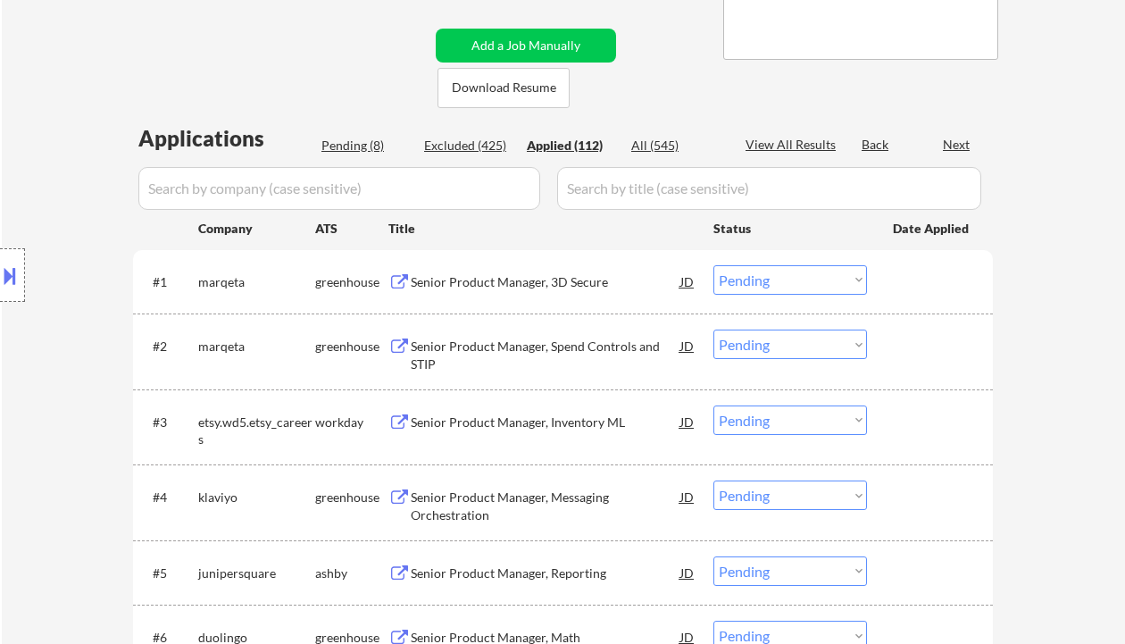
select select ""applied""
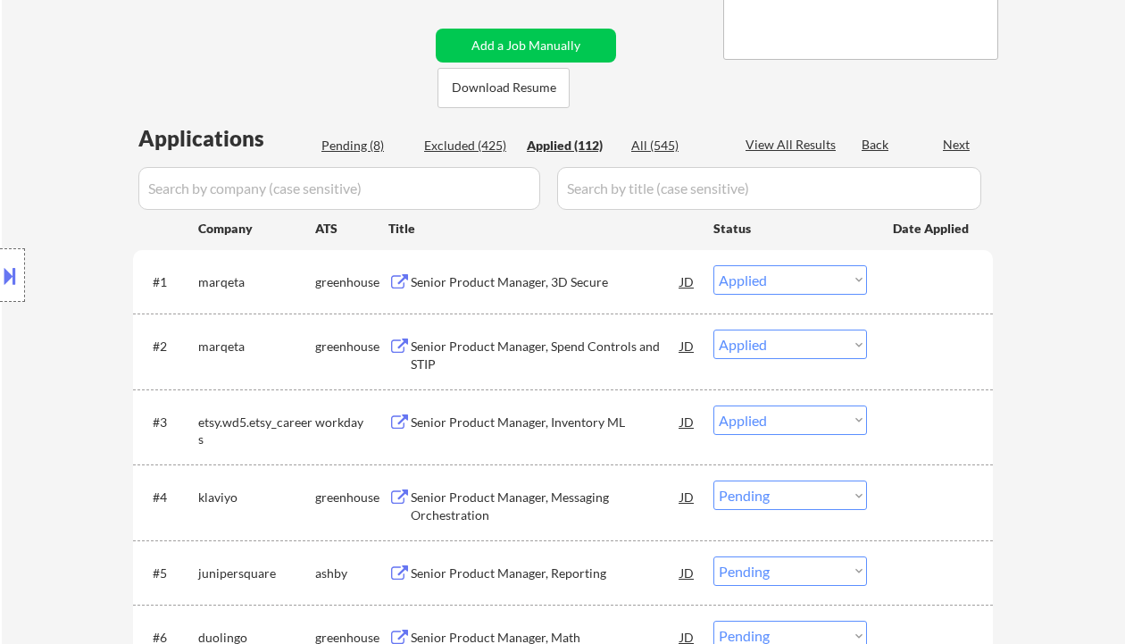
select select ""applied""
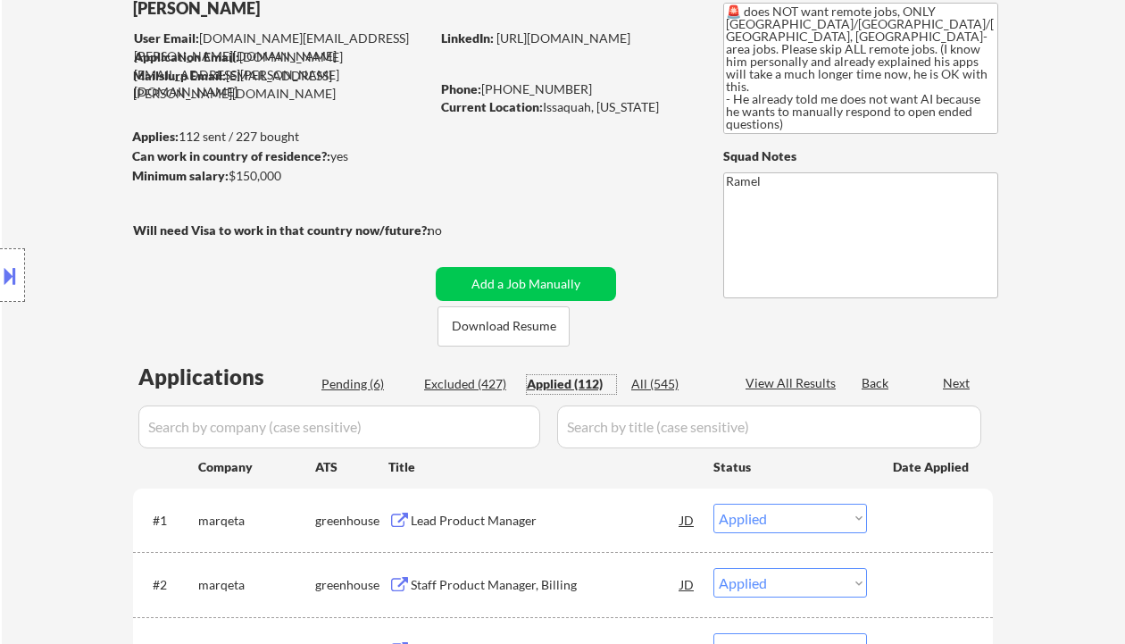
scroll to position [0, 0]
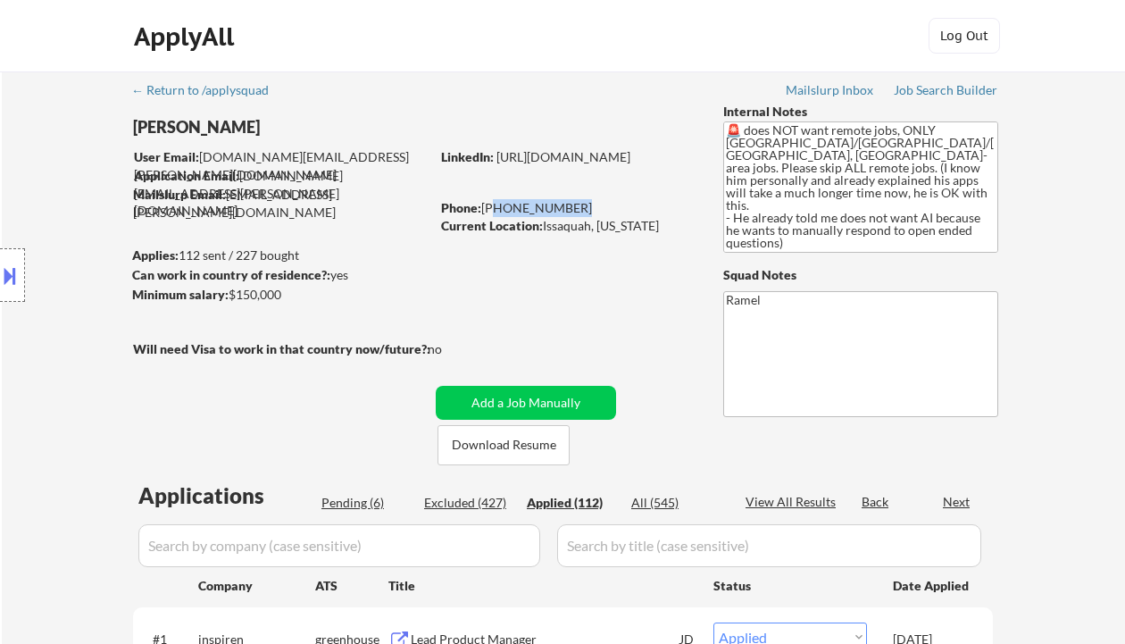
drag, startPoint x: 573, startPoint y: 204, endPoint x: 491, endPoint y: 204, distance: 82.2
click at [489, 204] on div "Phone: +206-778-9313" at bounding box center [567, 208] width 253 height 18
copy div "206-778-9313"
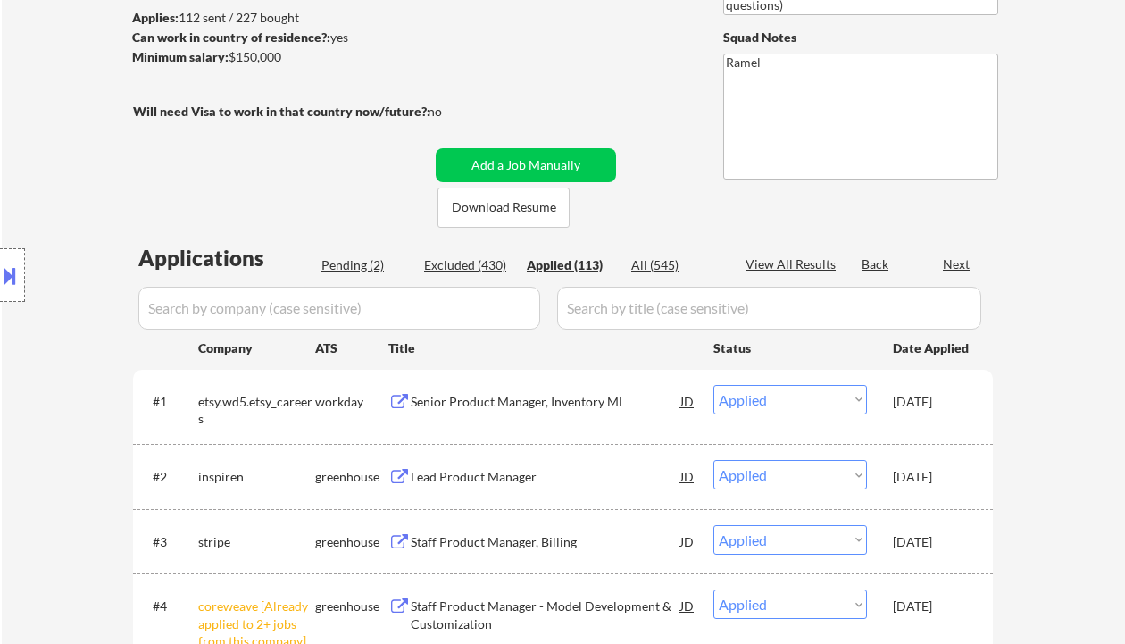
drag, startPoint x: 48, startPoint y: 104, endPoint x: 192, endPoint y: 4, distance: 175.1
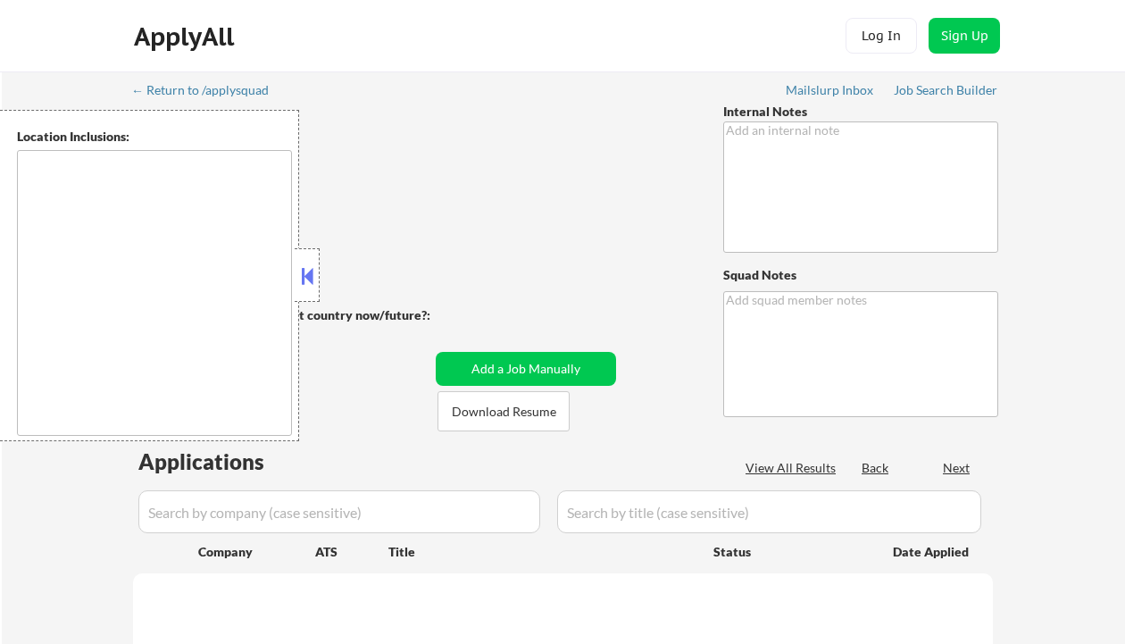
type textarea "🚨 does NOT want remote jobs, ONLY [GEOGRAPHIC_DATA]/[GEOGRAPHIC_DATA]/[GEOGRAPH…"
type textarea "Ramel"
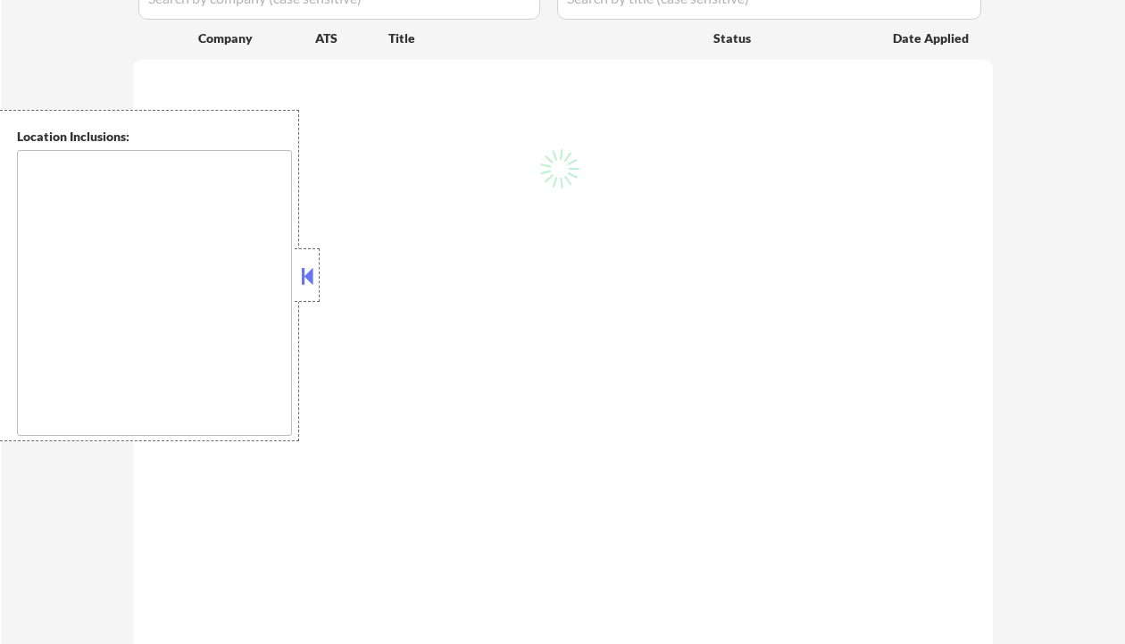
scroll to position [476, 0]
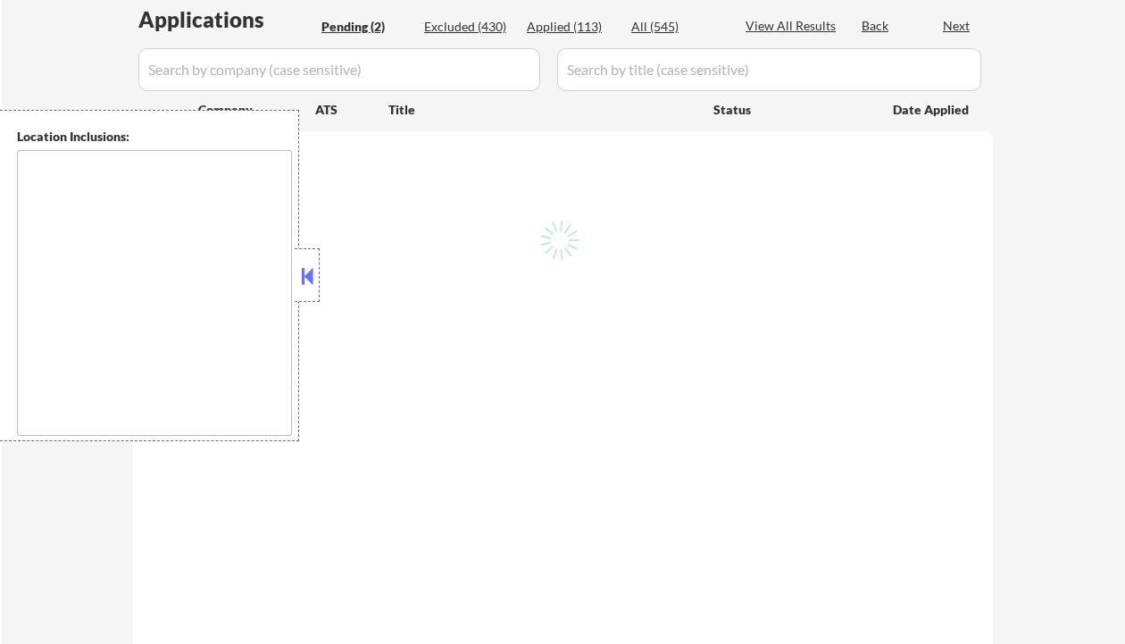
click at [313, 275] on button at bounding box center [307, 276] width 20 height 27
click at [310, 274] on button at bounding box center [307, 276] width 20 height 27
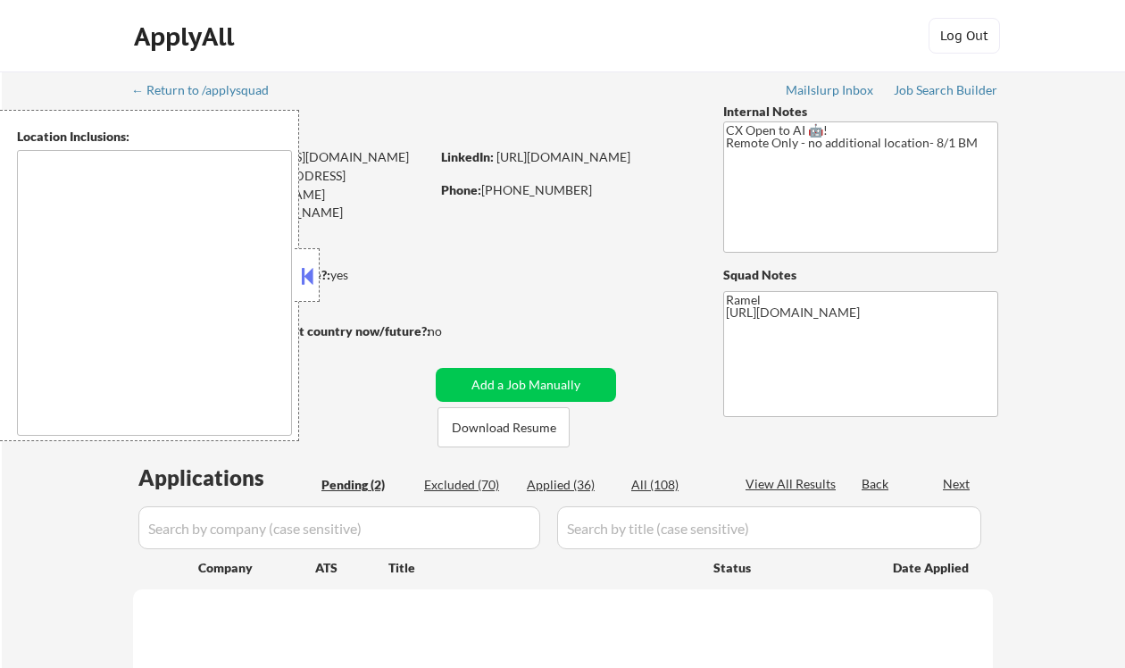
select select ""pending""
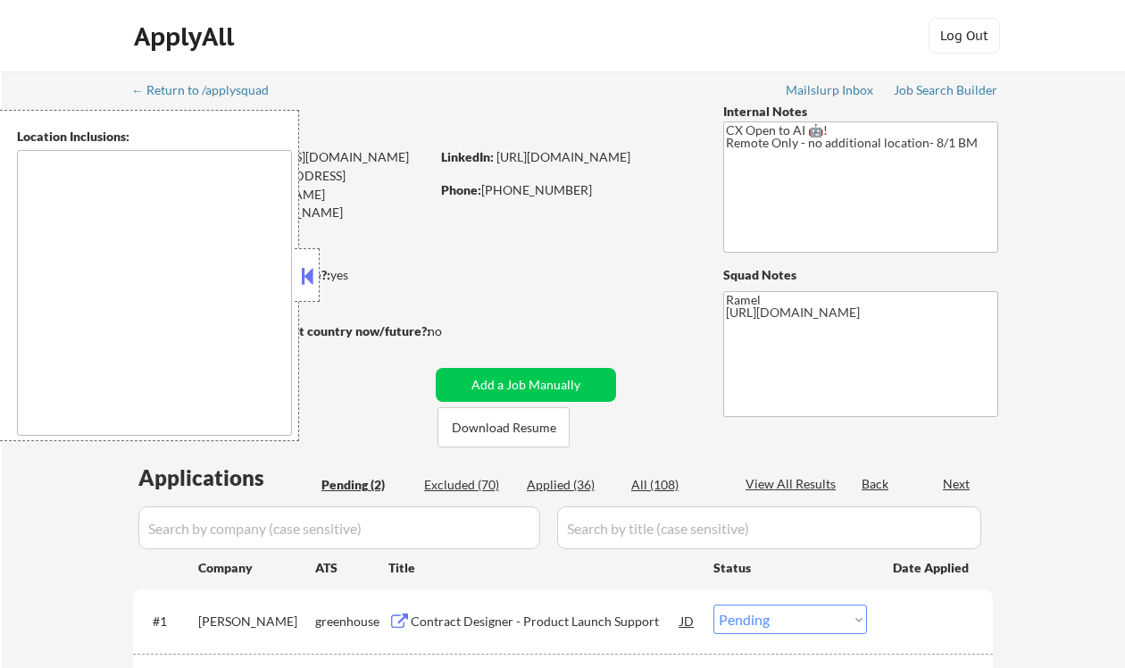
click at [305, 280] on button at bounding box center [307, 276] width 20 height 27
click at [312, 270] on button at bounding box center [307, 276] width 20 height 27
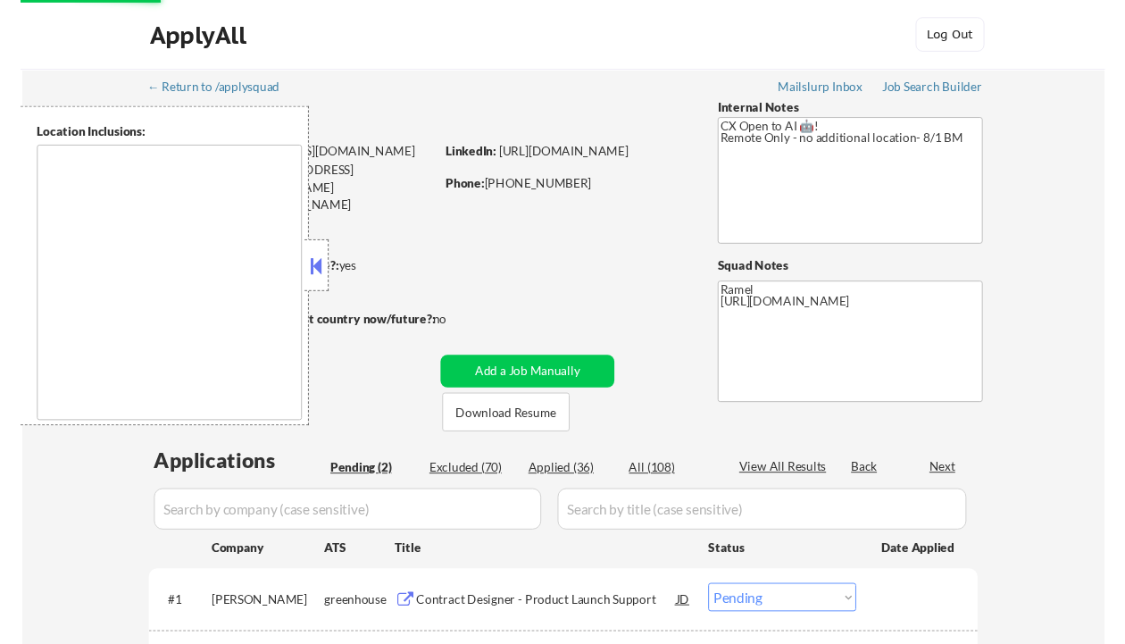
scroll to position [238, 0]
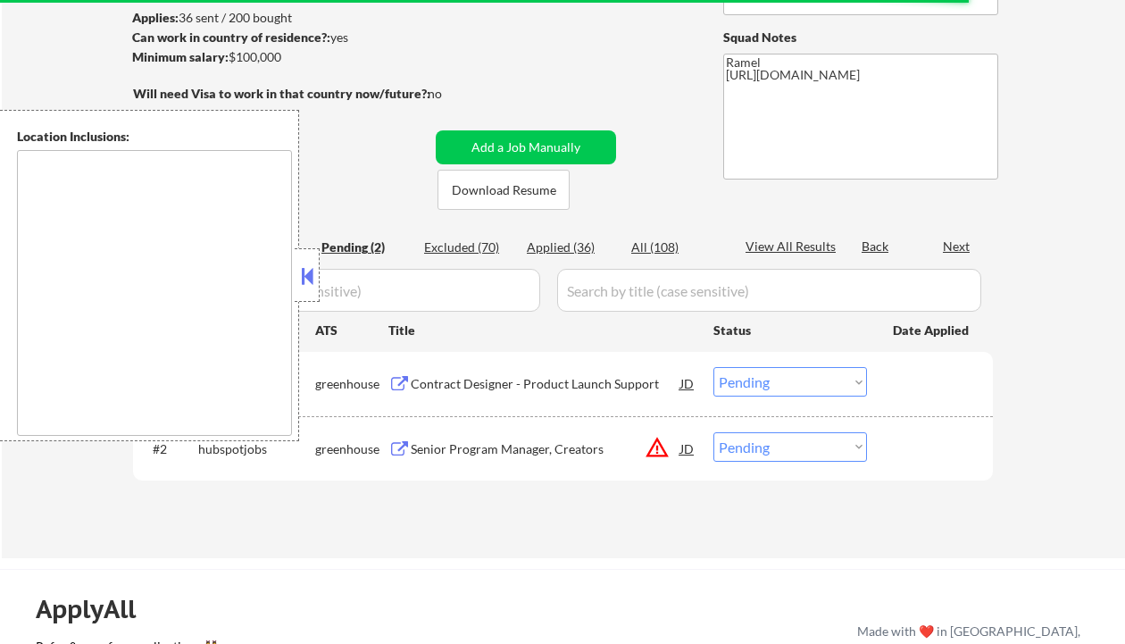
click at [302, 284] on button at bounding box center [307, 276] width 20 height 27
drag, startPoint x: 428, startPoint y: 492, endPoint x: 472, endPoint y: 465, distance: 52.1
click at [429, 492] on div "Applications Pending (2) Excluded (70) Applied (36) All (108) View All Results …" at bounding box center [563, 374] width 860 height 299
click at [519, 382] on div "Contract Designer - Product Launch Support" at bounding box center [546, 384] width 270 height 18
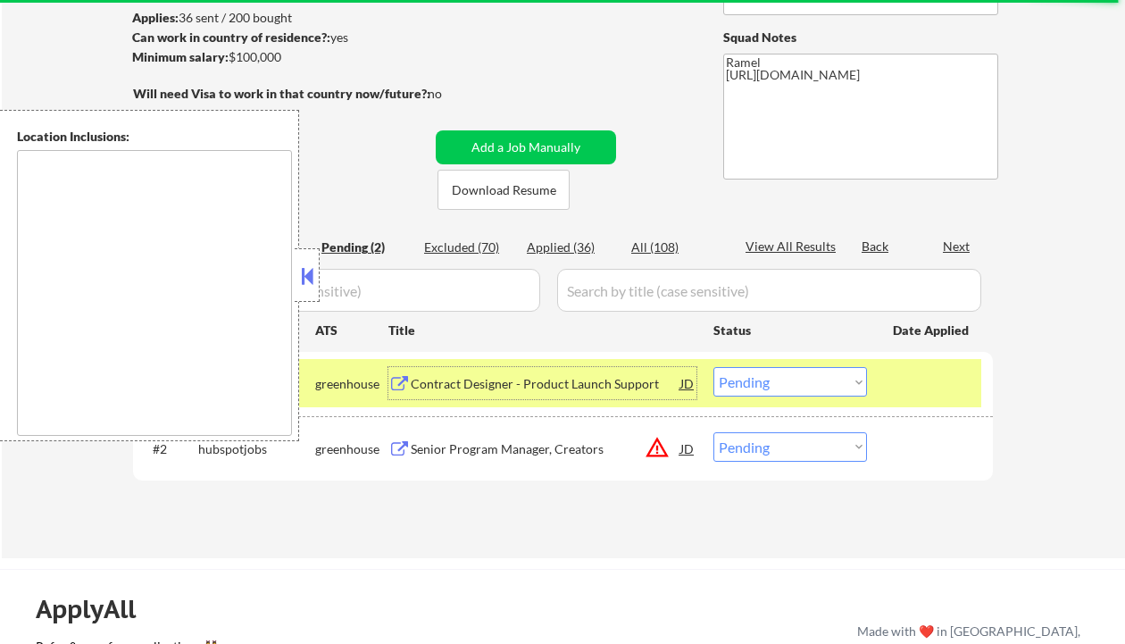
click at [785, 388] on select "Choose an option... Pending Applied Excluded (Questions) Excluded (Expired) Exc…" at bounding box center [790, 381] width 154 height 29
select select ""excluded__other_""
click at [713, 367] on select "Choose an option... Pending Applied Excluded (Questions) Excluded (Expired) Exc…" at bounding box center [790, 381] width 154 height 29
click at [304, 279] on button at bounding box center [307, 276] width 20 height 27
click at [577, 459] on div "Senior Program Manager, Creators" at bounding box center [546, 448] width 270 height 32
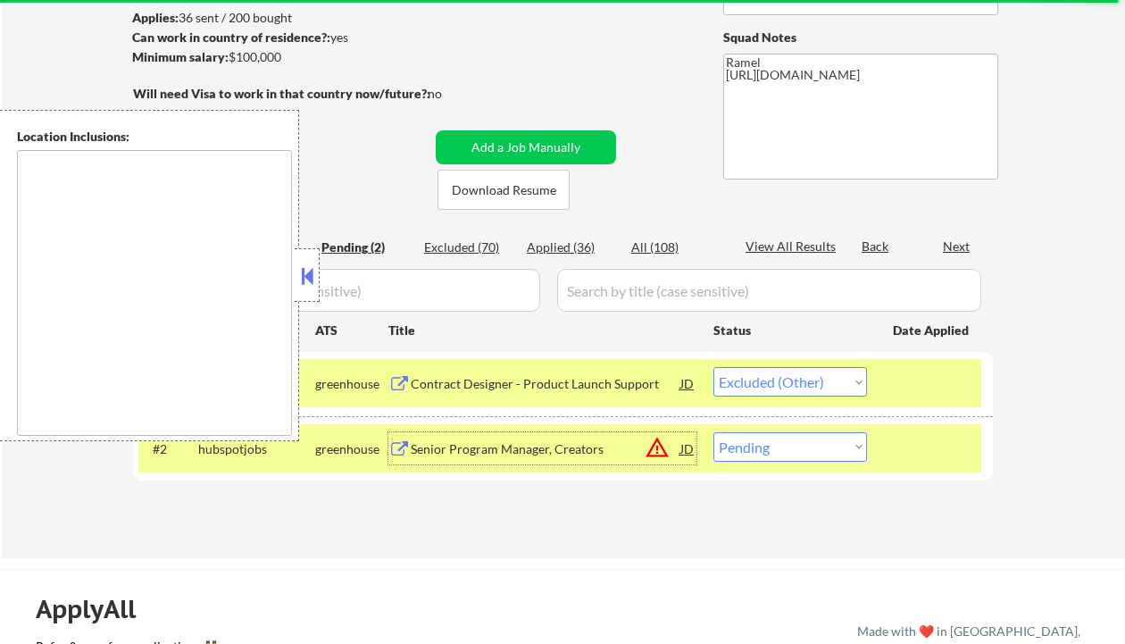
drag, startPoint x: 755, startPoint y: 452, endPoint x: 780, endPoint y: 452, distance: 25.0
click at [756, 452] on select "Choose an option... Pending Applied Excluded (Questions) Excluded (Expired) Exc…" at bounding box center [790, 446] width 154 height 29
select select ""excluded__expired_""
click at [713, 432] on select "Choose an option... Pending Applied Excluded (Questions) Excluded (Expired) Exc…" at bounding box center [790, 446] width 154 height 29
click at [309, 281] on button at bounding box center [307, 276] width 20 height 27
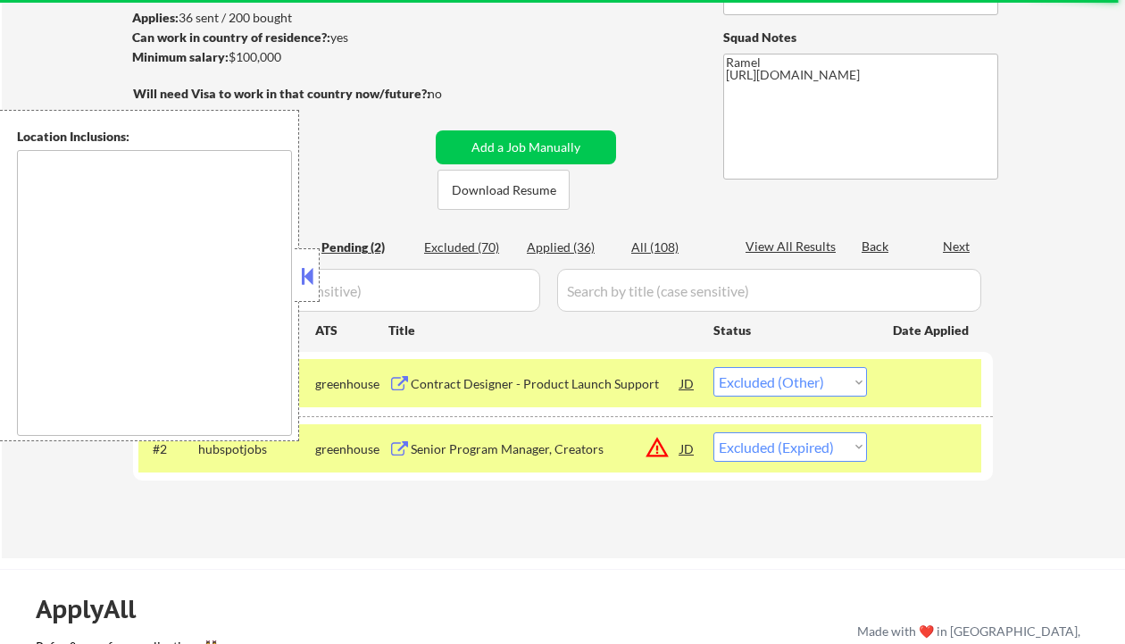
click at [315, 280] on button at bounding box center [307, 276] width 20 height 27
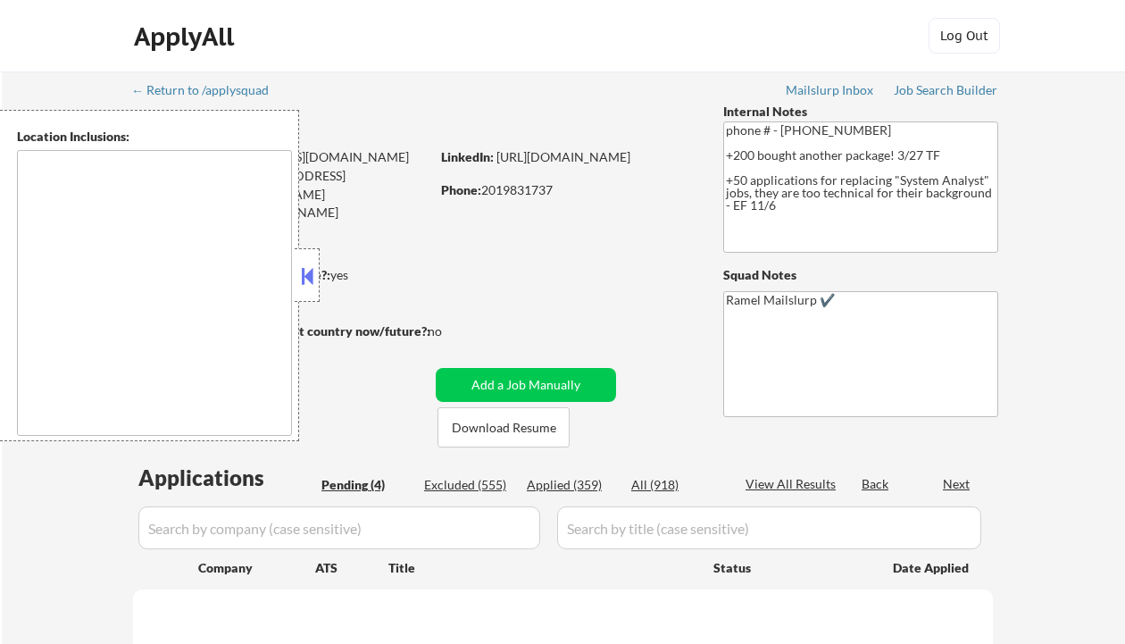
select select ""pending""
click at [308, 283] on button at bounding box center [307, 276] width 20 height 27
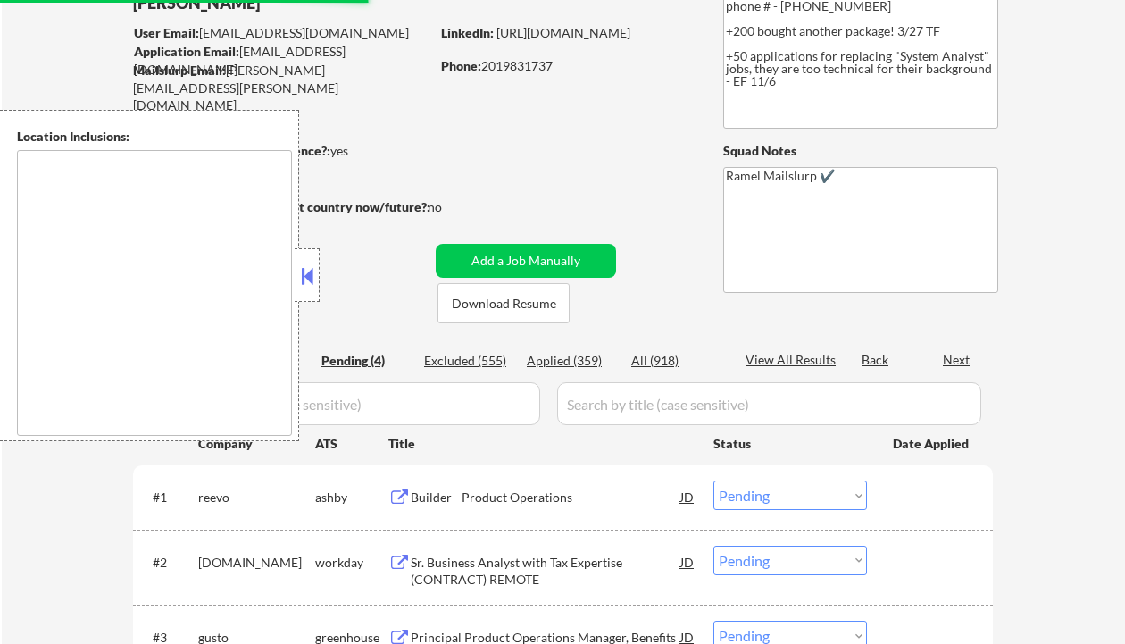
scroll to position [238, 0]
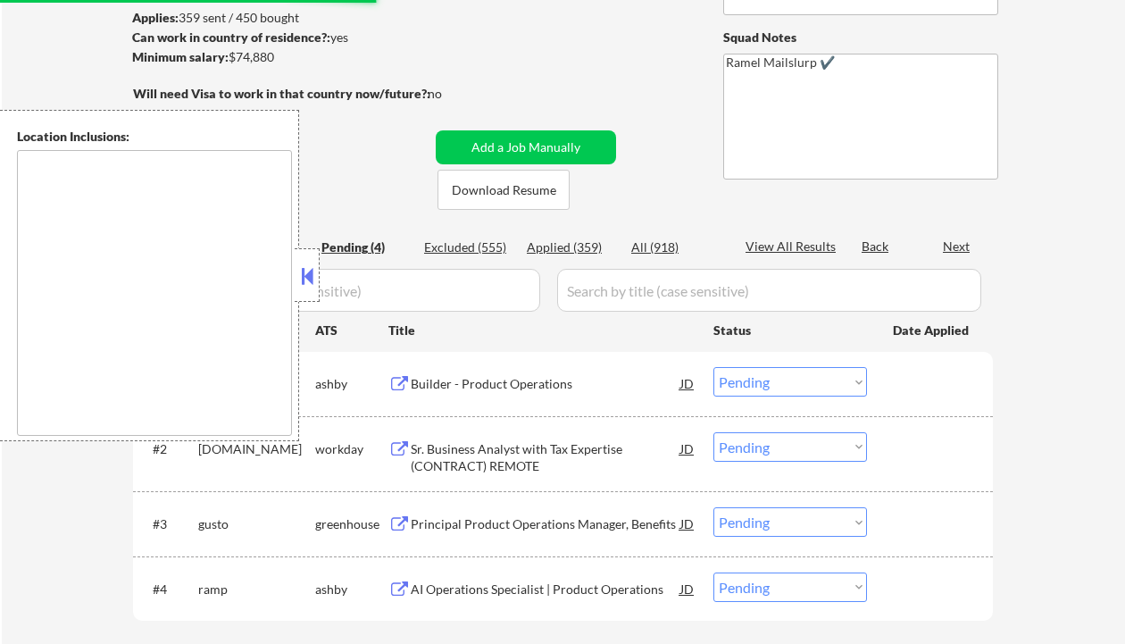
click at [553, 382] on div "Builder - Product Operations" at bounding box center [546, 384] width 270 height 18
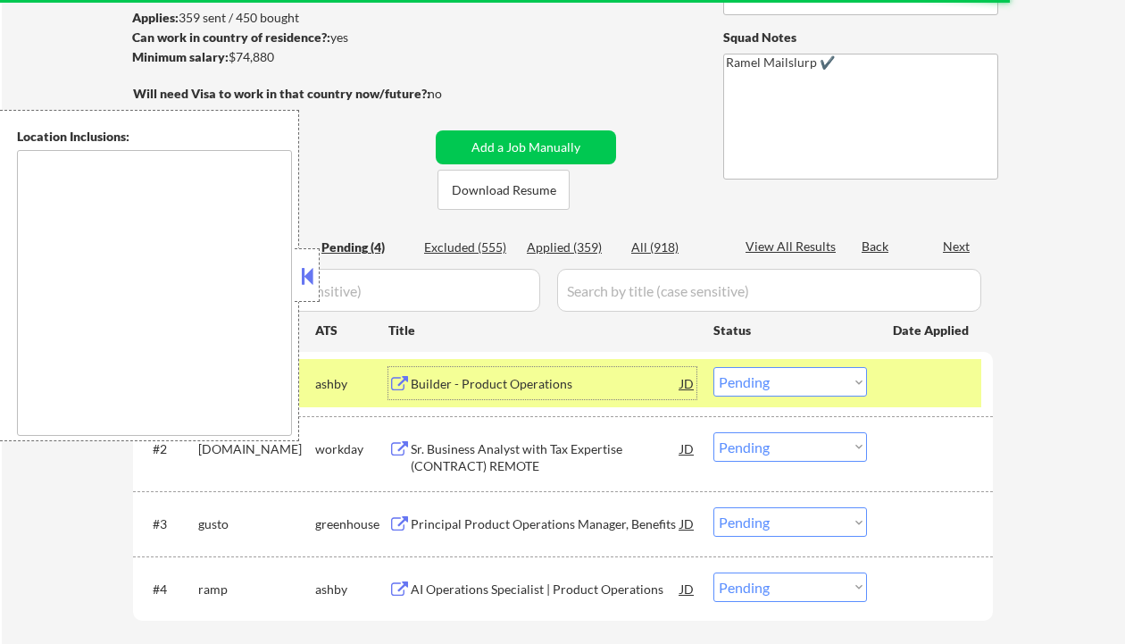
drag, startPoint x: 749, startPoint y: 385, endPoint x: 747, endPoint y: 395, distance: 10.2
click at [749, 385] on select "Choose an option... Pending Applied Excluded (Questions) Excluded (Expired) Exc…" at bounding box center [790, 381] width 154 height 29
select select ""applied""
click at [713, 367] on select "Choose an option... Pending Applied Excluded (Questions) Excluded (Expired) Exc…" at bounding box center [790, 381] width 154 height 29
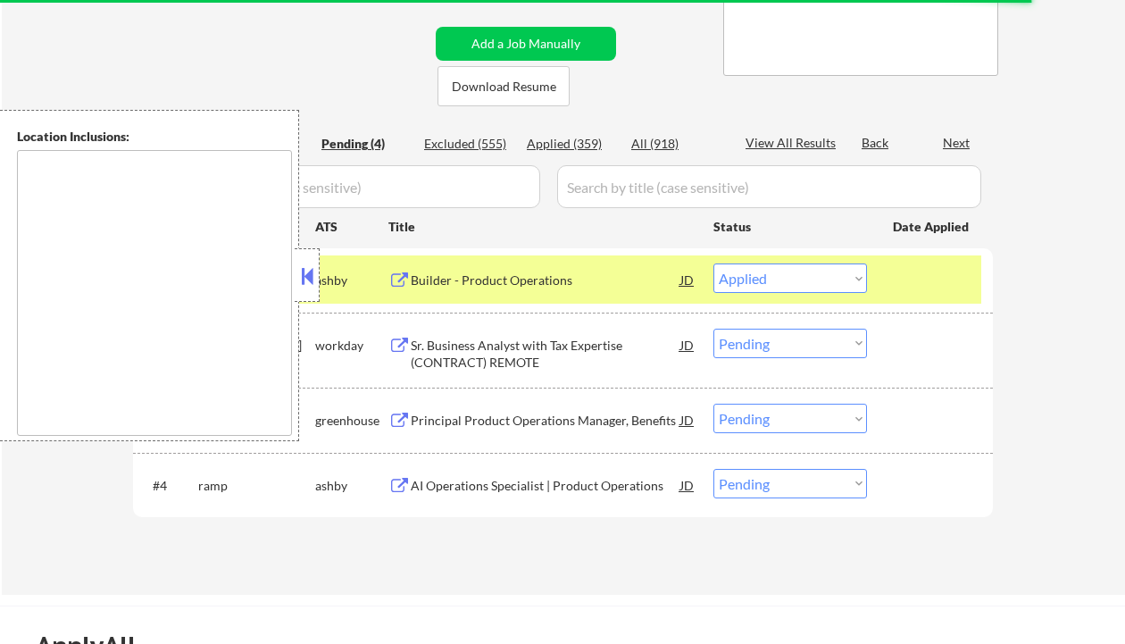
scroll to position [357, 0]
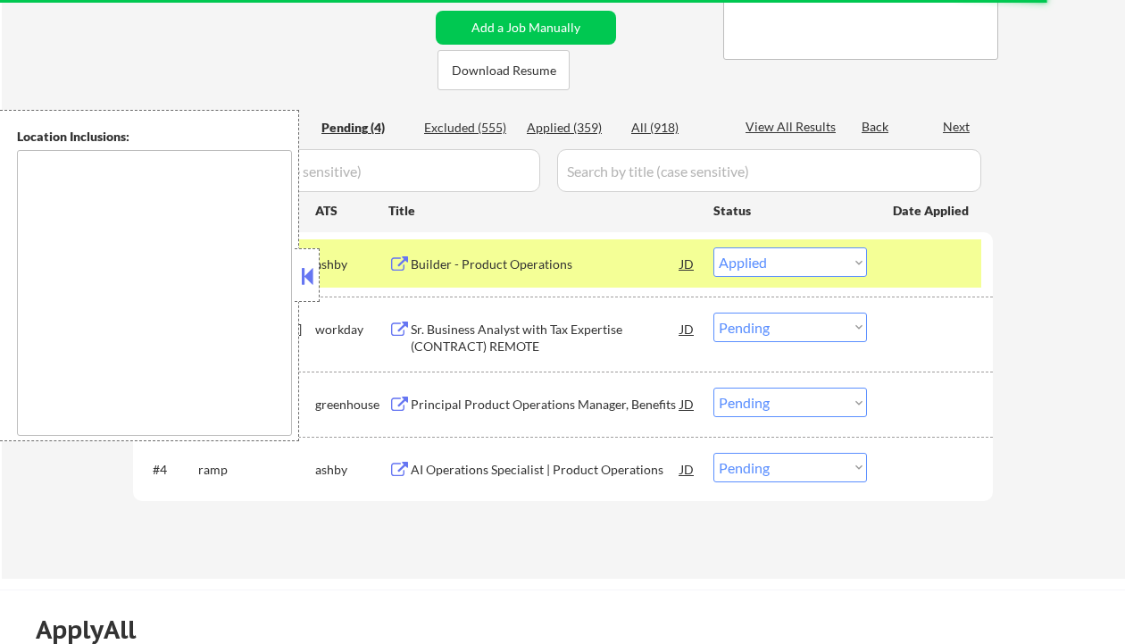
click at [570, 472] on div "AI Operations Specialist | Product Operations" at bounding box center [546, 470] width 270 height 18
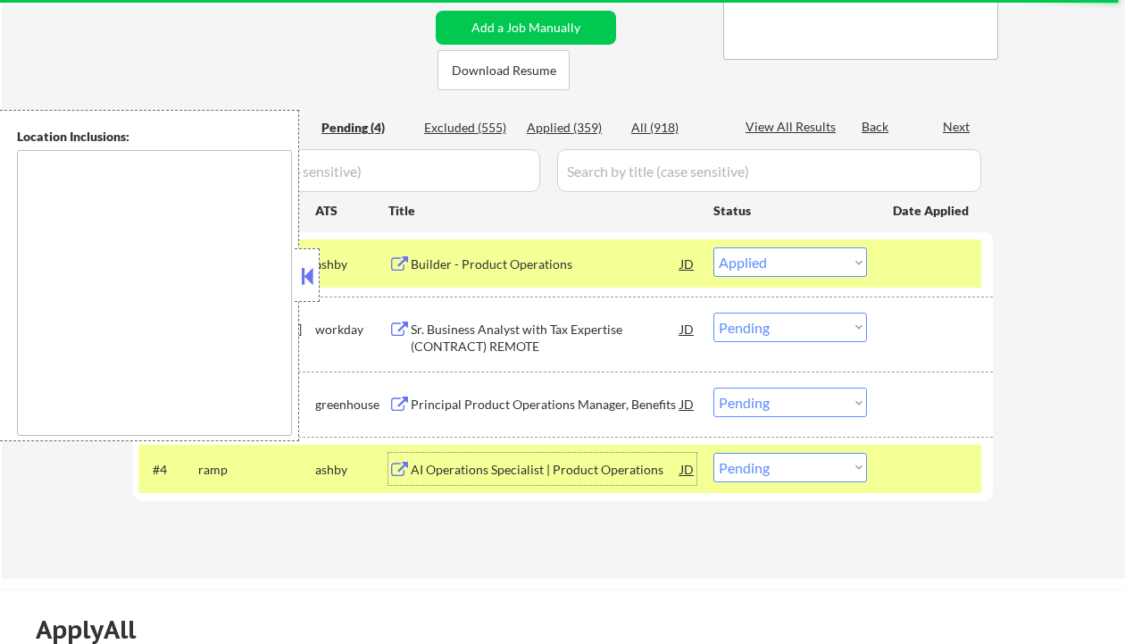
click at [795, 338] on select "Choose an option... Pending Applied Excluded (Questions) Excluded (Expired) Exc…" at bounding box center [790, 327] width 154 height 29
click at [578, 521] on div "Applications Pending (4) Excluded (555) Applied (359) All (918) View All Result…" at bounding box center [563, 324] width 860 height 439
click at [771, 480] on select "Choose an option... Pending Applied Excluded (Questions) Excluded (Expired) Exc…" at bounding box center [790, 467] width 154 height 29
select select ""excluded__location_""
click at [713, 453] on select "Choose an option... Pending Applied Excluded (Questions) Excluded (Expired) Exc…" at bounding box center [790, 467] width 154 height 29
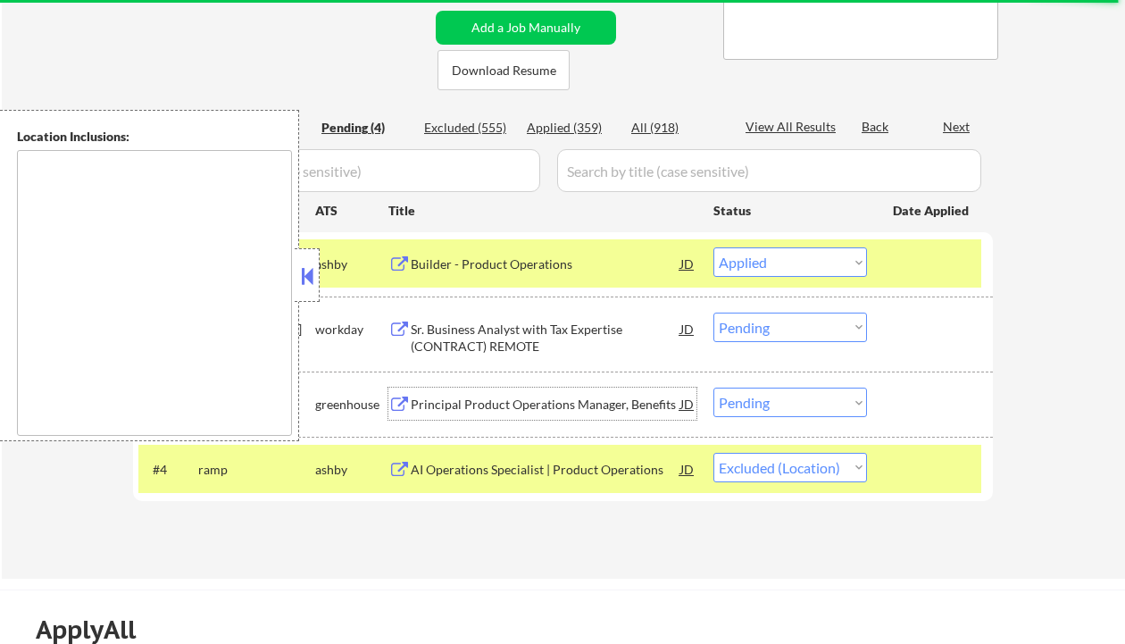
click at [653, 398] on div "Principal Product Operations Manager, Benefits" at bounding box center [546, 405] width 270 height 18
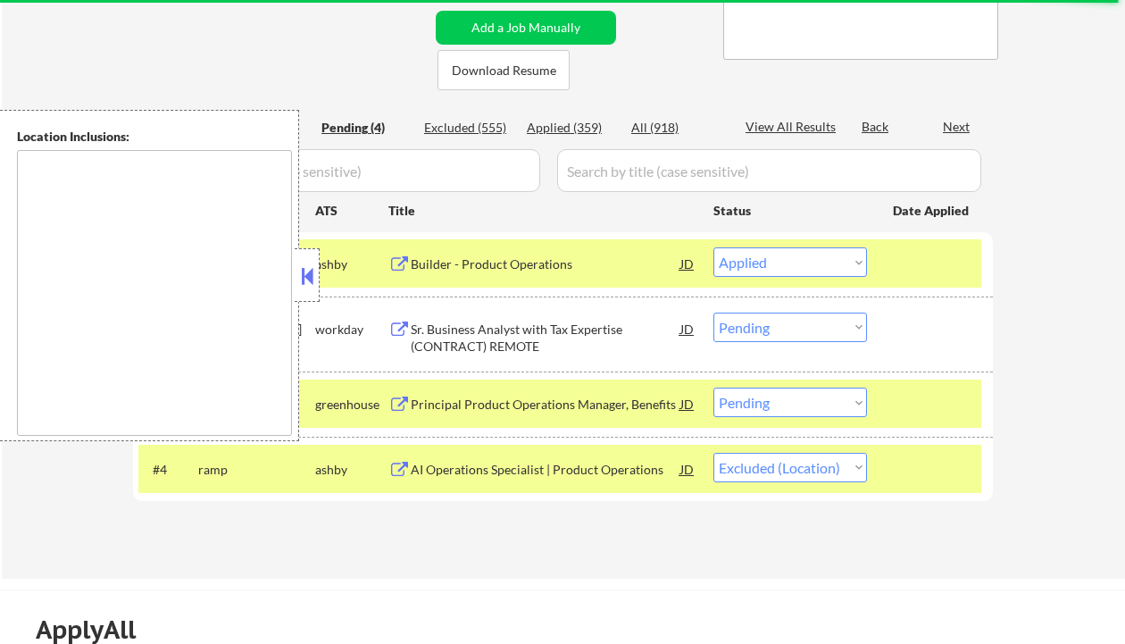
click at [304, 277] on button at bounding box center [307, 276] width 20 height 27
click at [802, 401] on select "Choose an option... Pending Applied Excluded (Questions) Excluded (Expired) Exc…" at bounding box center [790, 402] width 154 height 29
select select ""excluded__bad_match_""
click at [713, 388] on select "Choose an option... Pending Applied Excluded (Questions) Excluded (Expired) Exc…" at bounding box center [790, 402] width 154 height 29
click at [601, 330] on div "Sr. Business Analyst with Tax Expertise (CONTRACT) REMOTE" at bounding box center [546, 338] width 270 height 35
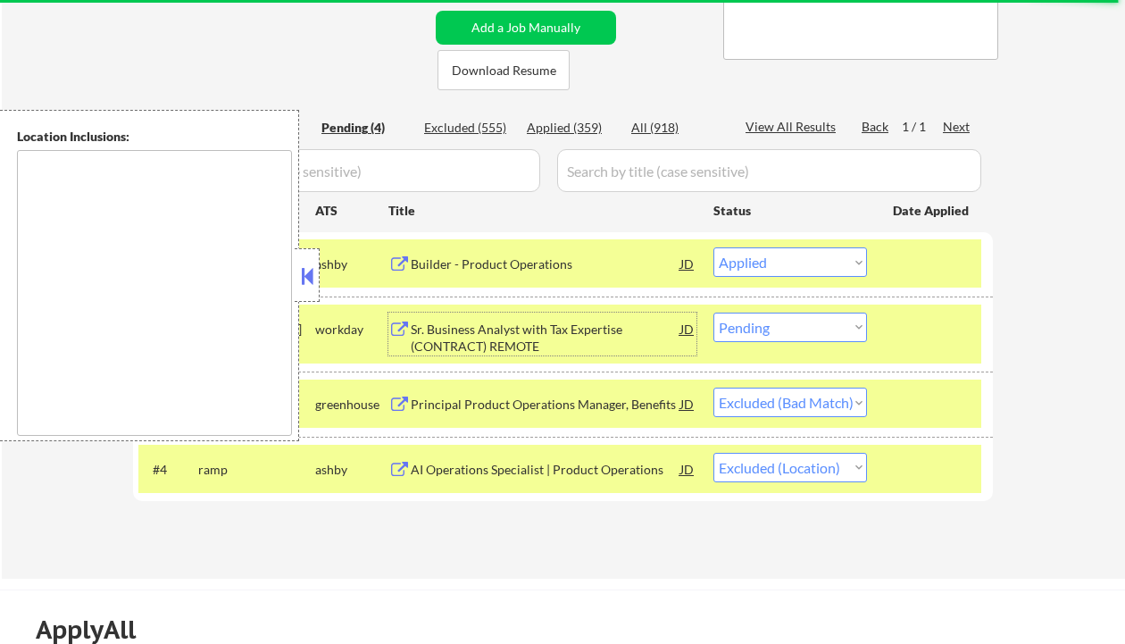
click at [304, 279] on button at bounding box center [307, 276] width 20 height 27
click at [507, 331] on div "Sr. Business Analyst with Tax Expertise (CONTRACT) REMOTE" at bounding box center [546, 338] width 270 height 35
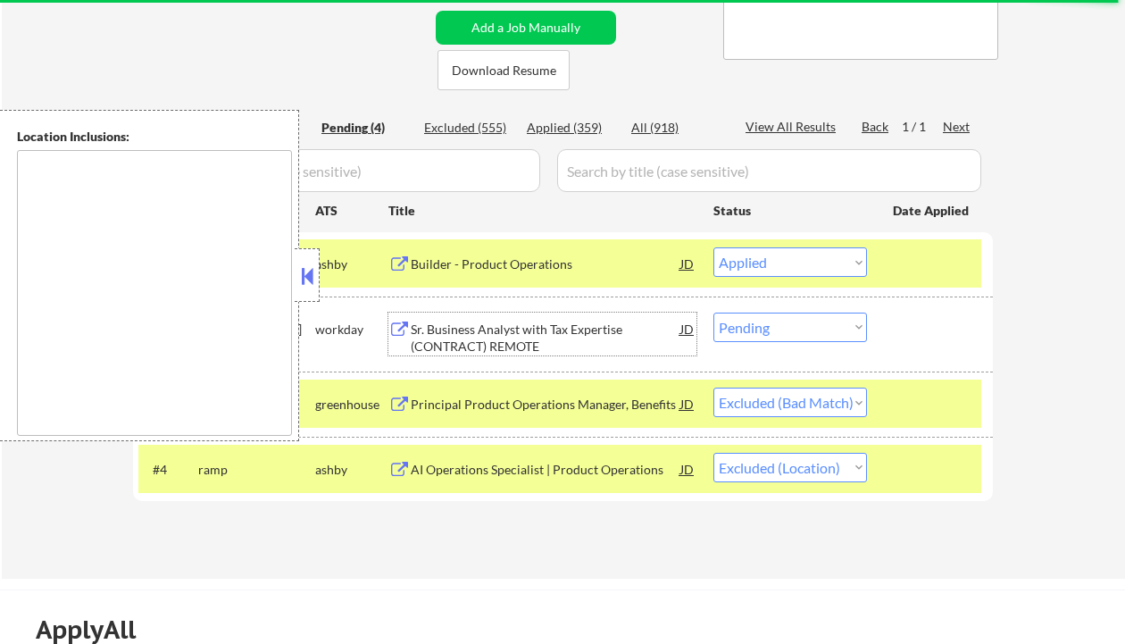
drag, startPoint x: 790, startPoint y: 326, endPoint x: 825, endPoint y: 340, distance: 37.6
click at [790, 326] on select "Choose an option... Pending Applied Excluded (Questions) Excluded (Expired) Exc…" at bounding box center [790, 327] width 154 height 29
select select ""excluded__bad_match_""
click at [713, 313] on select "Choose an option... Pending Applied Excluded (Questions) Excluded (Expired) Exc…" at bounding box center [790, 327] width 154 height 29
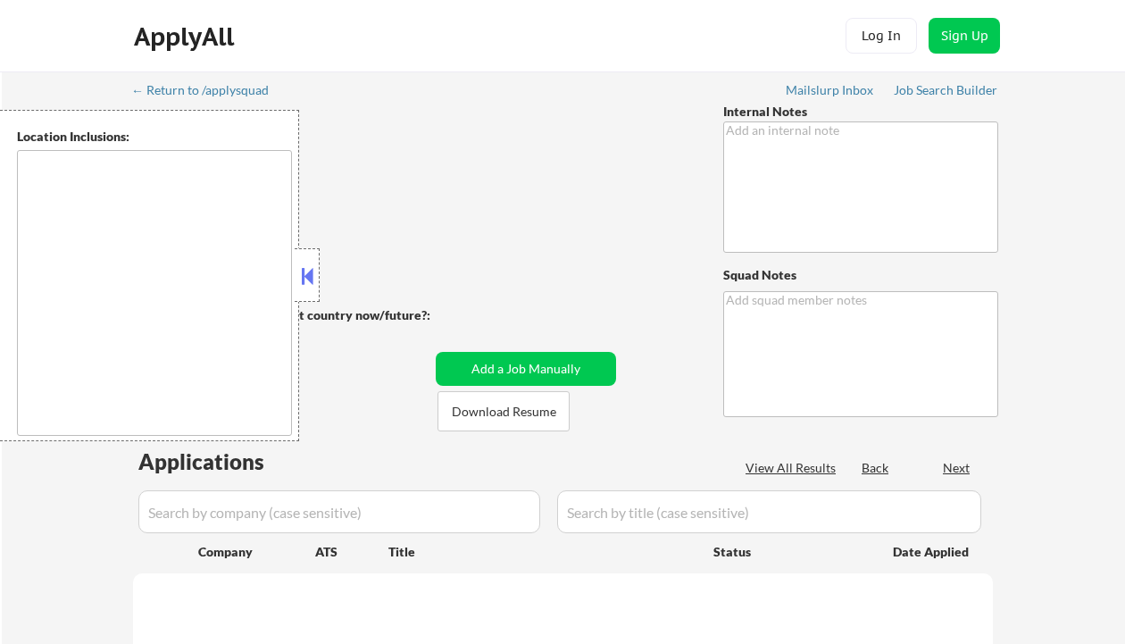
click at [69, 224] on textarea at bounding box center [154, 293] width 275 height 286
select select ""applied""
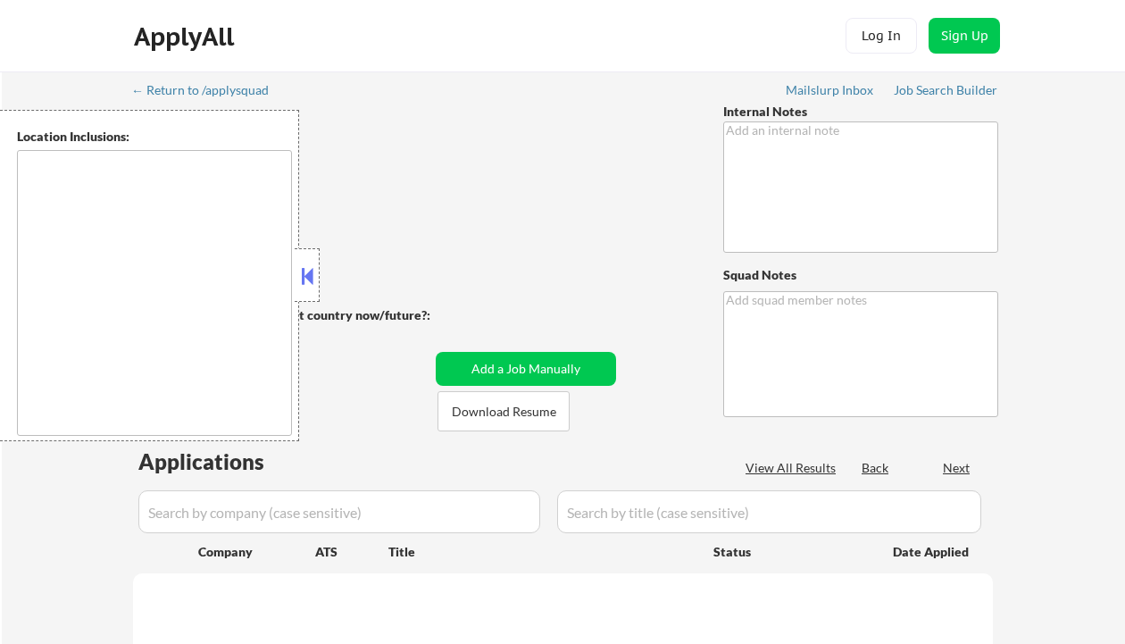
select select ""applied""
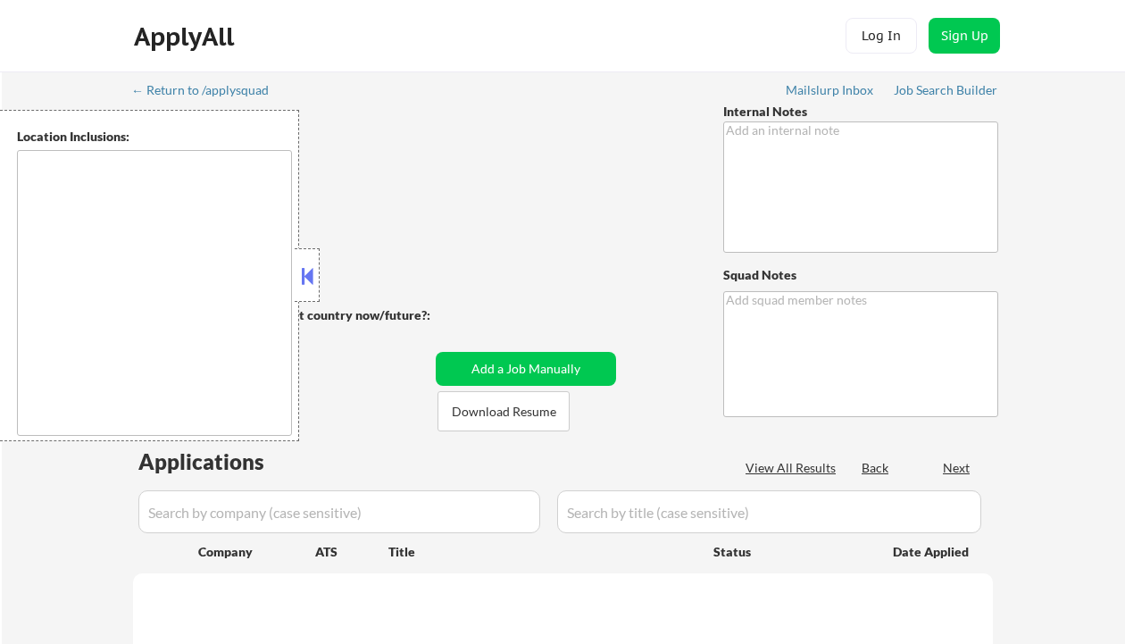
select select ""applied""
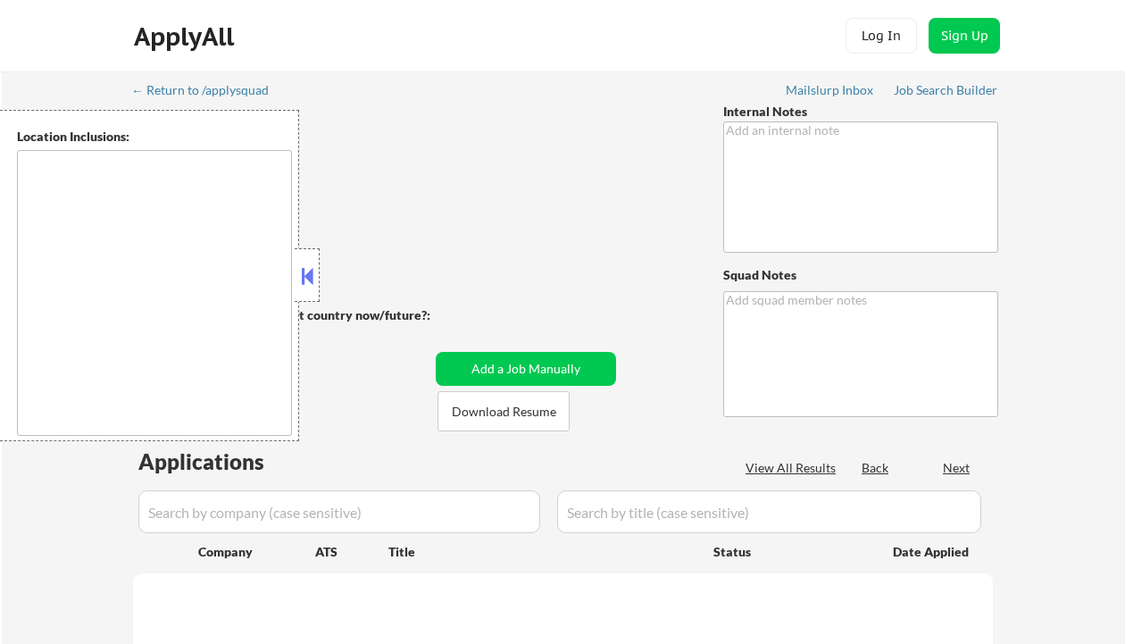
select select ""applied""
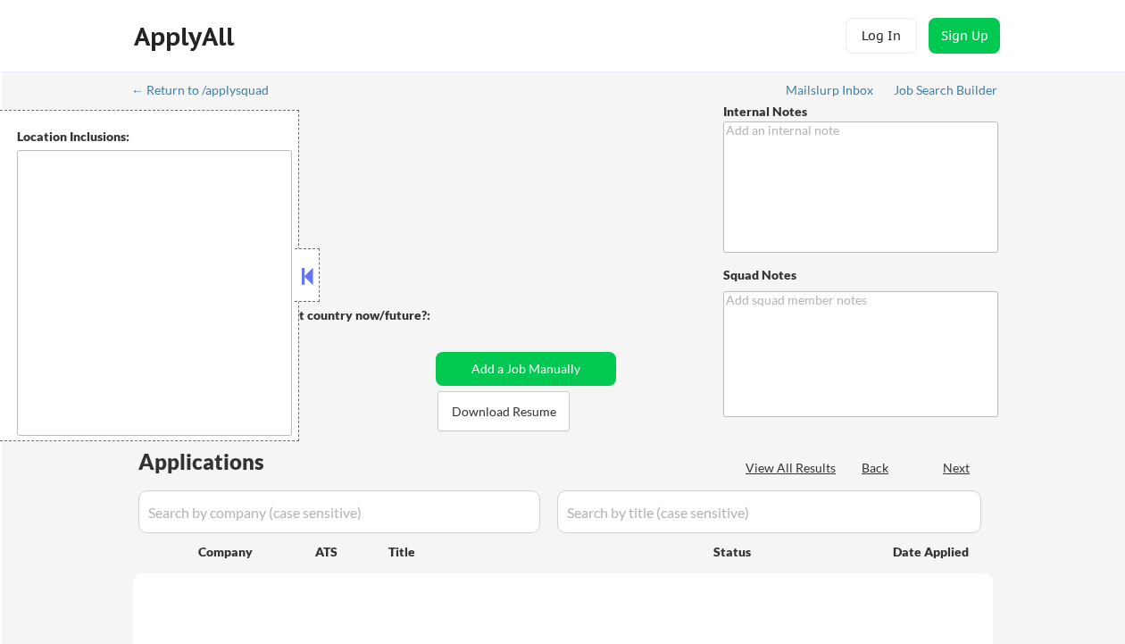
select select ""applied""
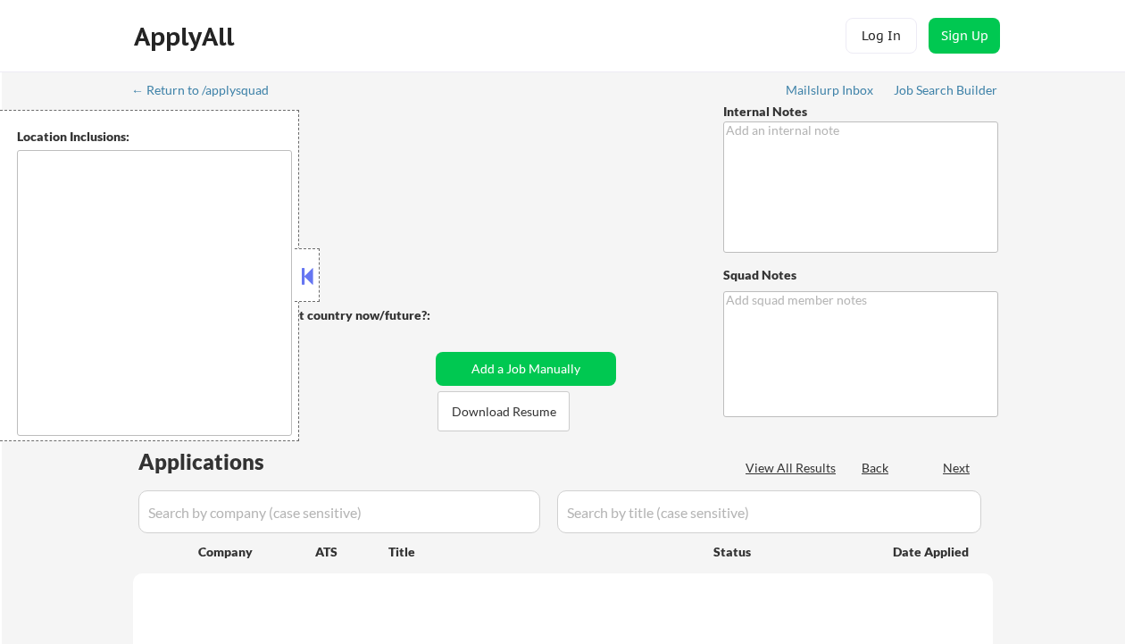
select select ""applied""
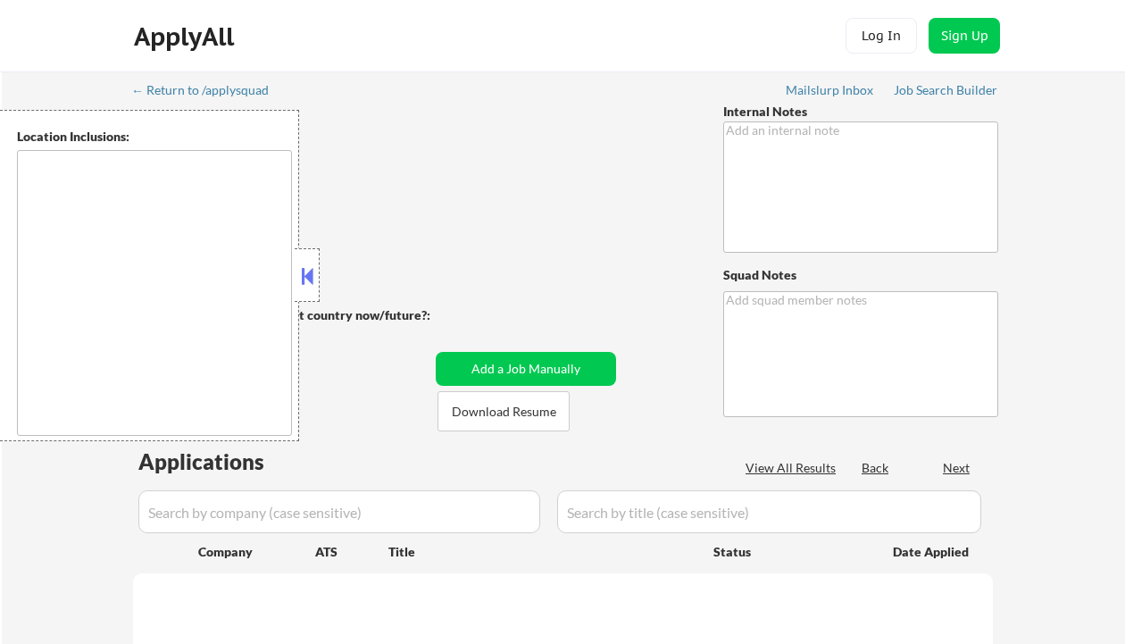
select select ""applied""
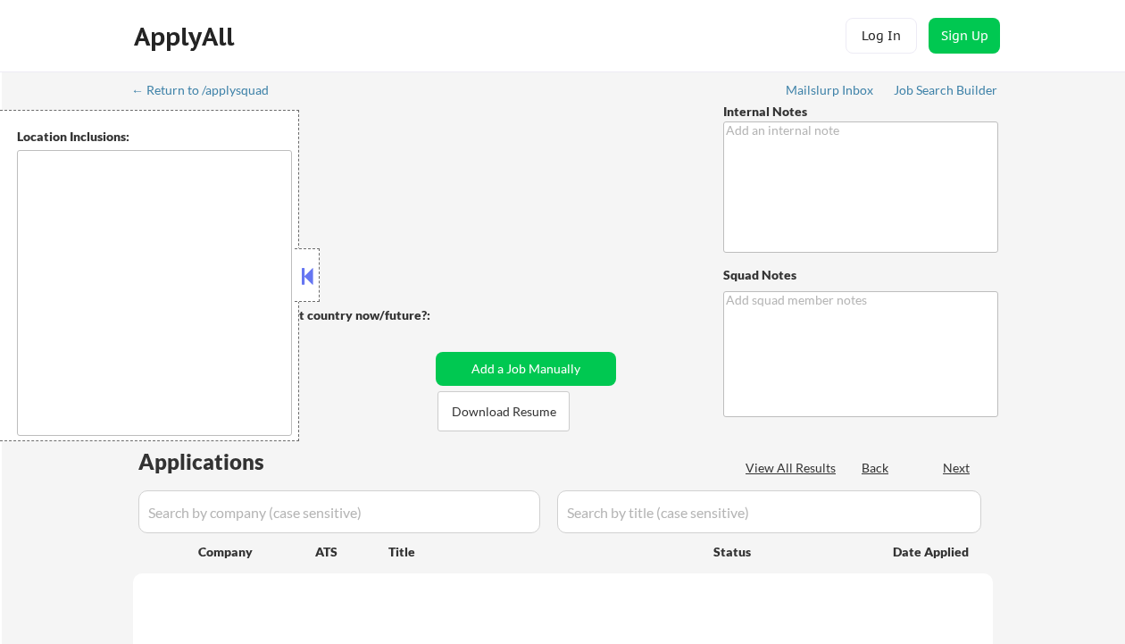
select select ""applied""
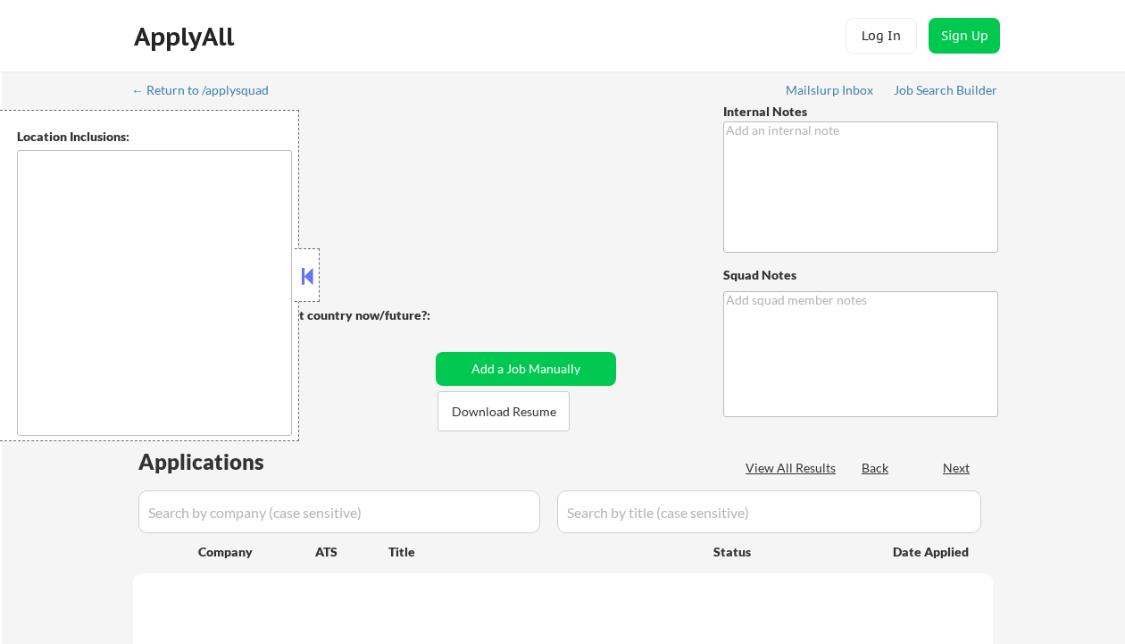
select select ""applied""
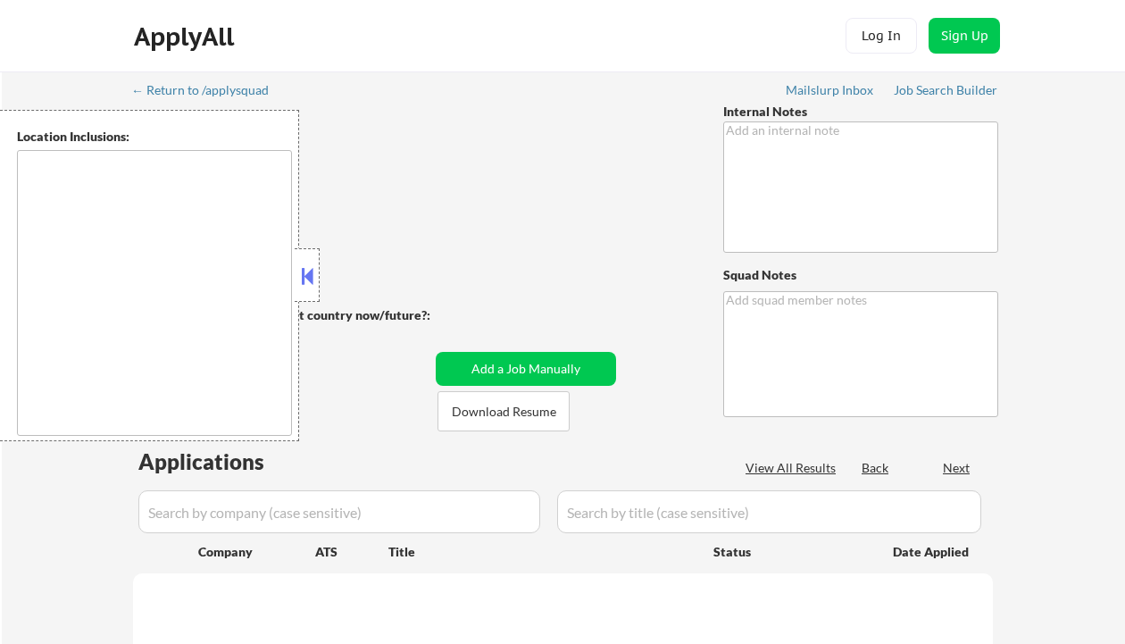
select select ""applied""
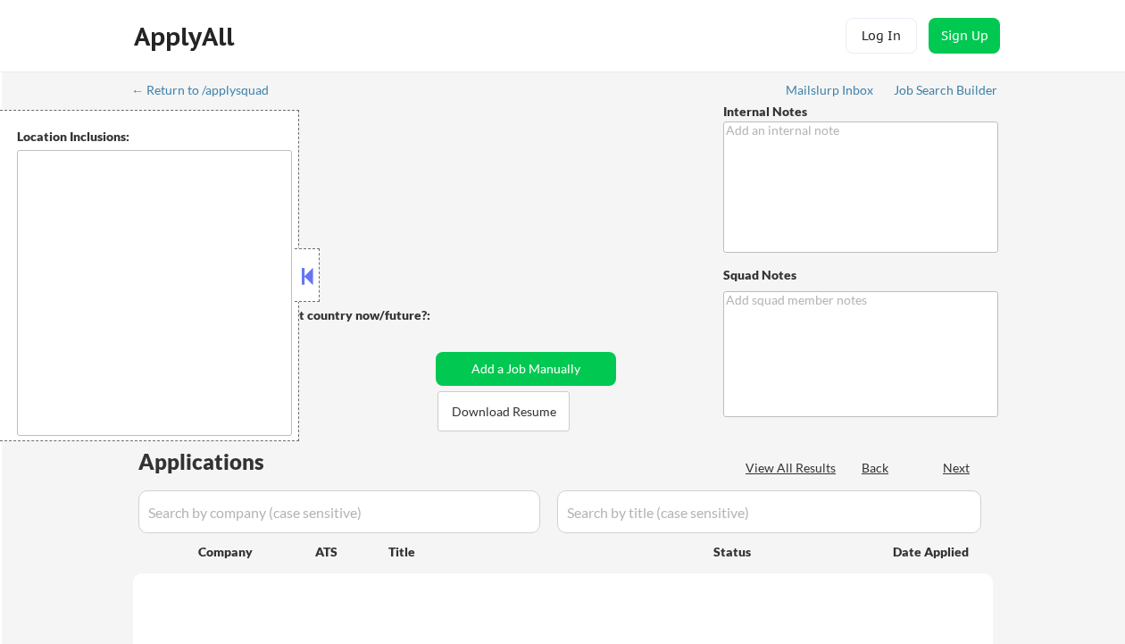
select select ""applied""
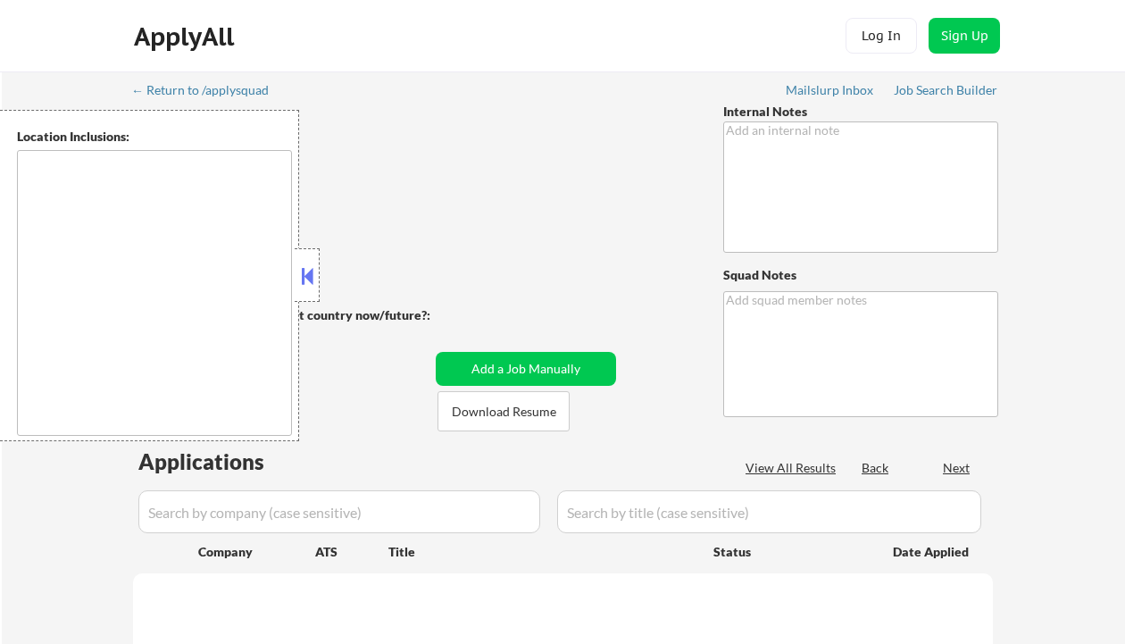
select select ""applied""
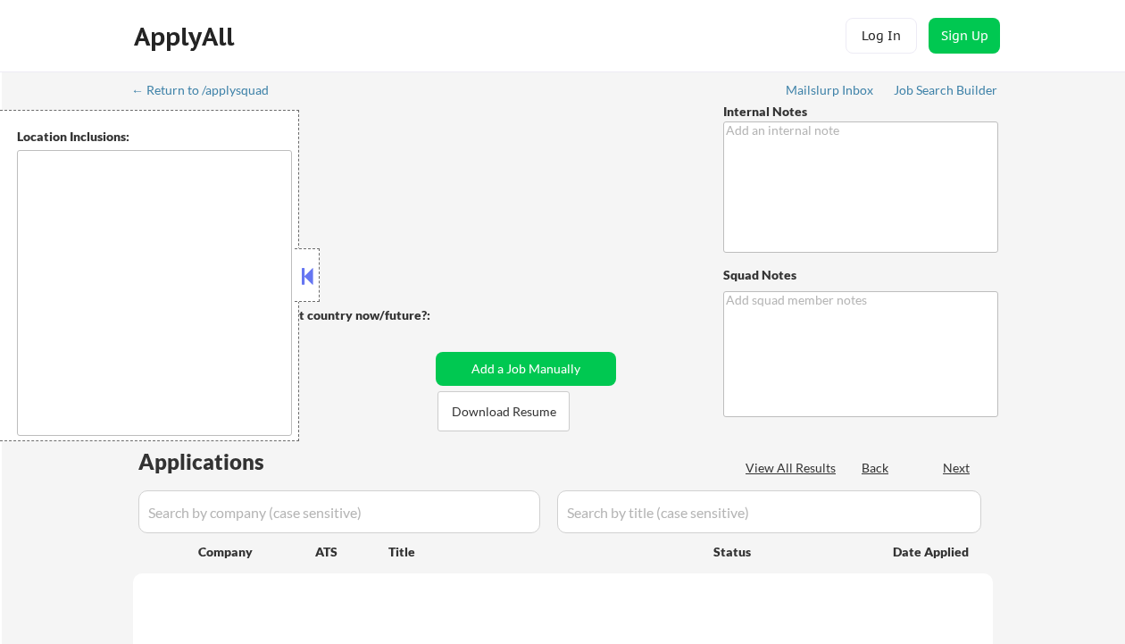
select select ""applied""
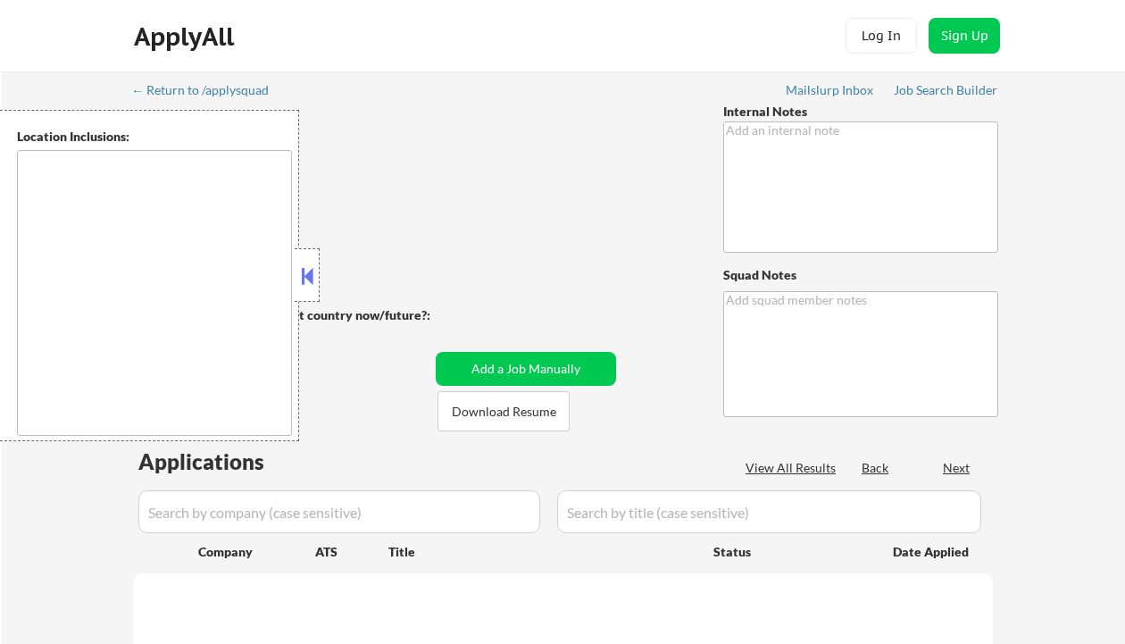
select select ""applied""
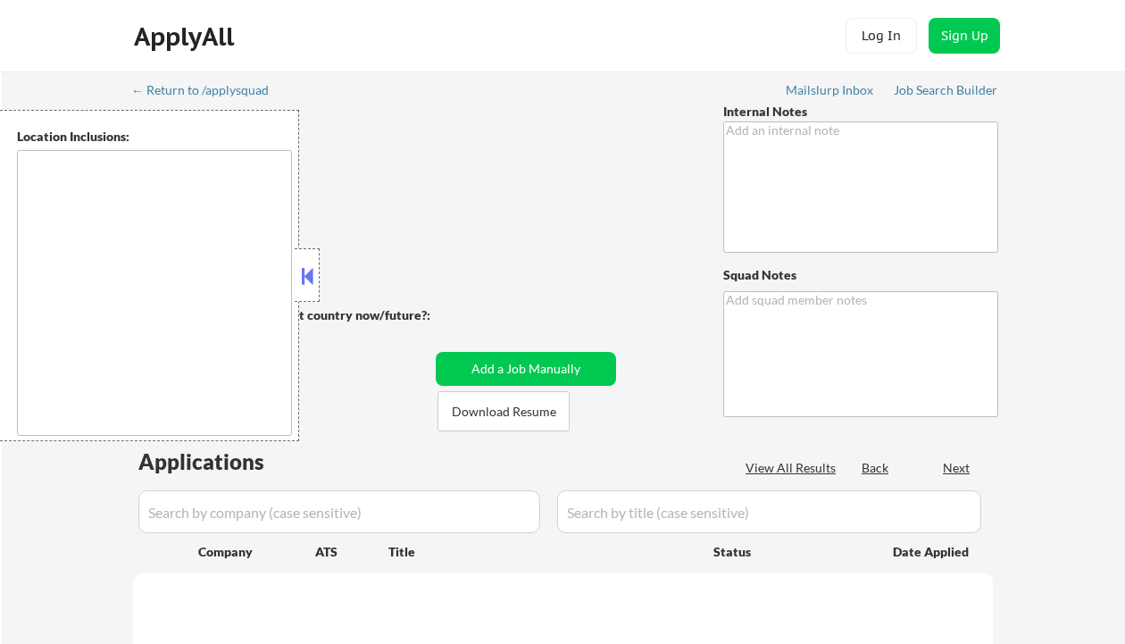
select select ""applied""
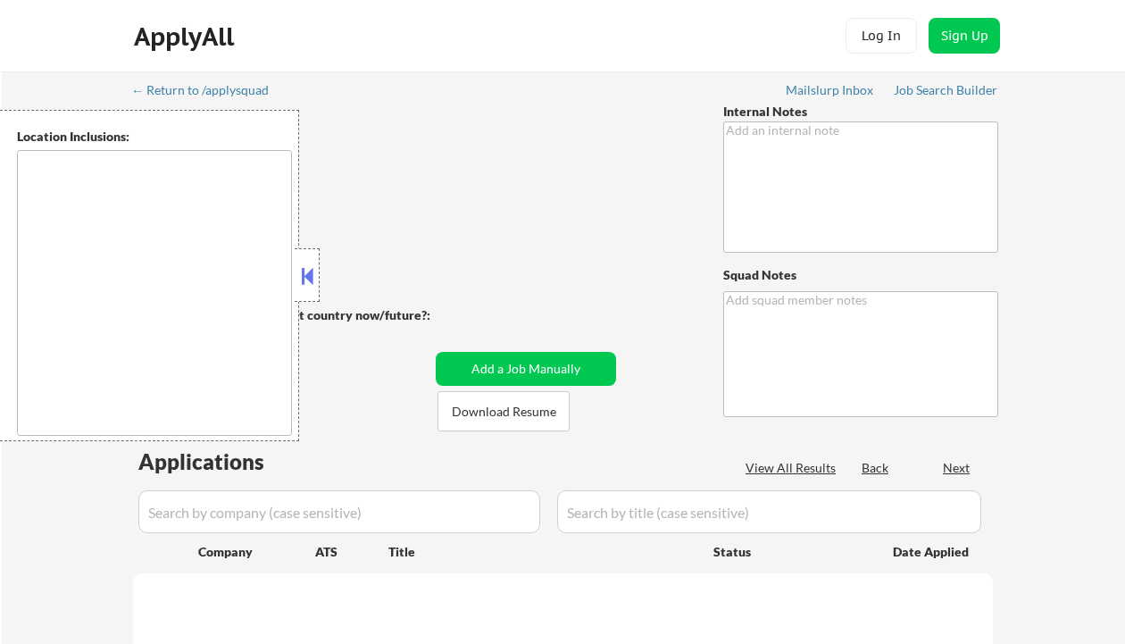
select select ""applied""
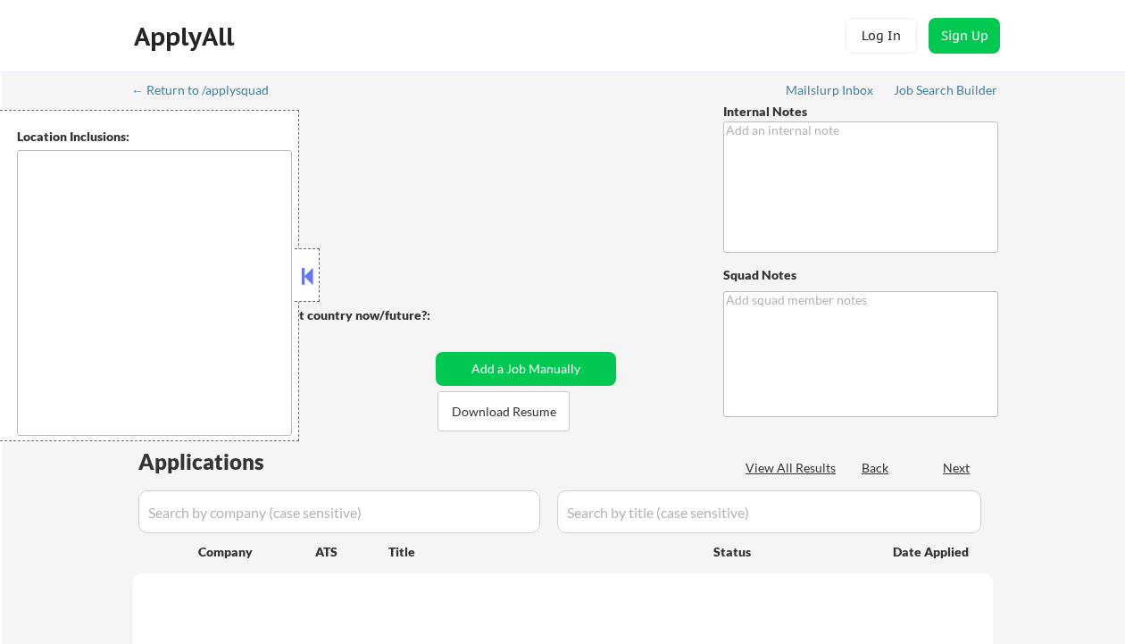
select select ""applied""
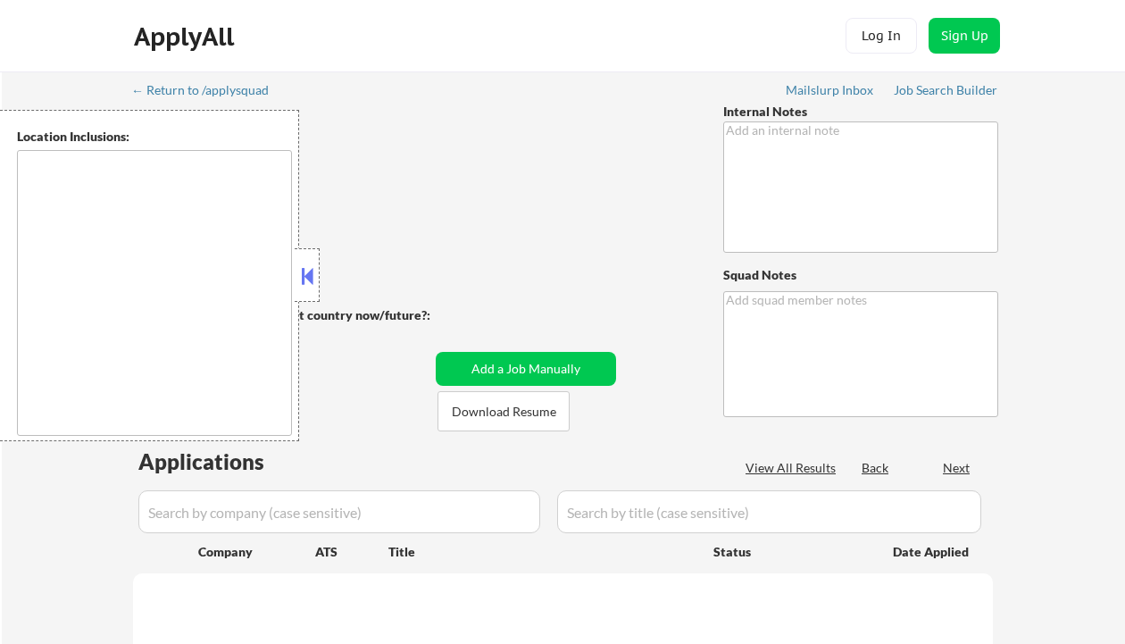
select select ""applied""
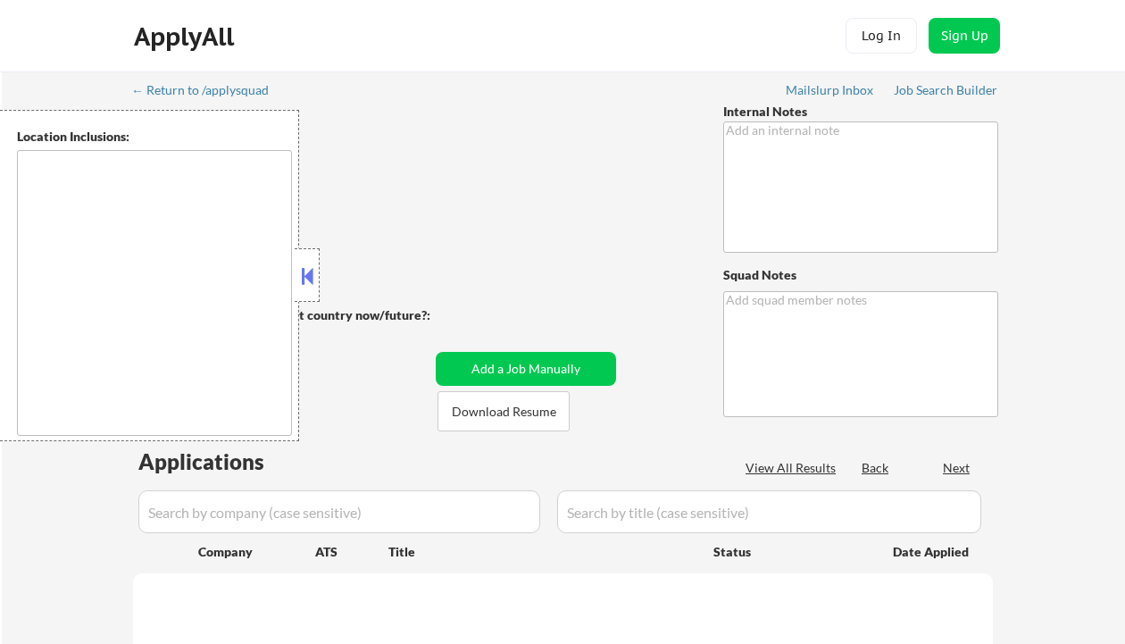
select select ""applied""
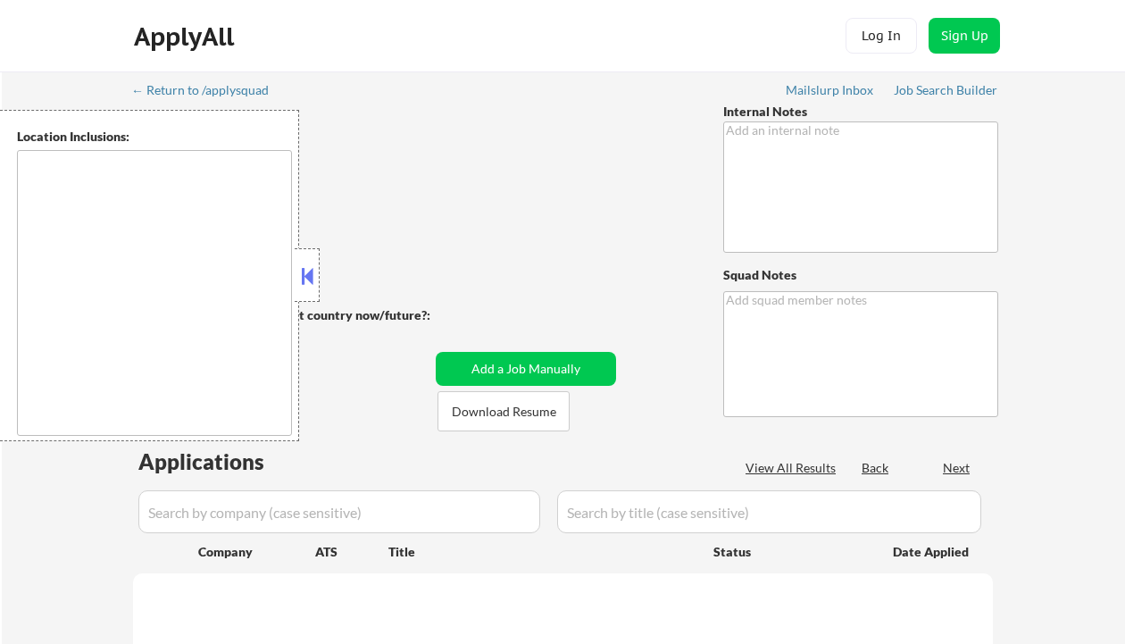
select select ""applied""
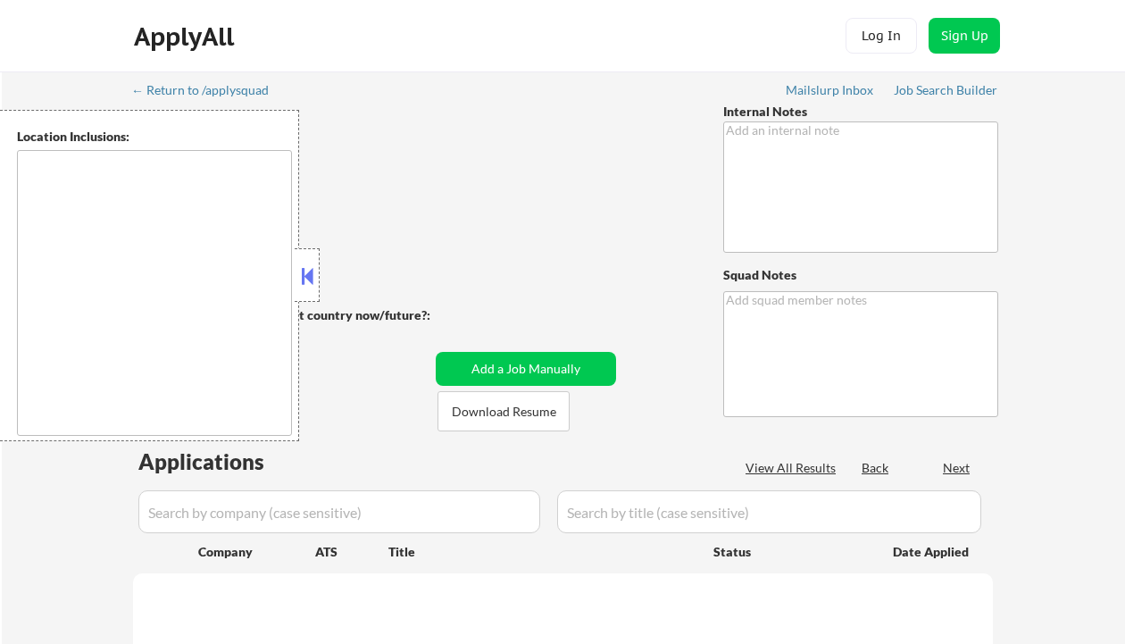
select select ""applied""
type textarea "phone # - 201-983-1737 +200 bought another package! 3/27 TF +50 applications fo…"
type textarea "Ramel Mailslurp ✔️"
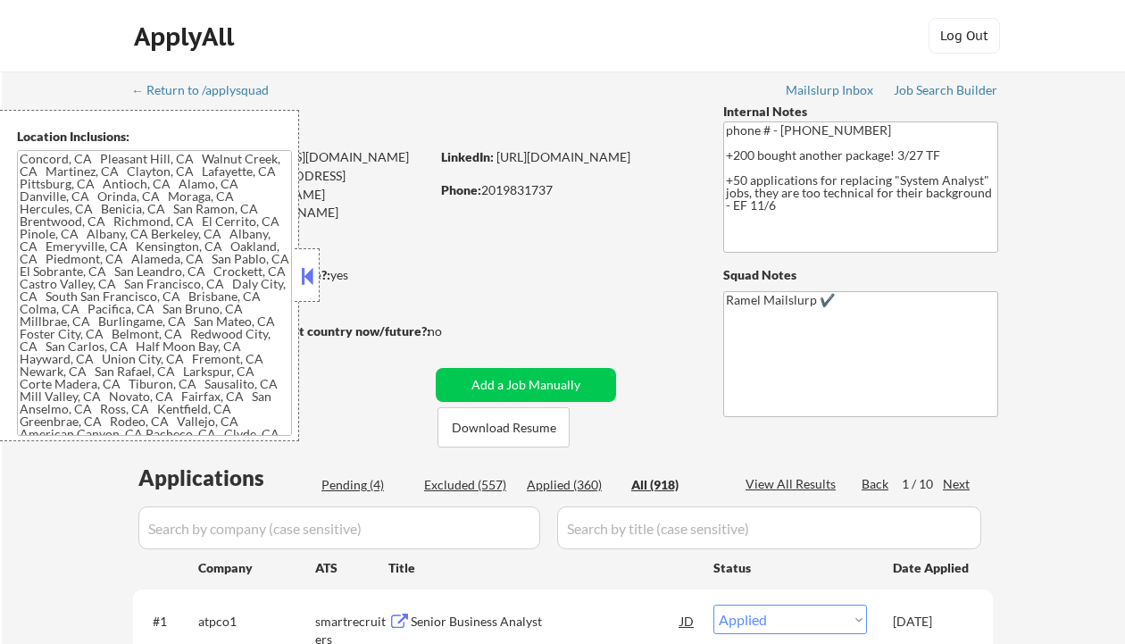
type textarea "Concord, CA Pleasant Hill, CA Walnut Creek, CA Martinez, CA Clayton, CA Lafayet…"
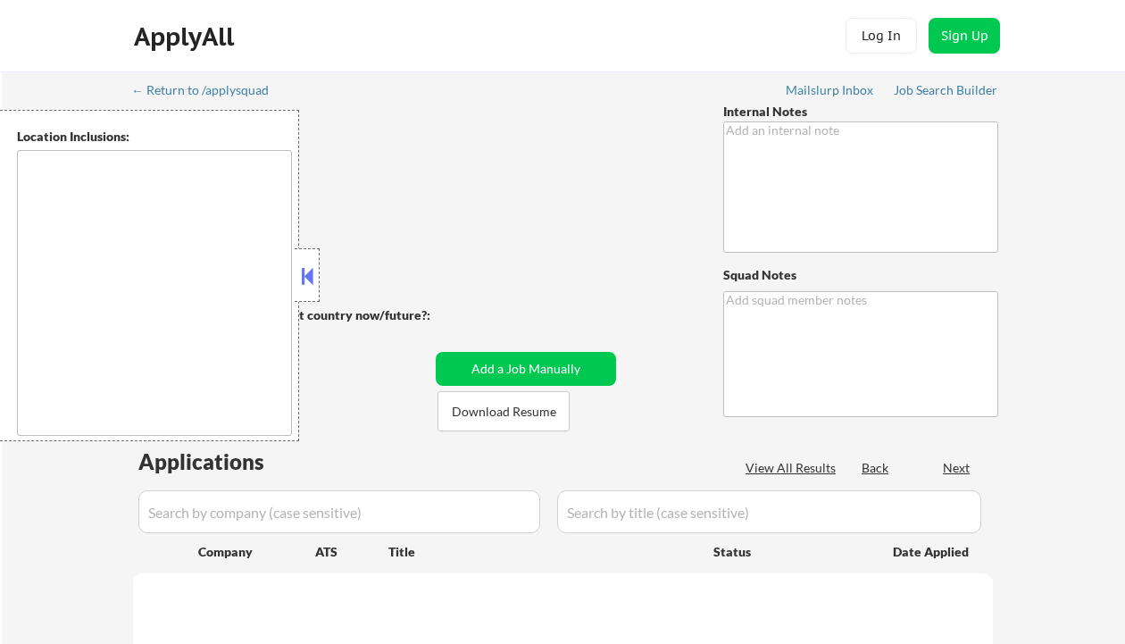
type textarea "Working with him on expanding his search, we know there are very few jobs for h…"
type textarea "Ramel Mailslurp ✔️"
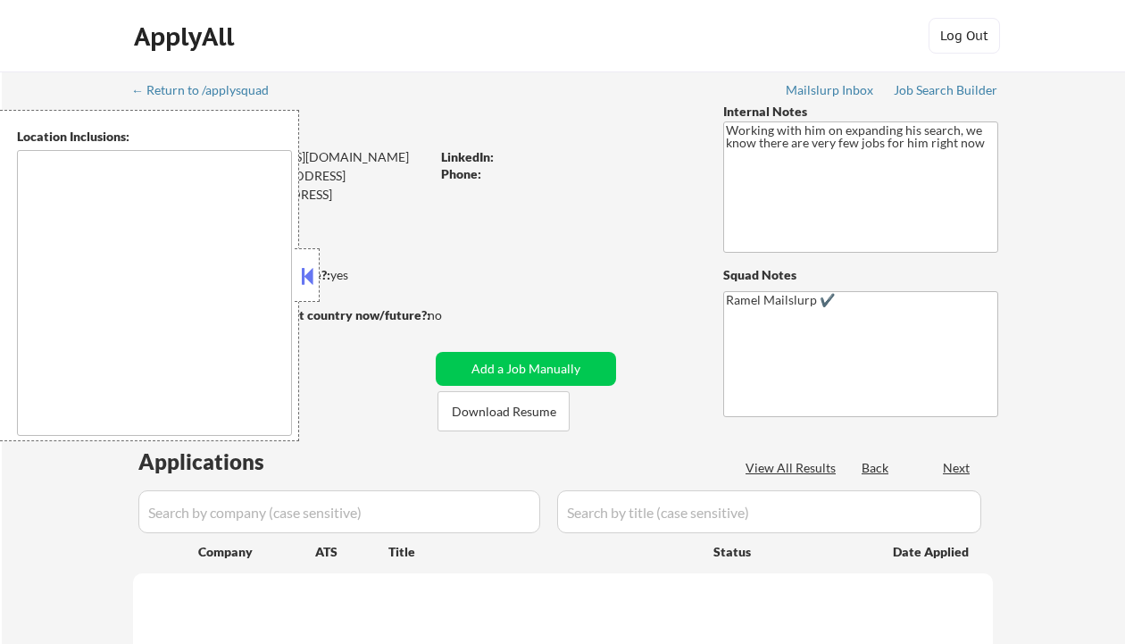
type textarea "[GEOGRAPHIC_DATA], [GEOGRAPHIC_DATA] [GEOGRAPHIC_DATA], [GEOGRAPHIC_DATA] [GEOG…"
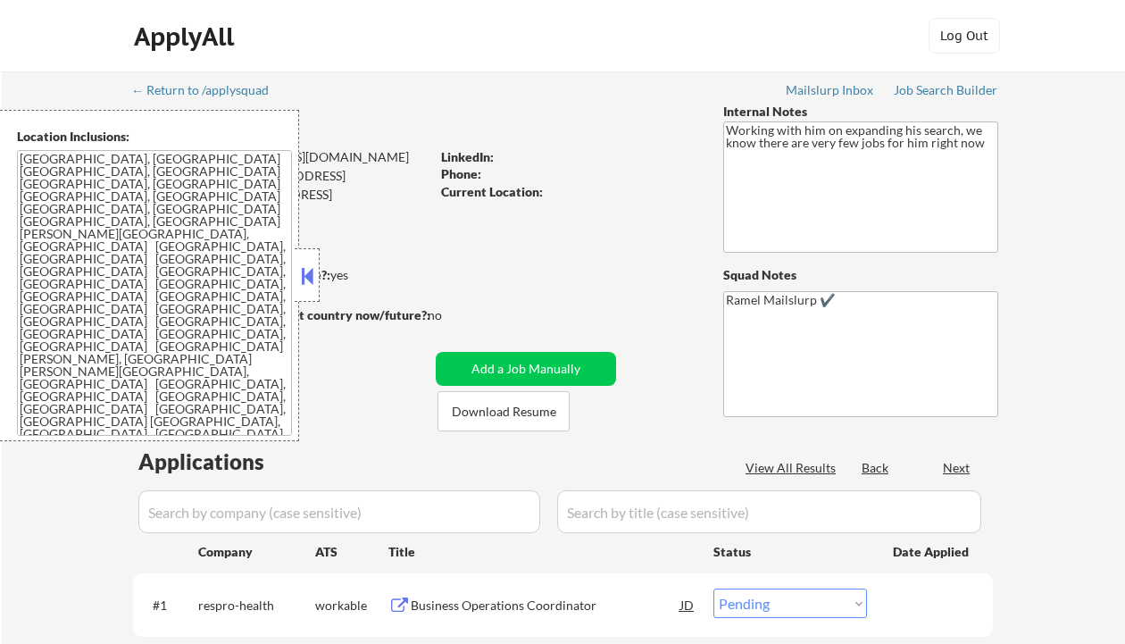
click at [313, 277] on button at bounding box center [307, 276] width 20 height 27
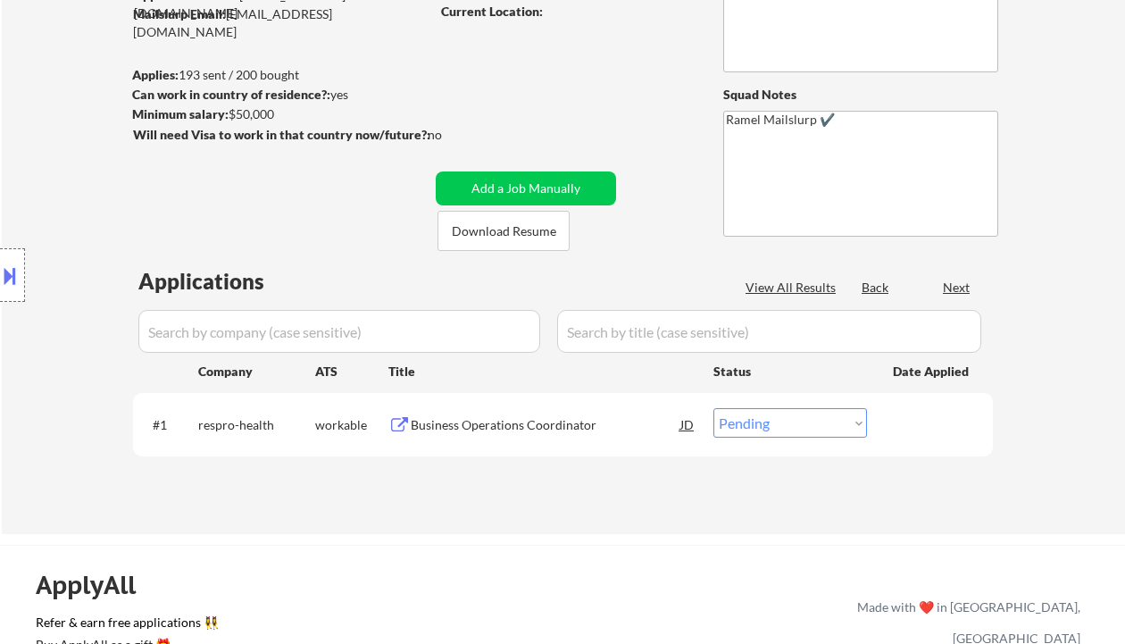
scroll to position [238, 0]
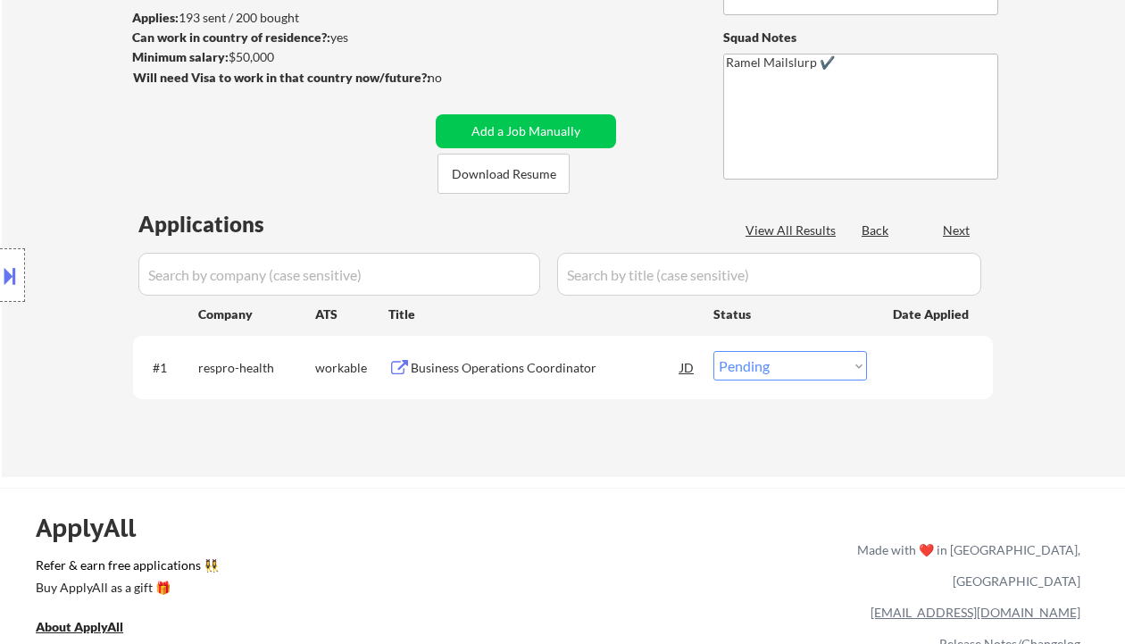
click at [449, 383] on div "#1 respro-health workable Business Operations Coordinator JD Choose an option..…" at bounding box center [559, 367] width 843 height 48
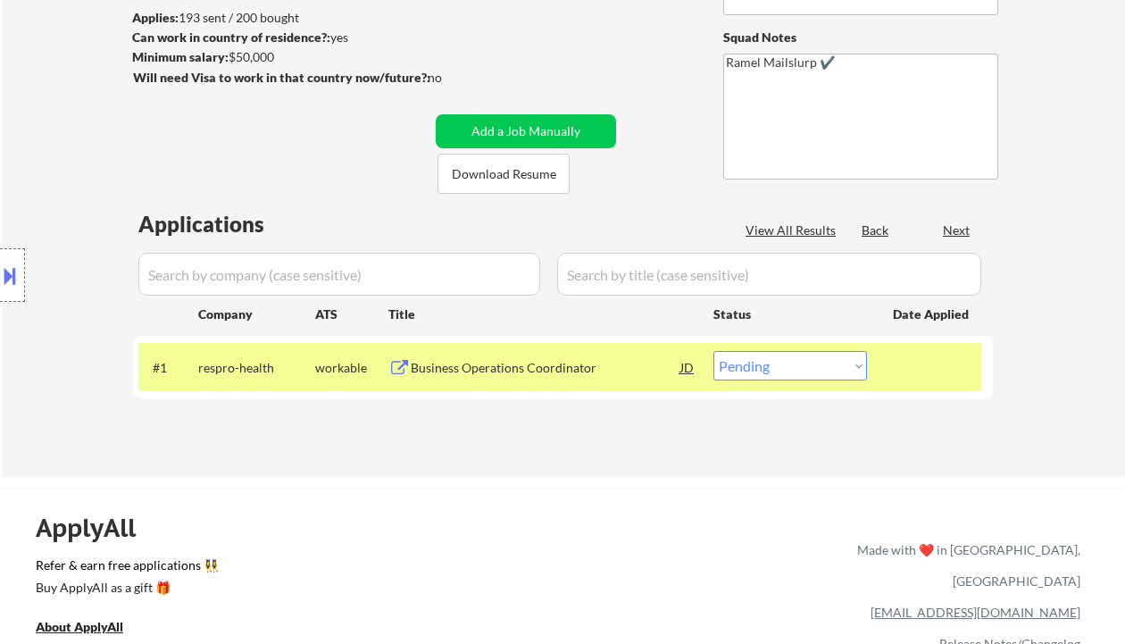
click at [538, 377] on div "Business Operations Coordinator" at bounding box center [546, 367] width 270 height 32
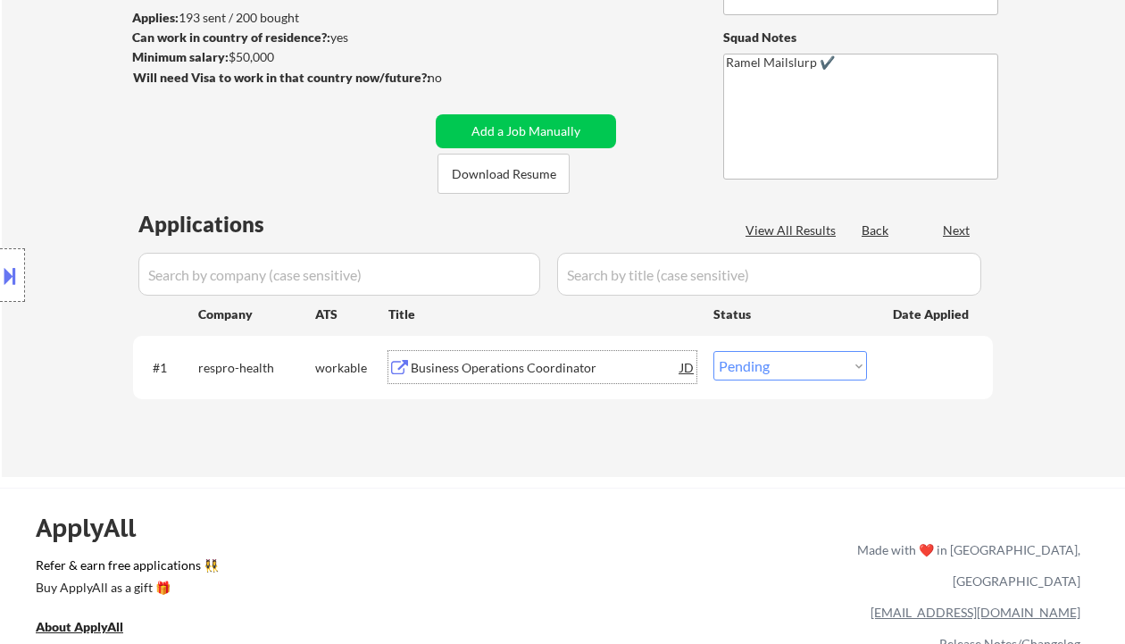
click at [816, 356] on select "Choose an option... Pending Applied Excluded (Questions) Excluded (Expired) Exc…" at bounding box center [790, 365] width 154 height 29
select select ""excluded""
click at [713, 351] on select "Choose an option... Pending Applied Excluded (Questions) Excluded (Expired) Exc…" at bounding box center [790, 365] width 154 height 29
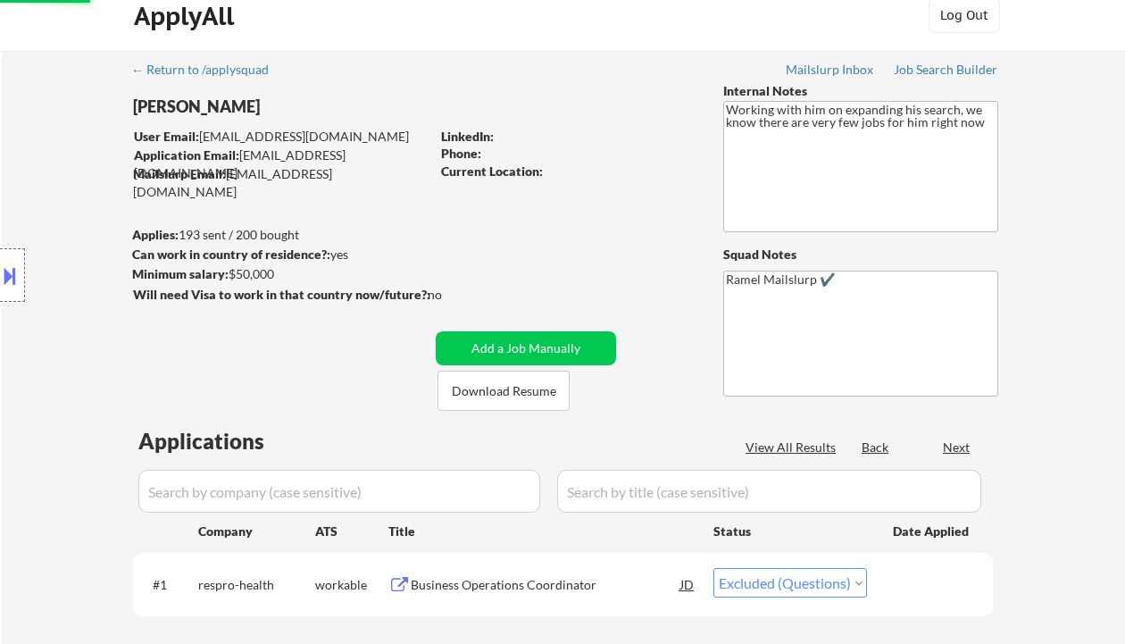
scroll to position [0, 0]
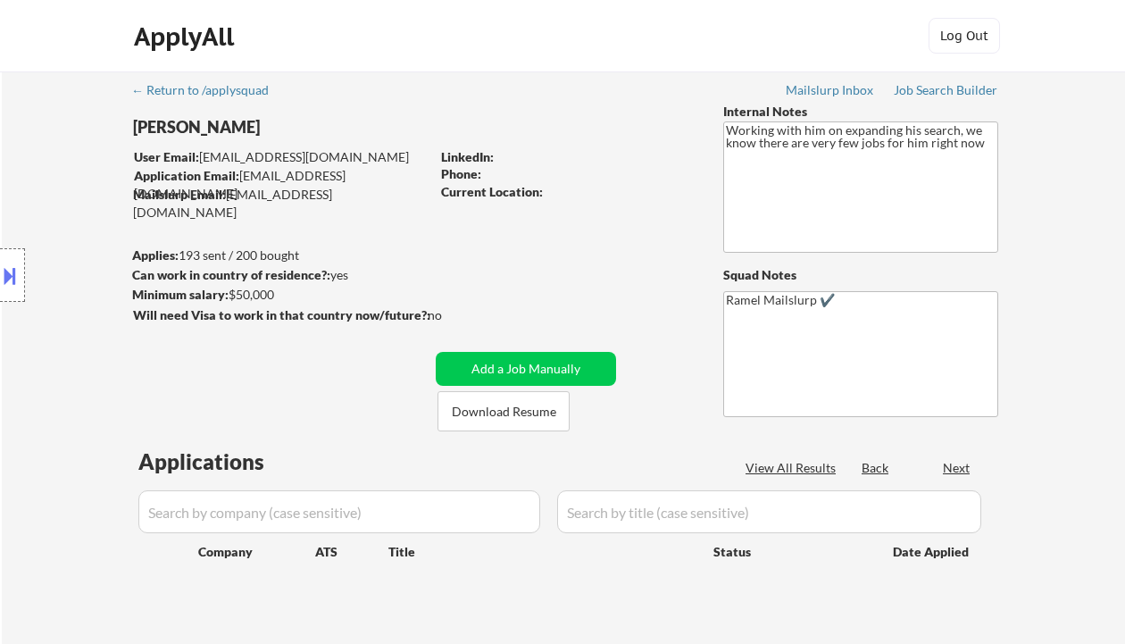
click at [29, 184] on div "Location Inclusions: [GEOGRAPHIC_DATA], [GEOGRAPHIC_DATA] [GEOGRAPHIC_DATA], [G…" at bounding box center [160, 275] width 320 height 331
